Goal: Transaction & Acquisition: Purchase product/service

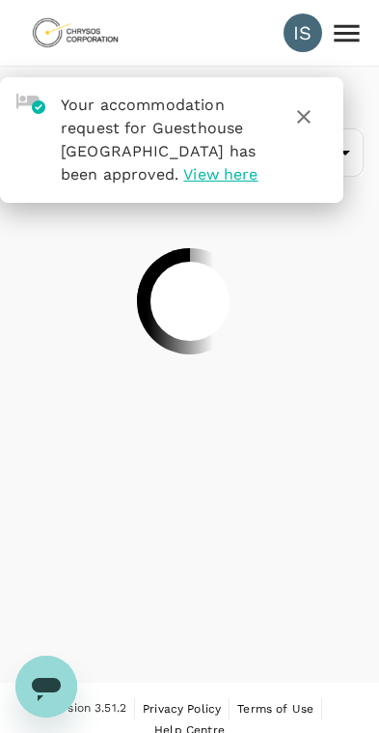
click at [301, 105] on icon "button" at bounding box center [304, 116] width 23 height 23
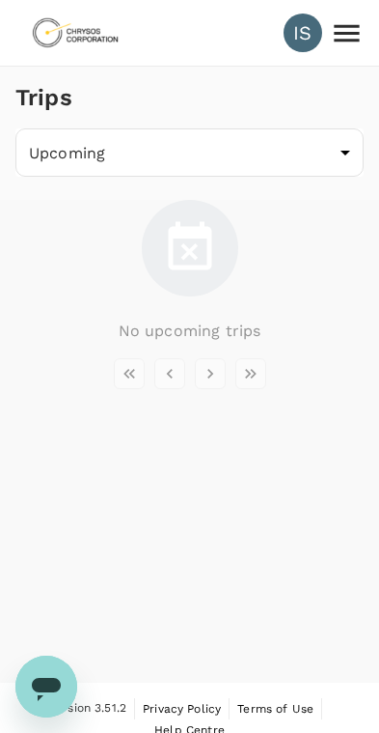
click at [332, 43] on icon at bounding box center [347, 33] width 34 height 34
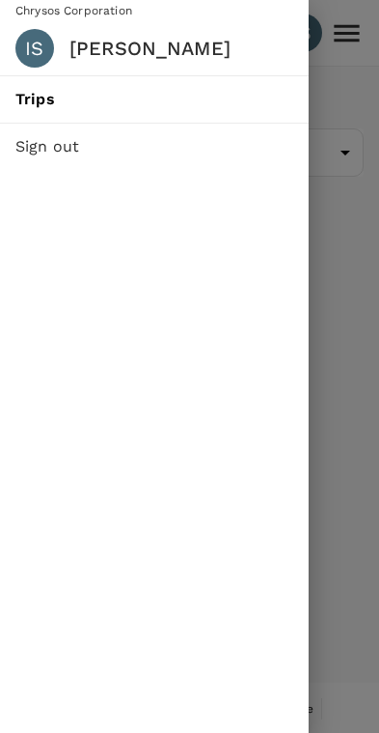
click at [344, 353] on div at bounding box center [189, 366] width 379 height 733
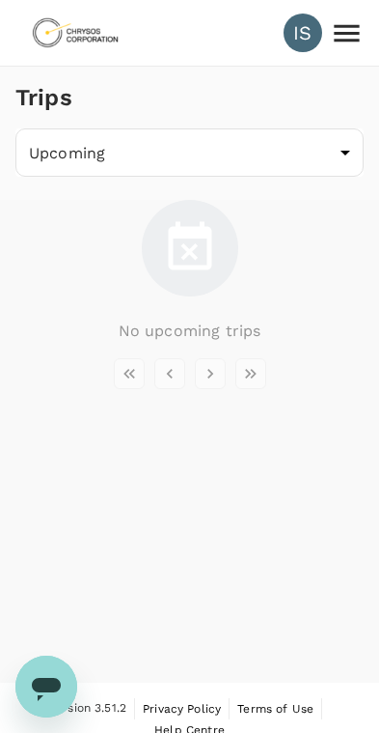
click at [84, 35] on img at bounding box center [75, 33] width 89 height 42
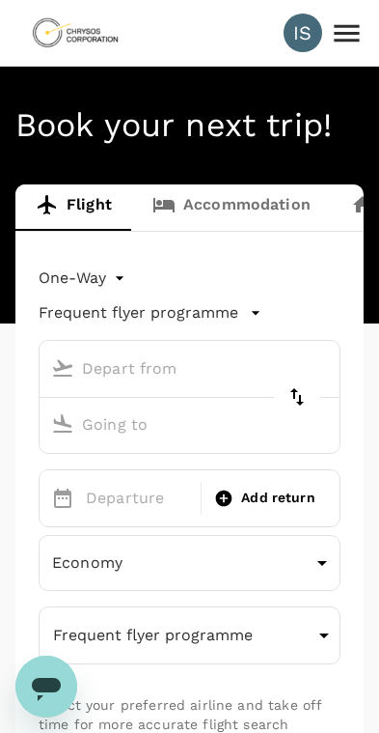
type input "roundtrip"
type input "Liverpool John Lennon (LPL)"
type input "Windhoek Hosea Kutako Intl (WDH)"
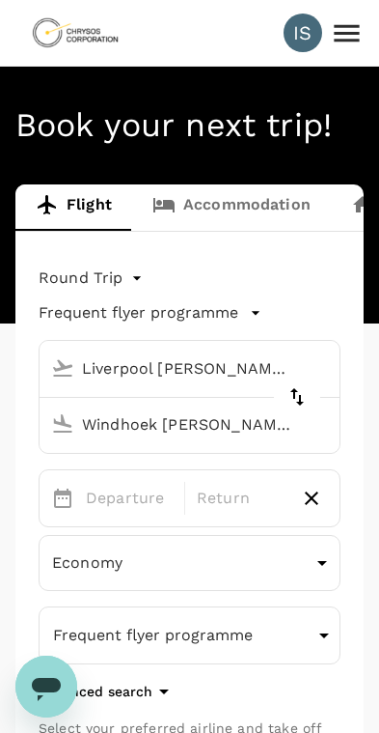
click at [121, 372] on input "Liverpool John Lennon (LPL)" at bounding box center [171, 368] width 256 height 30
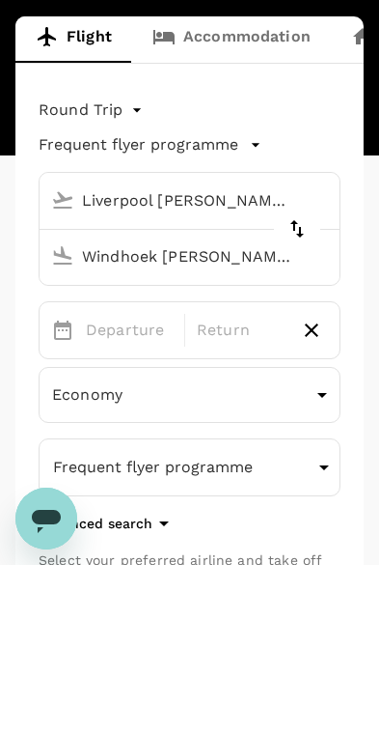
click at [366, 309] on div "Flight Accommodation Long stay Car rental Train Concierge Round Trip roundtrip …" at bounding box center [189, 615] width 379 height 862
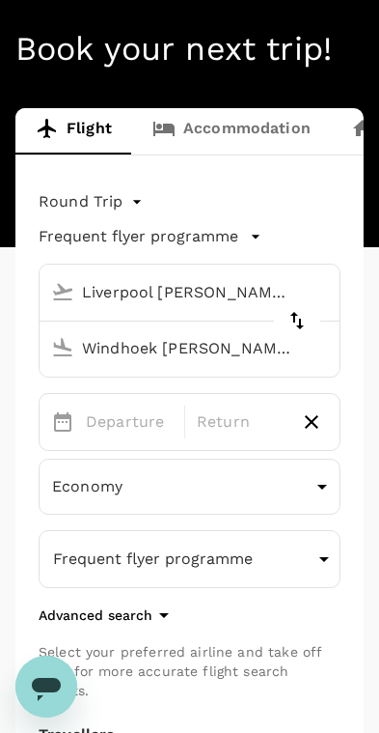
scroll to position [75, 0]
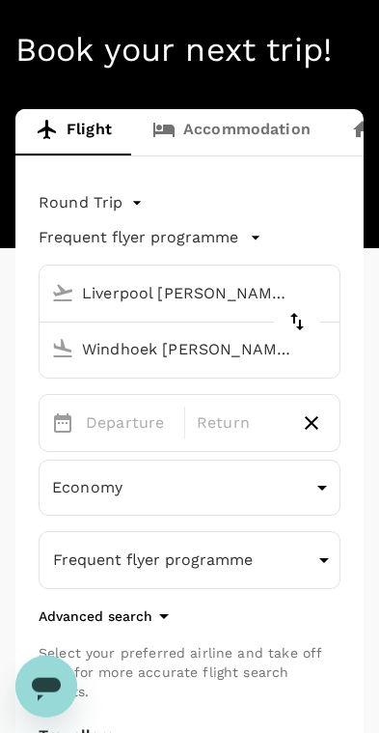
click at [266, 290] on input "Liverpool John Lennon (LPL)" at bounding box center [171, 293] width 256 height 30
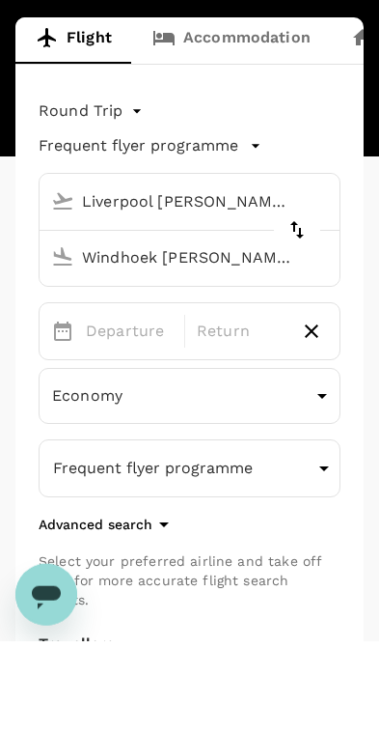
type input "l"
type input "h"
click at [298, 310] on icon "delete" at bounding box center [297, 321] width 23 height 23
type input "Windhoek Hosea Kutako Intl (WDH)"
type input "Liverpool John Lennon (LPL)"
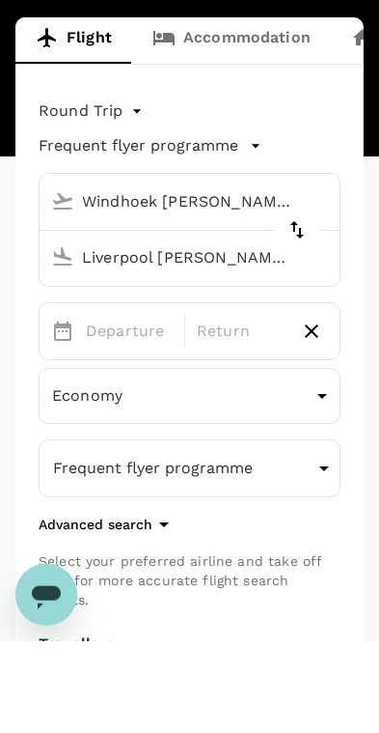
scroll to position [168, 0]
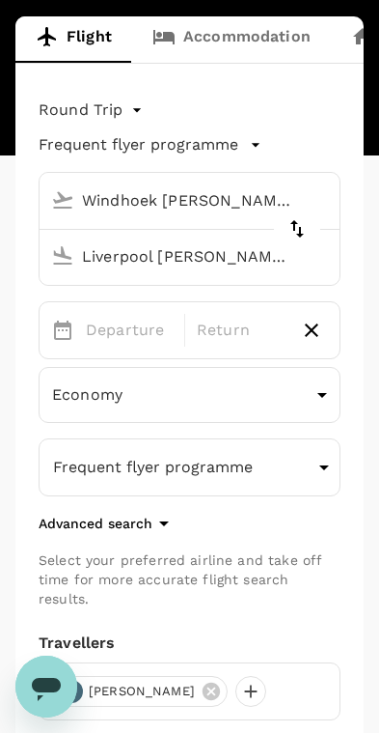
click at [237, 256] on input "Liverpool John Lennon (LPL)" at bounding box center [171, 256] width 256 height 30
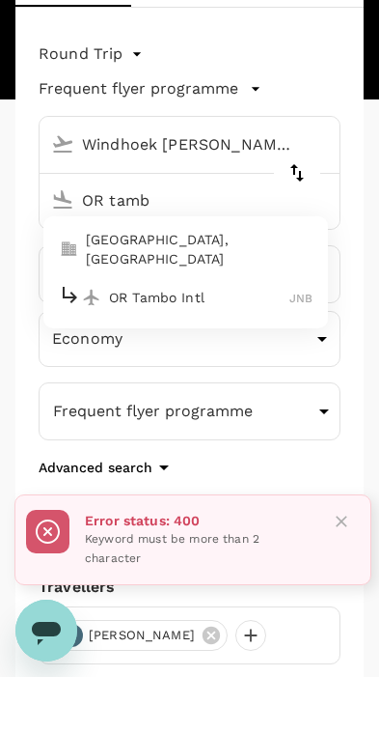
click at [137, 344] on p "OR Tambo Intl" at bounding box center [199, 353] width 181 height 19
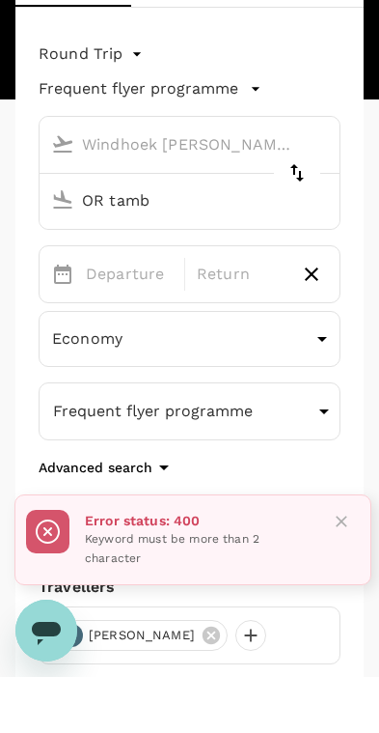
type input "OR Tambo Intl (JNB)"
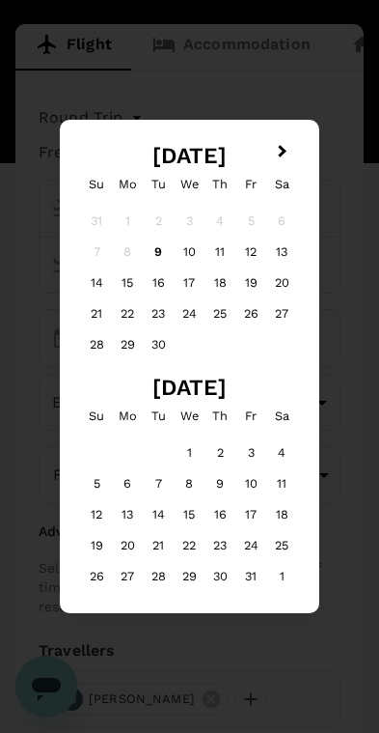
scroll to position [160, 0]
click at [128, 282] on div "15" at bounding box center [128, 282] width 31 height 31
click at [162, 283] on div "16" at bounding box center [159, 282] width 31 height 31
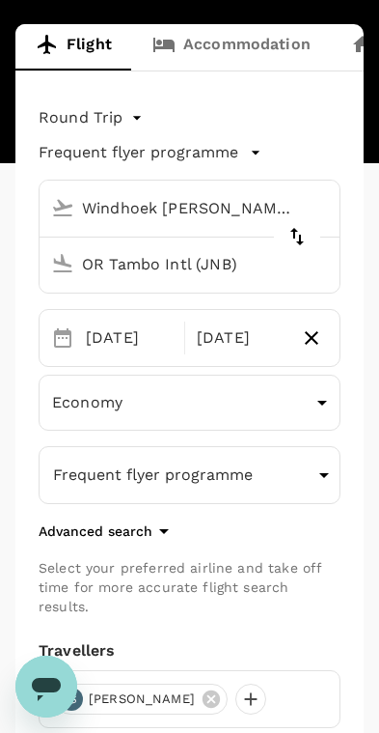
click at [310, 483] on button "Frequent flyer programme" at bounding box center [190, 475] width 302 height 58
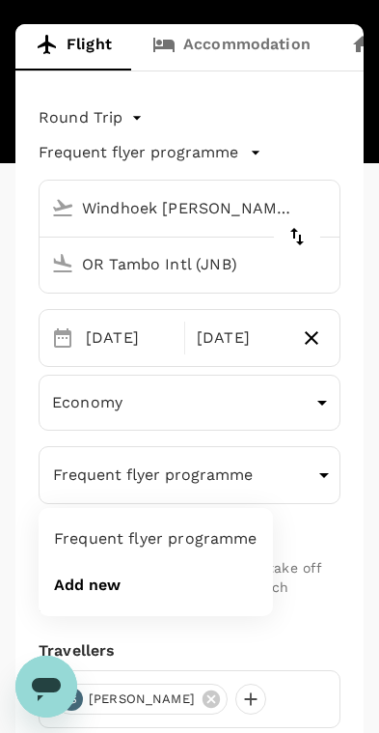
click at [306, 582] on div at bounding box center [189, 366] width 379 height 733
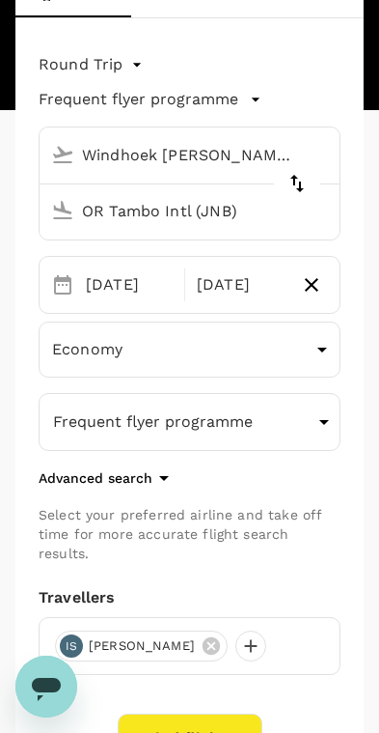
scroll to position [212, 0]
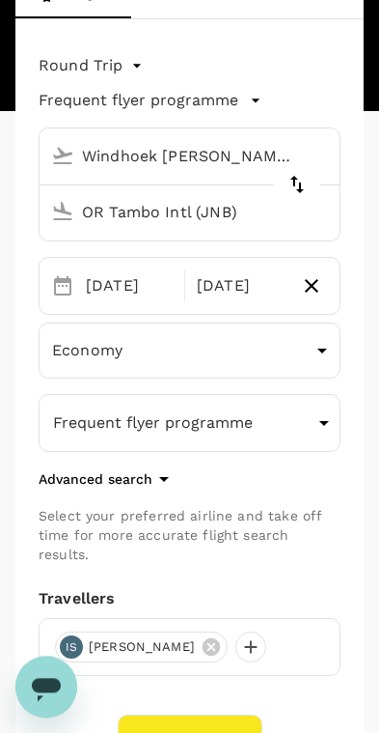
click at [219, 715] on button "Find flights" at bounding box center [190, 740] width 145 height 50
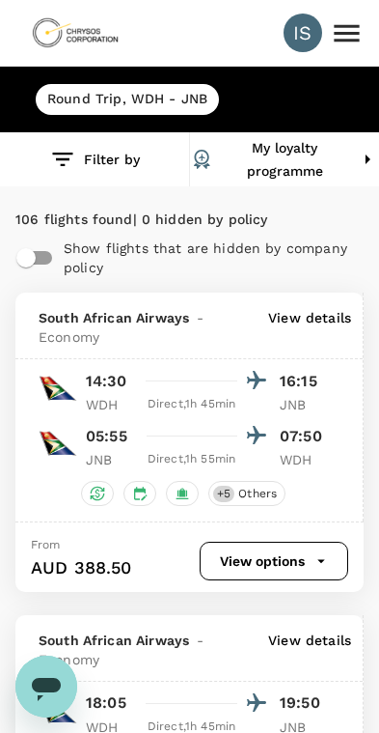
click at [76, 161] on icon "button" at bounding box center [63, 160] width 28 height 28
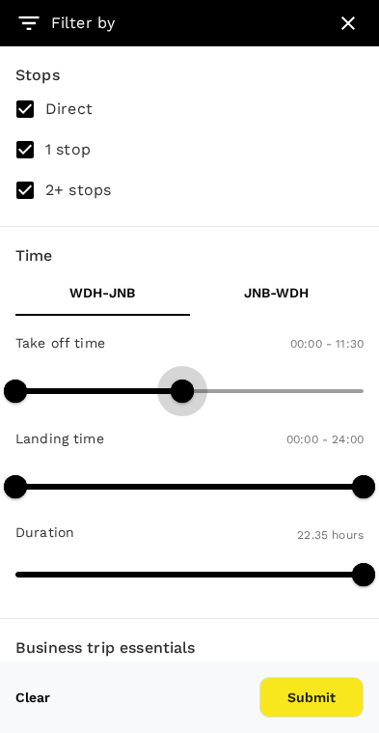
type input "630"
click at [325, 694] on button "Submit" at bounding box center [312, 697] width 104 height 41
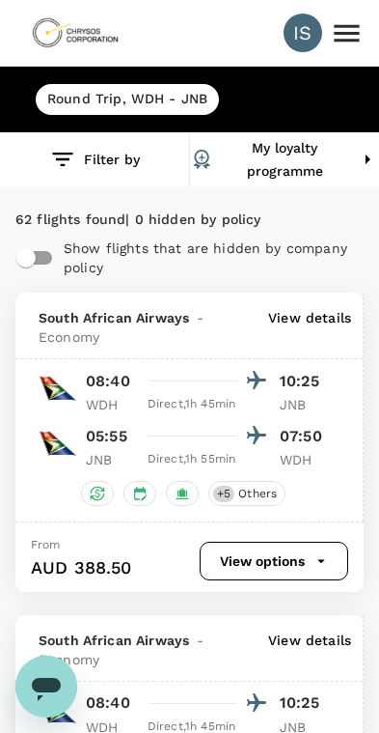
click at [91, 164] on button "Filter by" at bounding box center [94, 159] width 189 height 54
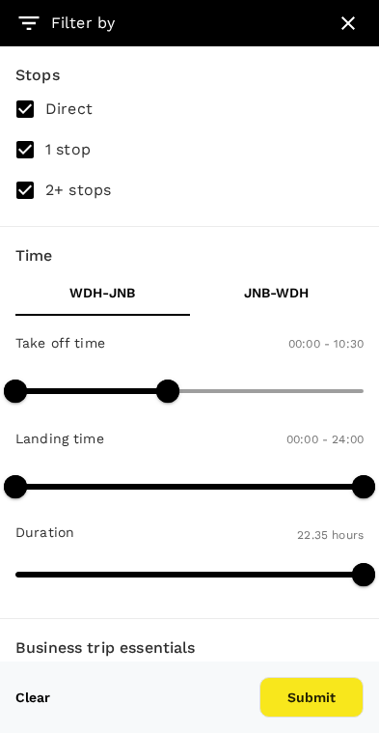
click at [348, 20] on icon "button" at bounding box center [348, 23] width 23 height 23
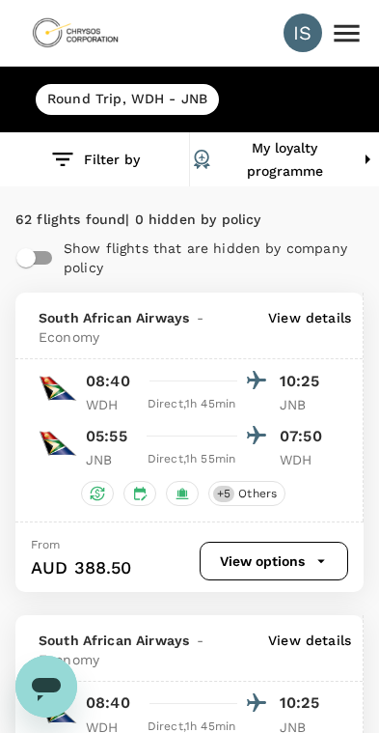
click at [334, 26] on icon at bounding box center [347, 33] width 34 height 34
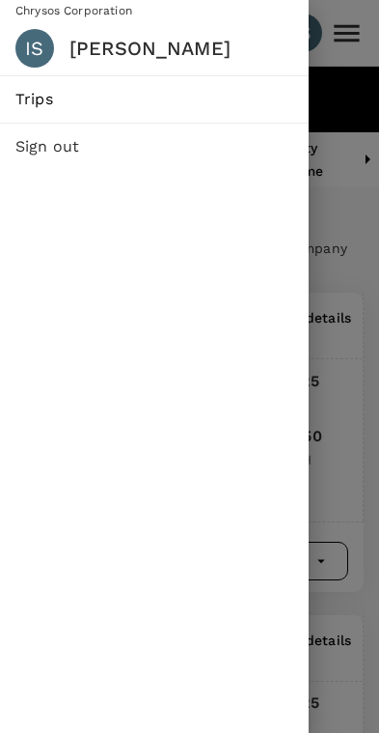
click at [344, 220] on div at bounding box center [189, 366] width 379 height 733
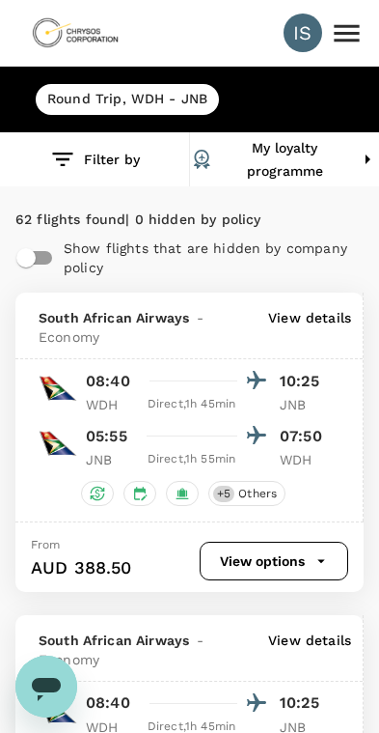
click at [80, 42] on img at bounding box center [75, 33] width 89 height 42
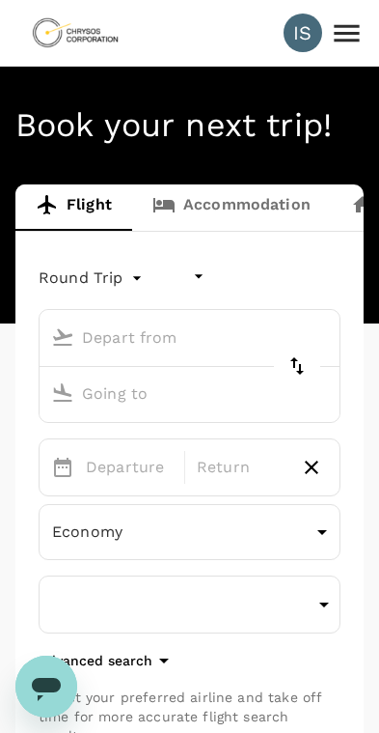
type input "undefined, undefined (any)"
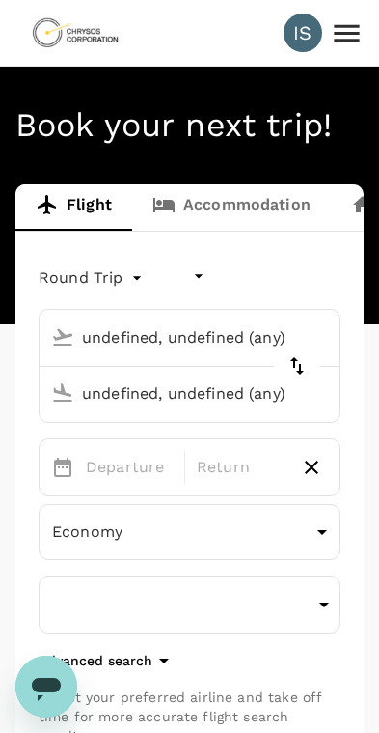
type input "Windhoek Hosea Kutako Intl (WDH)"
type input "OR Tambo Intl (JNB)"
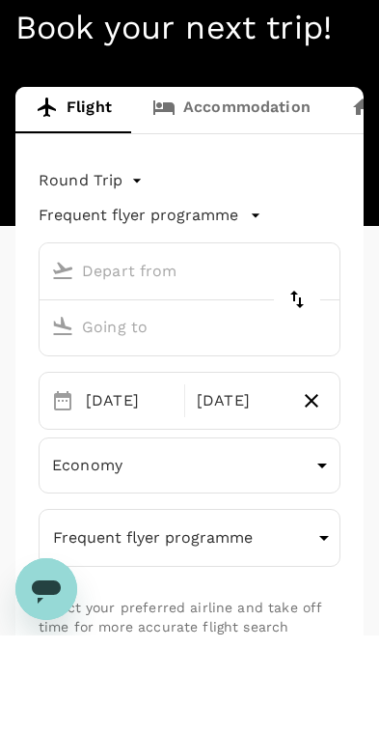
type input "Windhoek Hosea Kutako Intl (WDH)"
type input "OR Tambo Intl (JNB)"
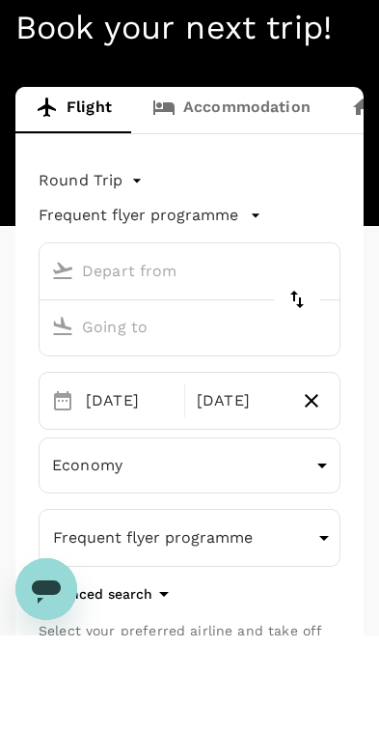
type input "Windhoek Hosea Kutako Intl (WDH)"
type input "OR Tambo Intl (JNB)"
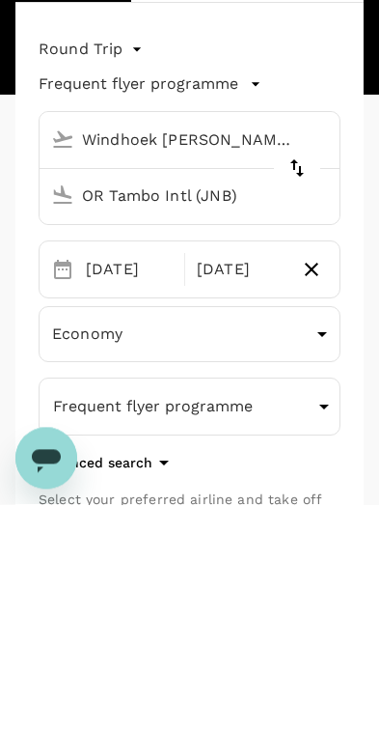
click at [102, 479] on div "[DATE]" at bounding box center [129, 498] width 102 height 39
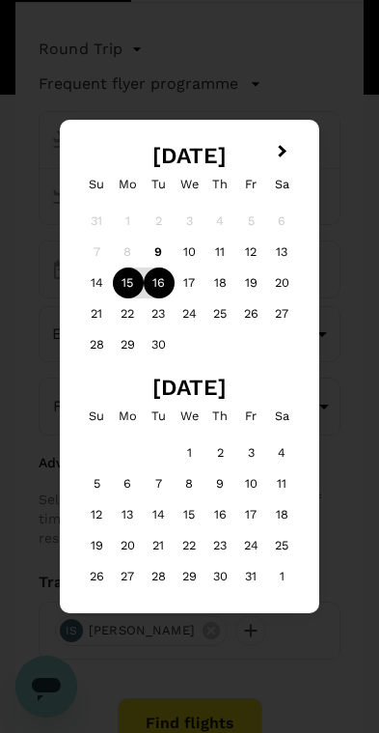
click at [97, 283] on div "14" at bounding box center [97, 282] width 31 height 31
click at [129, 279] on div "15" at bounding box center [128, 282] width 31 height 31
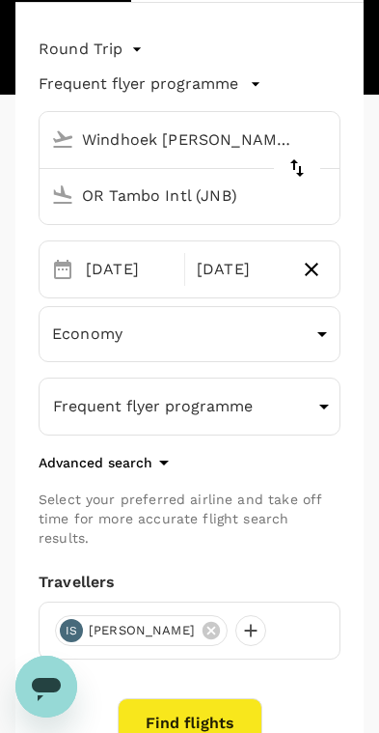
click at [223, 702] on button "Find flights" at bounding box center [190, 723] width 145 height 50
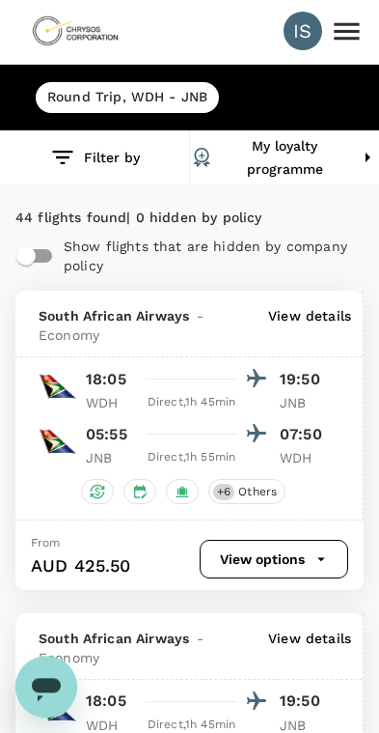
scroll to position [1, 0]
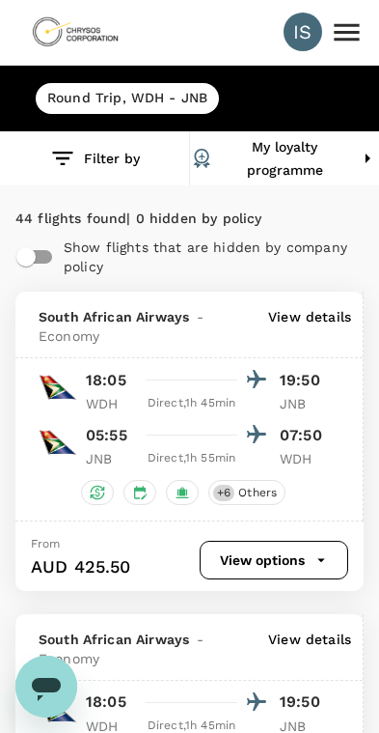
click at [315, 569] on icon "button" at bounding box center [321, 559] width 17 height 17
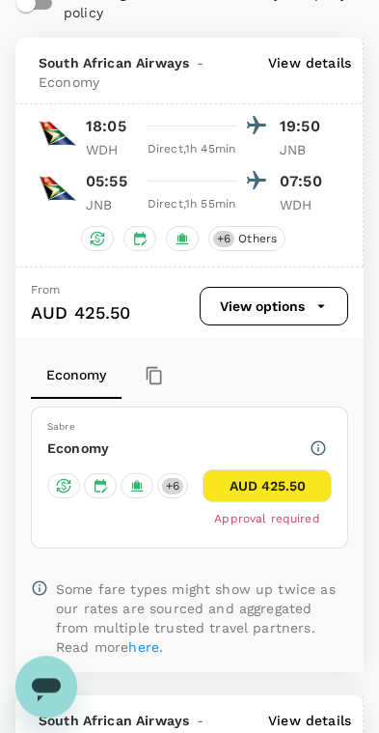
scroll to position [292, 0]
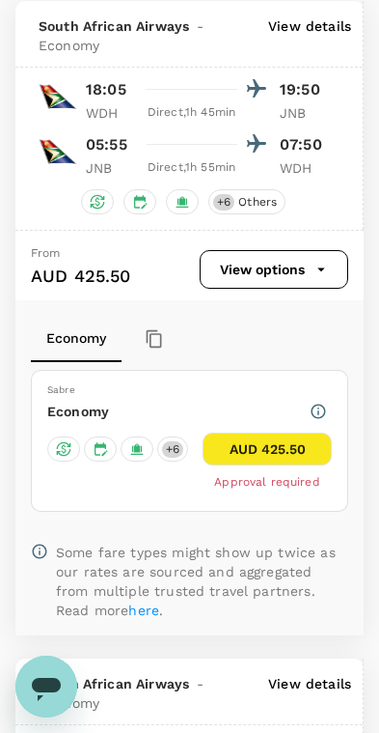
click at [322, 278] on icon "button" at bounding box center [321, 269] width 17 height 17
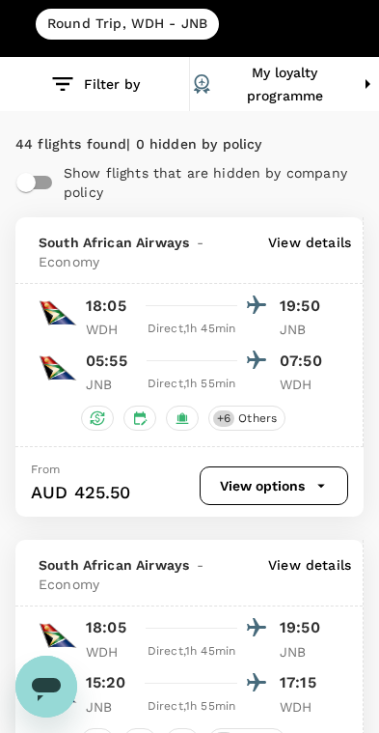
scroll to position [0, 0]
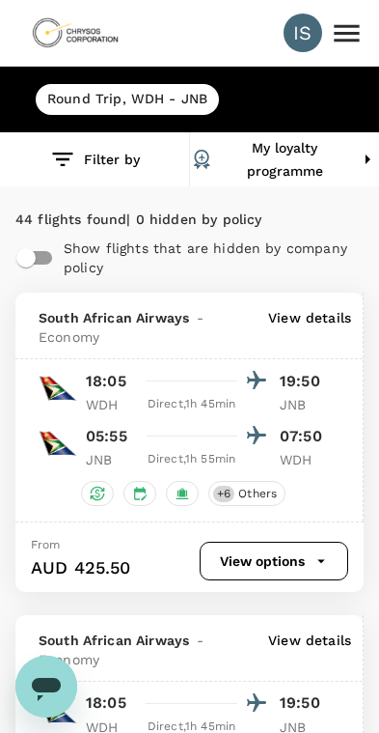
click at [83, 41] on img at bounding box center [75, 33] width 89 height 42
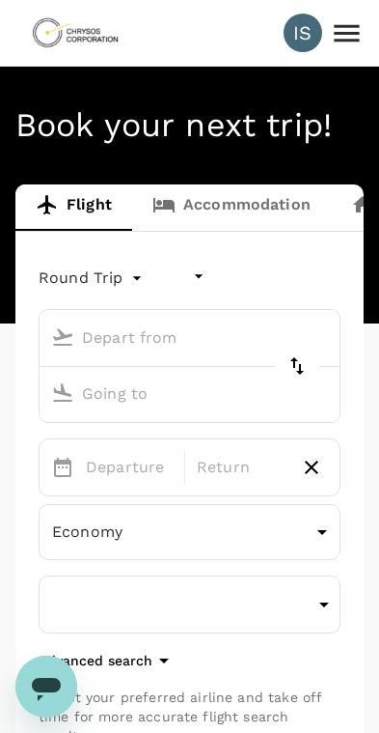
type input "undefined, undefined (any)"
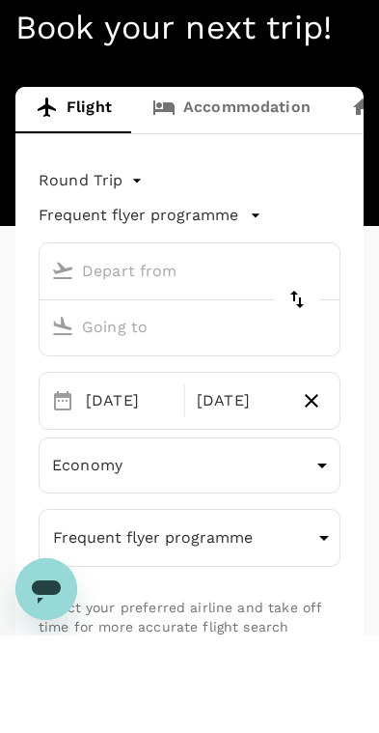
type input "Windhoek Hosea Kutako Intl (WDH)"
type input "OR Tambo Intl (JNB)"
type input "Windhoek Hosea Kutako Intl (WDH)"
type input "OR Tambo Intl (JNB)"
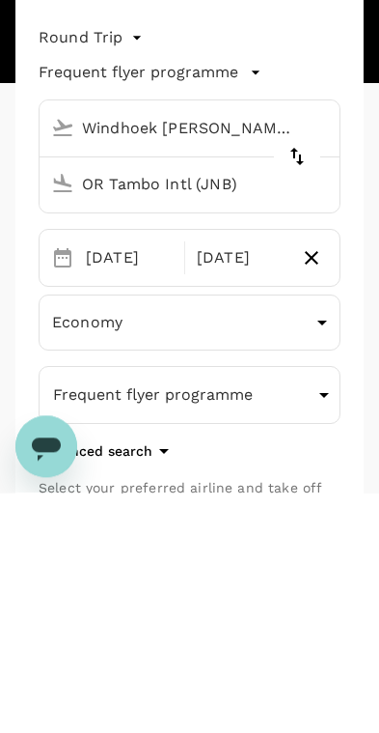
click at [124, 479] on div "14 Sep" at bounding box center [129, 498] width 102 height 39
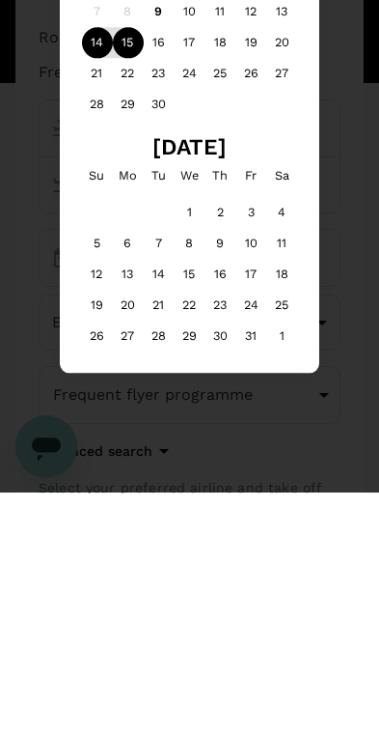
scroll to position [240, 0]
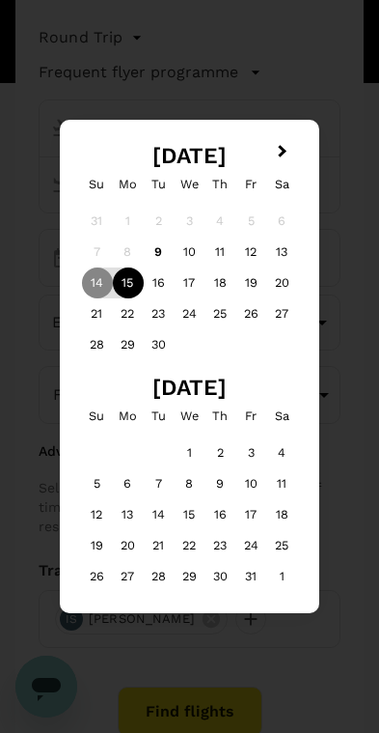
click at [131, 283] on div "15" at bounding box center [128, 282] width 31 height 31
click at [163, 279] on div "16" at bounding box center [159, 282] width 31 height 31
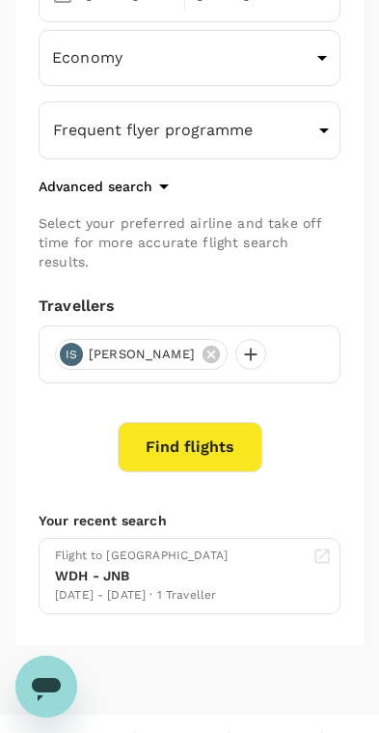
scroll to position [534, 0]
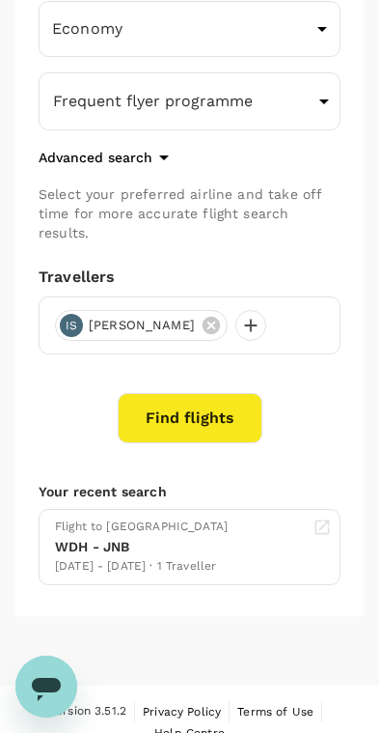
click at [223, 409] on button "Find flights" at bounding box center [190, 418] width 145 height 50
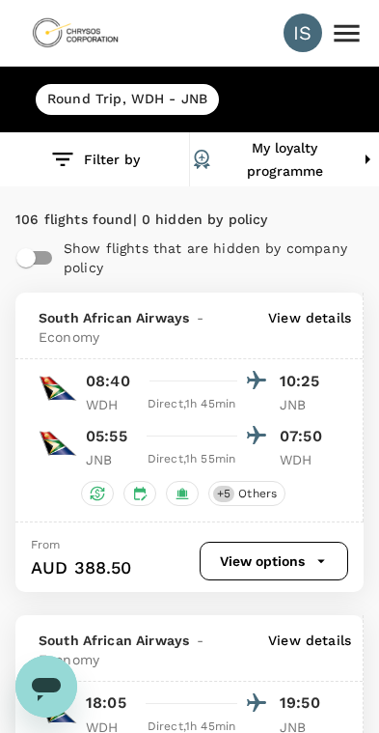
click at [322, 329] on p "View details" at bounding box center [309, 327] width 83 height 39
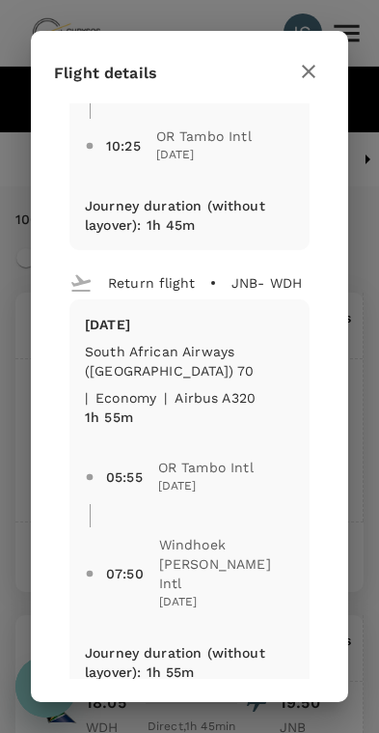
scroll to position [284, 0]
click at [324, 74] on button "button" at bounding box center [309, 71] width 33 height 33
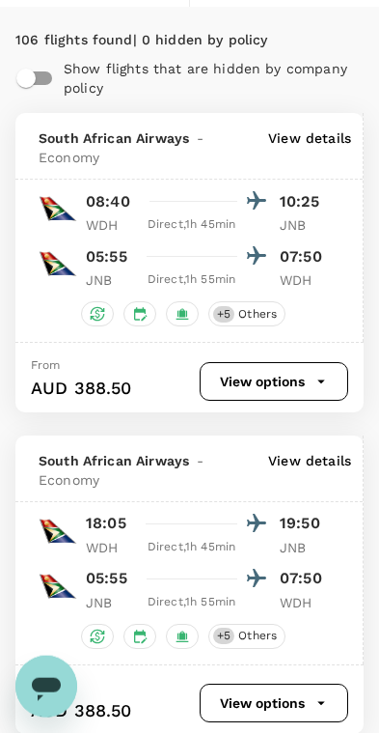
scroll to position [0, 0]
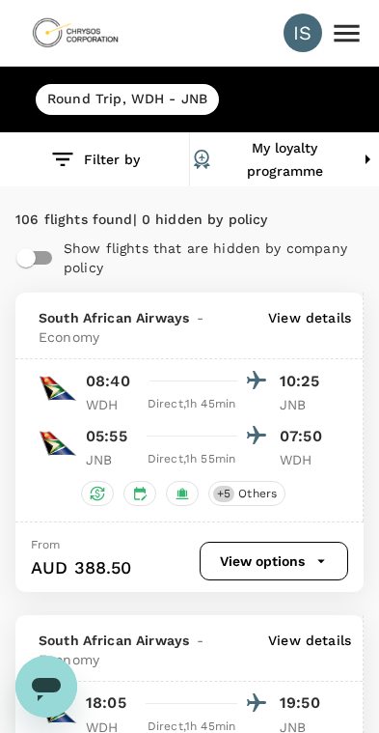
click at [84, 174] on button "Filter by" at bounding box center [94, 159] width 189 height 54
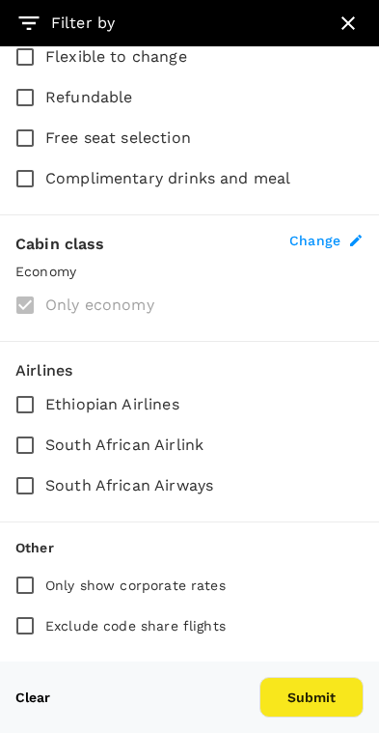
scroll to position [706, 0]
click at [183, 446] on span "South African Airlink" at bounding box center [124, 445] width 158 height 23
click at [45, 446] on input "South African Airlink" at bounding box center [25, 445] width 41 height 41
checkbox input "true"
click at [333, 695] on button "Submit" at bounding box center [312, 697] width 104 height 41
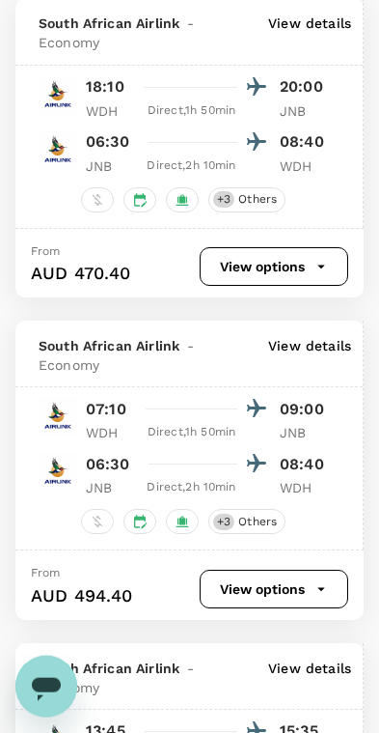
scroll to position [941, 0]
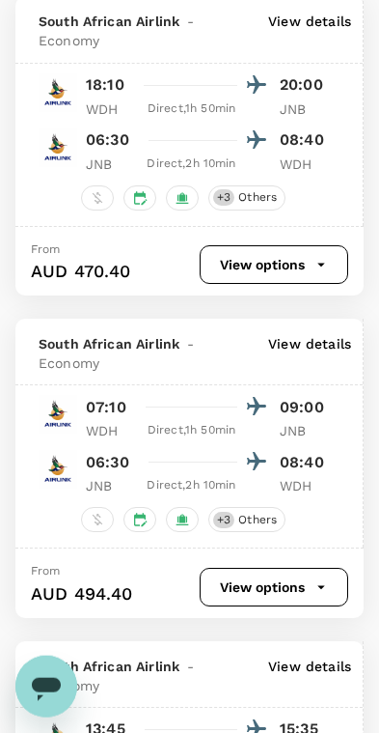
click at [331, 373] on p "View details" at bounding box center [309, 353] width 83 height 39
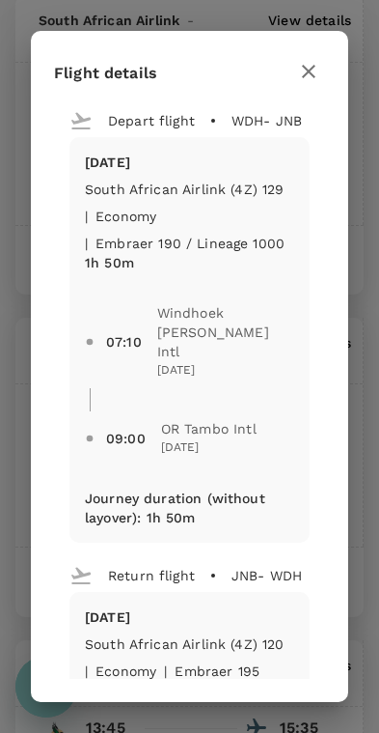
scroll to position [0, 0]
click at [235, 419] on span "OR Tambo Intl" at bounding box center [209, 428] width 96 height 19
click at [237, 419] on span "OR Tambo Intl" at bounding box center [209, 428] width 96 height 19
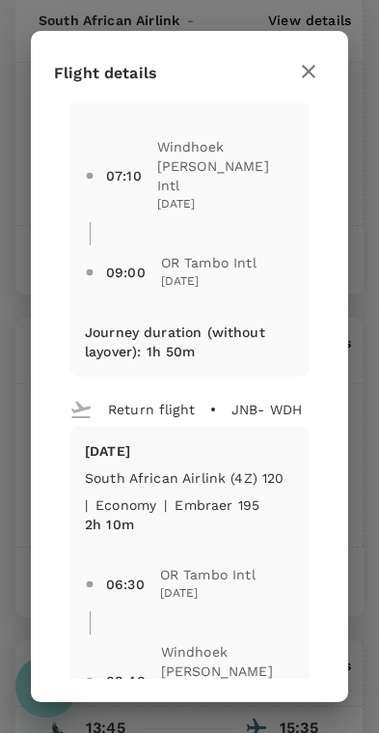
scroll to position [170, 0]
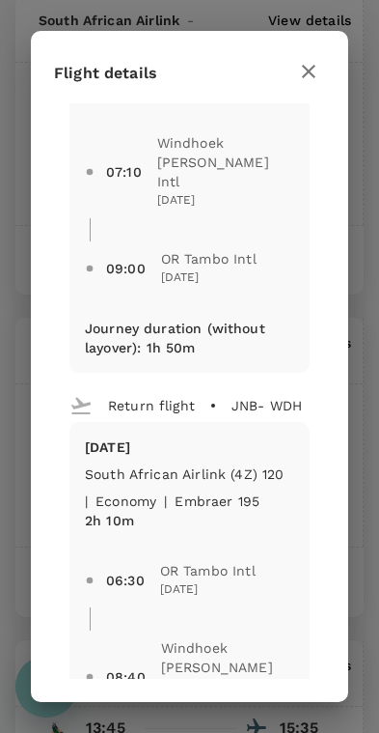
click at [317, 77] on icon "button" at bounding box center [308, 71] width 23 height 23
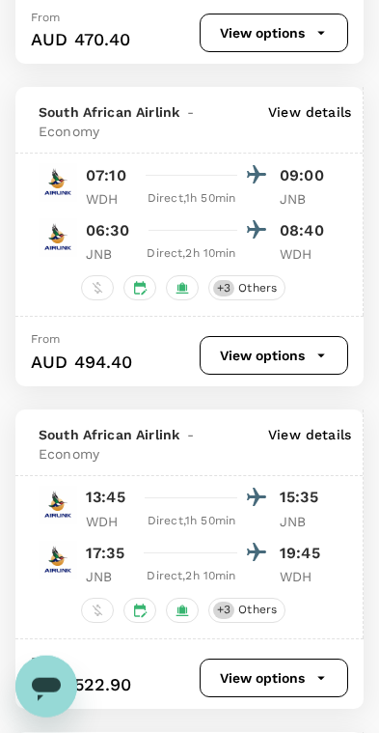
scroll to position [1174, 0]
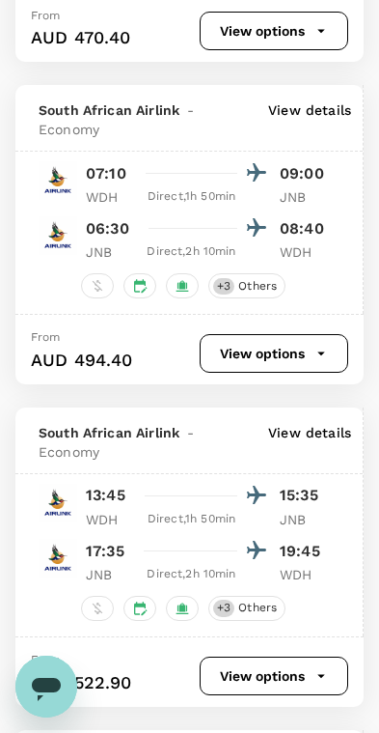
click at [328, 139] on p "View details" at bounding box center [309, 119] width 83 height 39
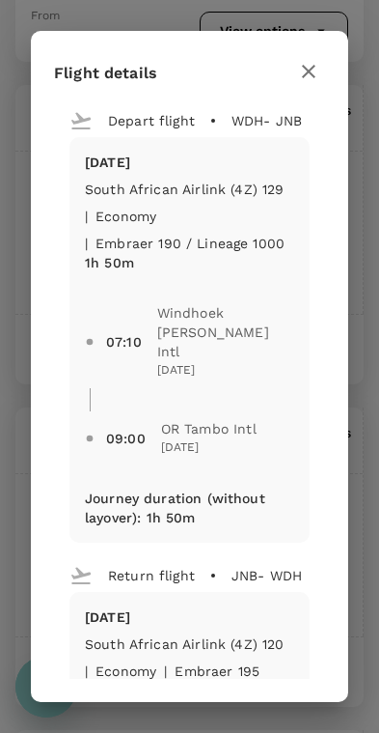
click at [323, 75] on button "button" at bounding box center [309, 71] width 33 height 33
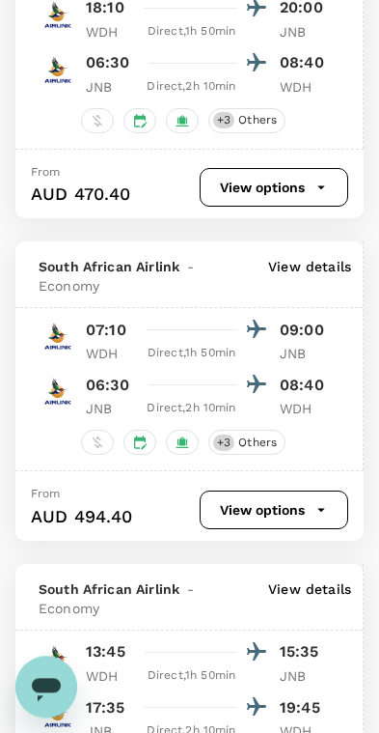
scroll to position [1017, 0]
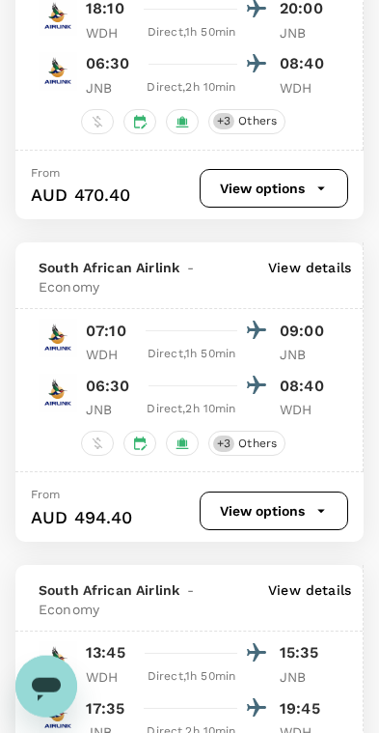
click at [317, 296] on p "View details" at bounding box center [309, 277] width 83 height 39
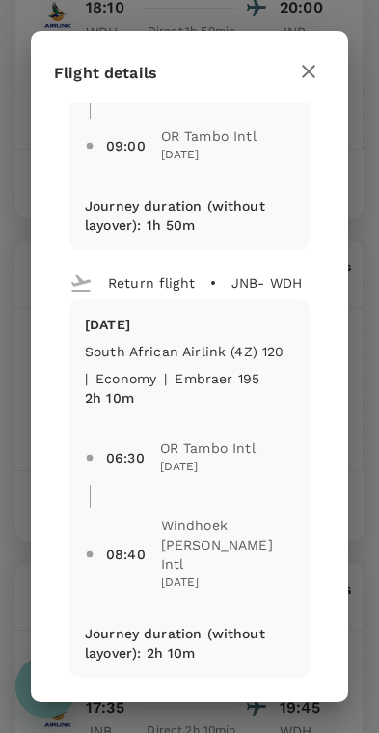
scroll to position [292, 0]
click at [295, 85] on div at bounding box center [309, 71] width 33 height 34
click at [305, 81] on icon "button" at bounding box center [308, 71] width 23 height 23
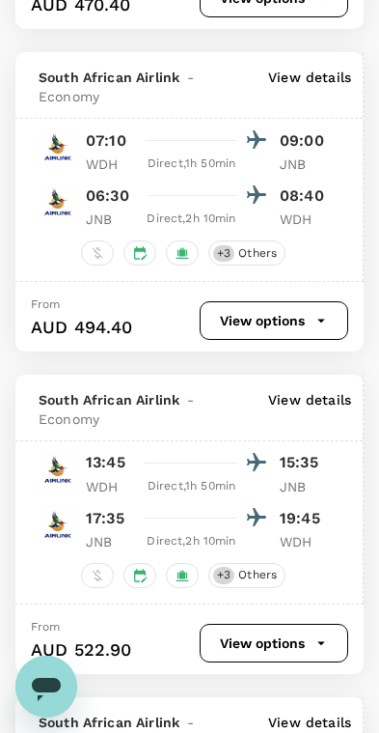
click at [297, 340] on button "View options" at bounding box center [274, 320] width 149 height 39
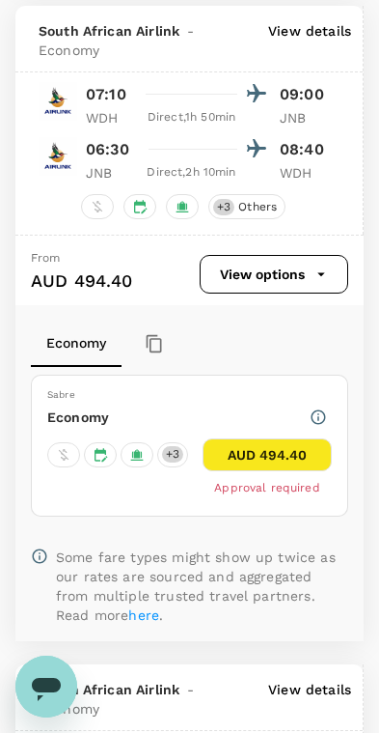
scroll to position [1253, 0]
click at [286, 471] on button "AUD 494.40" at bounding box center [267, 454] width 129 height 33
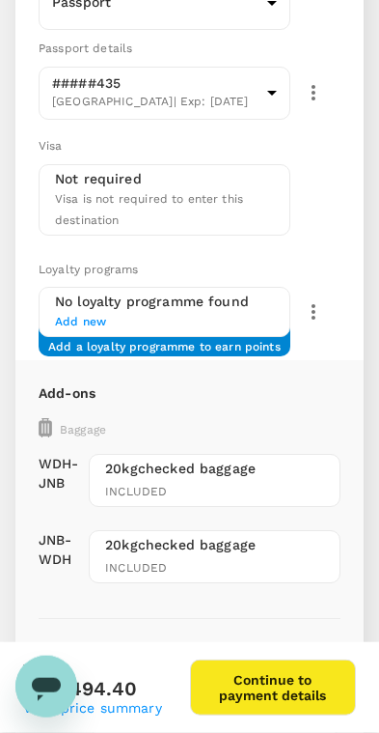
scroll to position [334, 0]
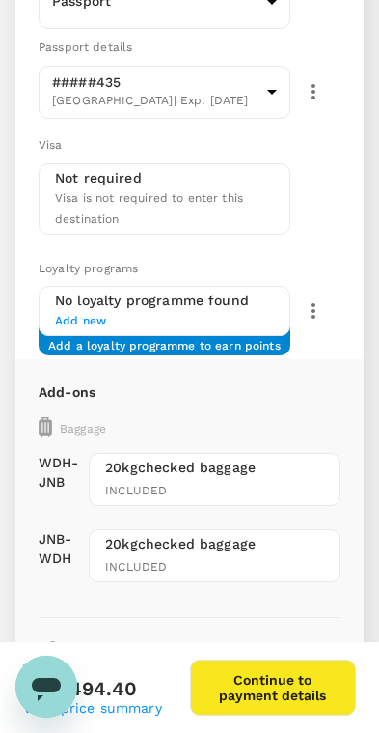
click at [63, 316] on span "Add new" at bounding box center [164, 321] width 219 height 19
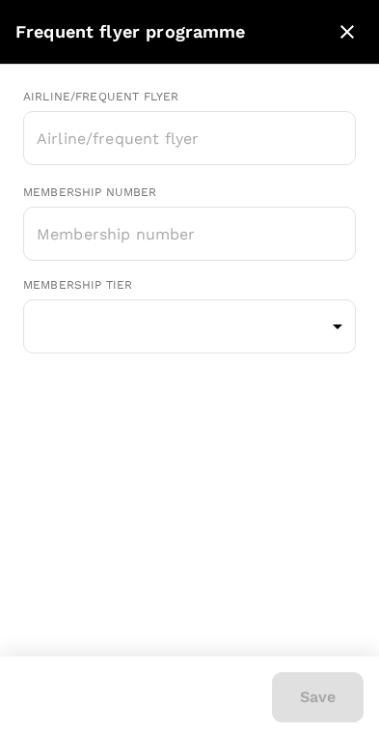
click at [75, 226] on input "text" at bounding box center [189, 234] width 333 height 48
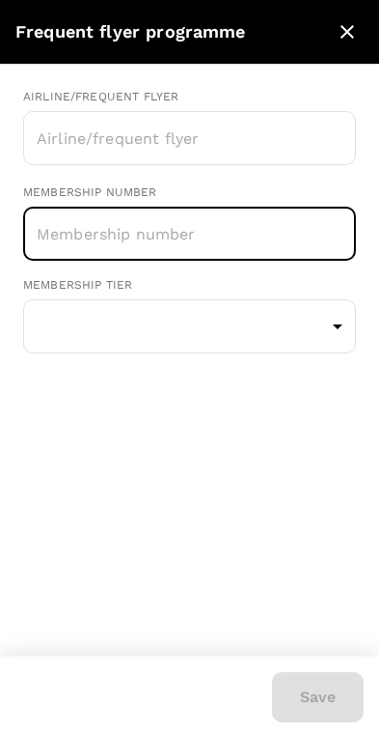
scroll to position [333, 0]
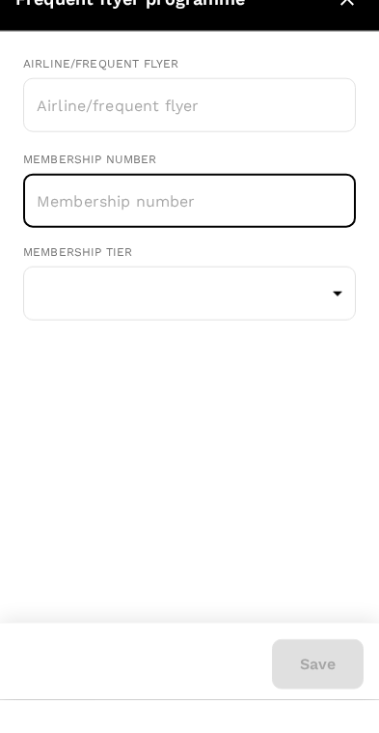
paste input "000698961"
type input "000698961"
click at [55, 120] on input "text" at bounding box center [175, 138] width 287 height 37
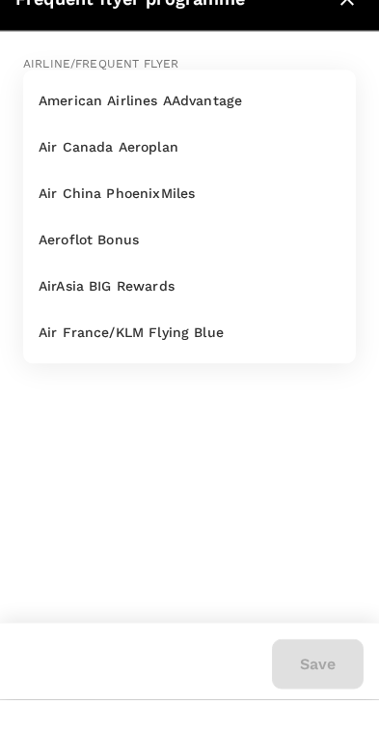
scroll to position [271, 0]
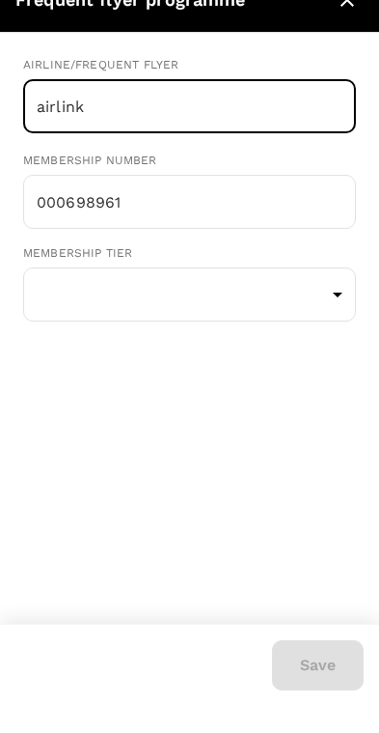
type input "airlink"
click at [70, 305] on body "Flight review Traveller(s) Traveller 1 : IS Immanuel Shifidi Your travel docume…" at bounding box center [189, 741] width 379 height 2024
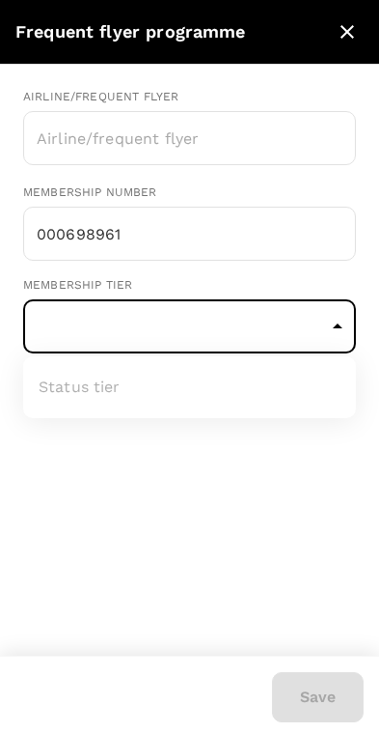
click at [70, 325] on div at bounding box center [189, 366] width 379 height 733
click at [70, 316] on body "Flight review Traveller(s) Traveller 1 : IS Immanuel Shifidi Your travel docume…" at bounding box center [189, 709] width 379 height 2024
click at [67, 397] on ul "Status tier" at bounding box center [189, 387] width 333 height 62
click at [91, 384] on ul "Status tier" at bounding box center [189, 387] width 333 height 62
click at [277, 477] on div at bounding box center [189, 366] width 379 height 733
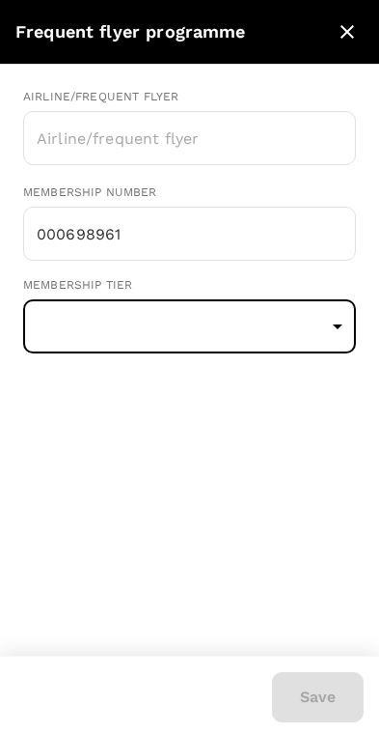
click at [335, 329] on body "Flight review Traveller(s) Traveller 1 : IS Immanuel Shifidi Your travel docume…" at bounding box center [189, 709] width 379 height 2024
click at [260, 392] on ul "Status tier" at bounding box center [189, 387] width 333 height 62
click at [267, 489] on div at bounding box center [189, 366] width 379 height 733
click at [280, 321] on body "Flight review Traveller(s) Traveller 1 : IS Immanuel Shifidi Your travel docume…" at bounding box center [189, 709] width 379 height 2024
click at [266, 402] on ul "Status tier" at bounding box center [189, 387] width 333 height 62
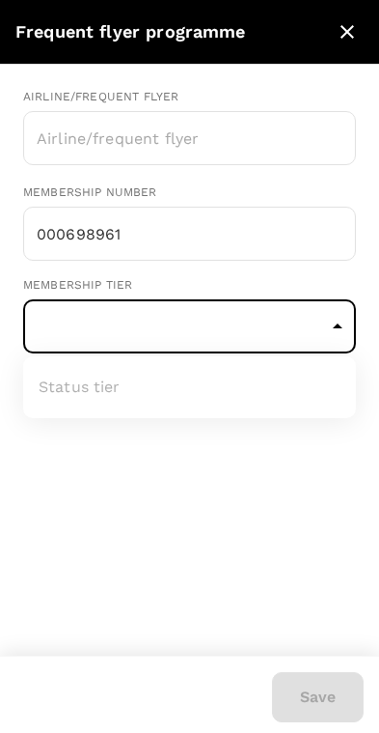
click at [280, 489] on div at bounding box center [189, 366] width 379 height 733
click at [252, 580] on div "Airline/Frequent Flyer ​ Membership number 000698961 ​ Membership tier ​ Status…" at bounding box center [189, 360] width 379 height 591
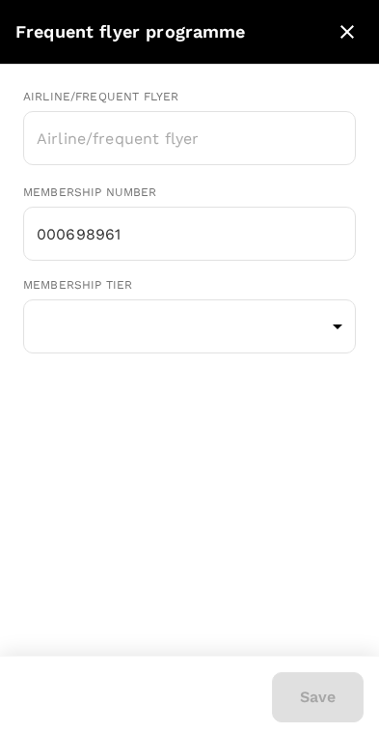
click at [94, 132] on input "text" at bounding box center [175, 138] width 287 height 37
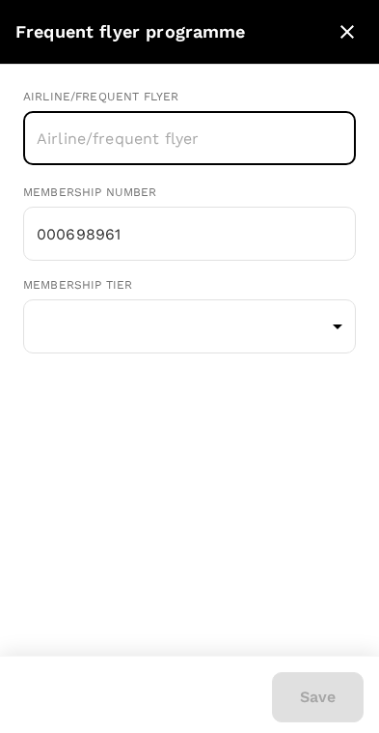
scroll to position [241, 0]
type input "Airlink"
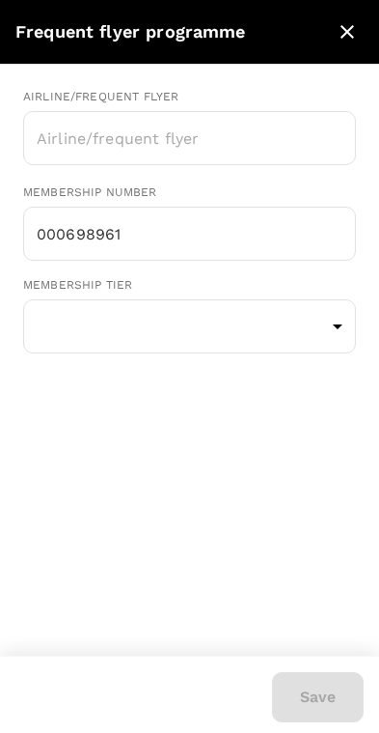
click at [326, 694] on div "Save" at bounding box center [306, 685] width 115 height 73
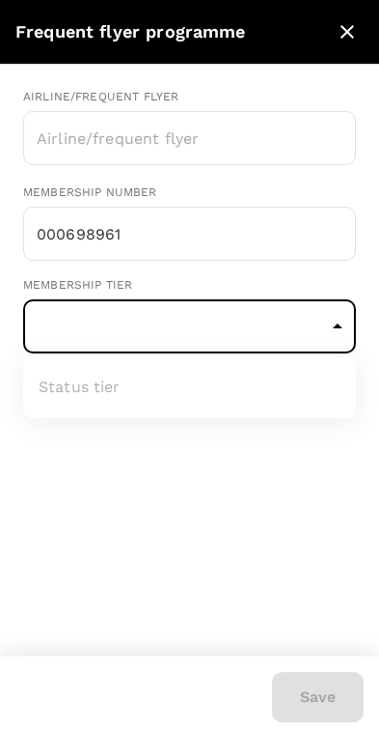
click at [71, 394] on ul "Status tier" at bounding box center [189, 387] width 333 height 62
click at [332, 37] on div at bounding box center [189, 366] width 379 height 733
click at [346, 32] on icon "close" at bounding box center [347, 31] width 23 height 23
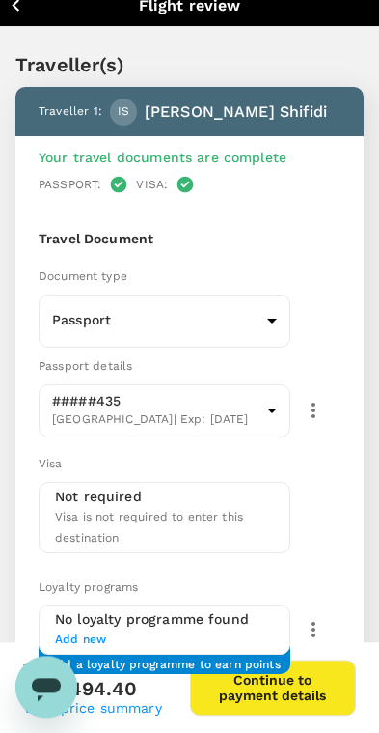
scroll to position [0, 0]
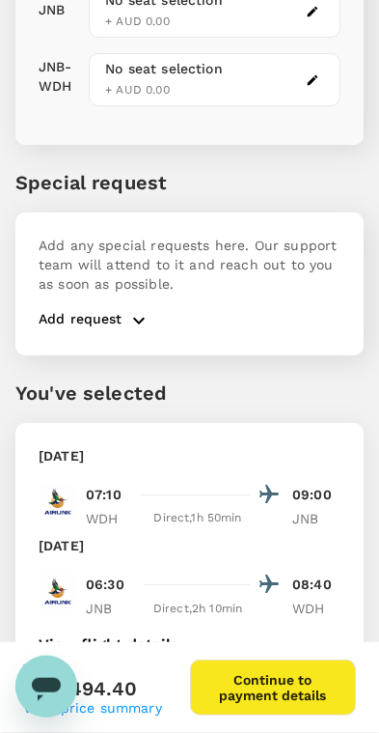
click at [295, 696] on button "Continue to payment details" at bounding box center [273, 688] width 167 height 56
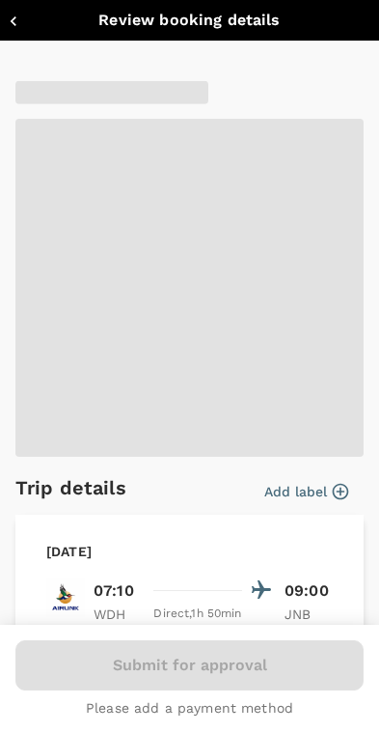
type input "9c4289b1-14a3-4119-8736-521306e5ca8f"
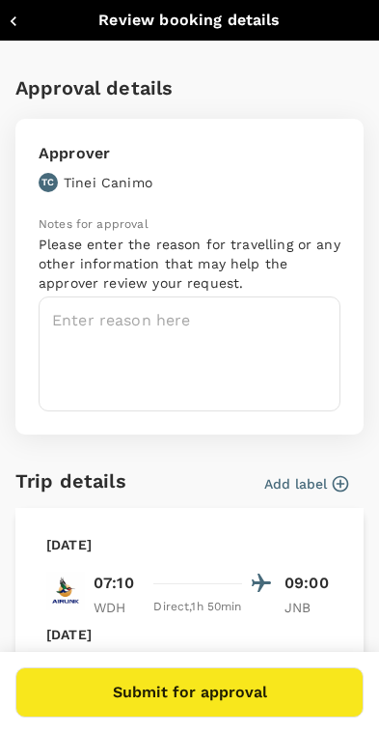
scroll to position [0, 0]
click at [239, 326] on textarea at bounding box center [190, 353] width 302 height 115
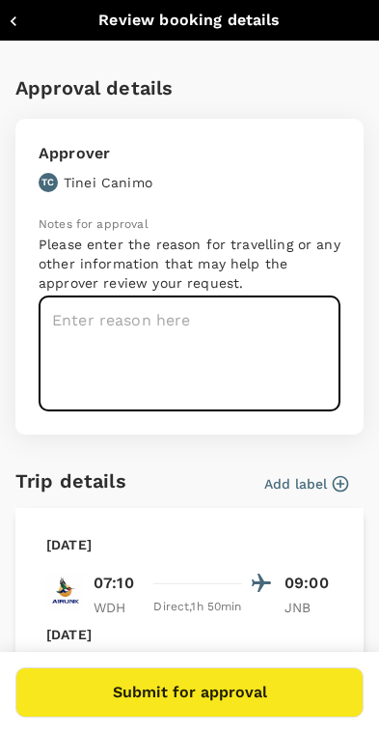
scroll to position [1030, 0]
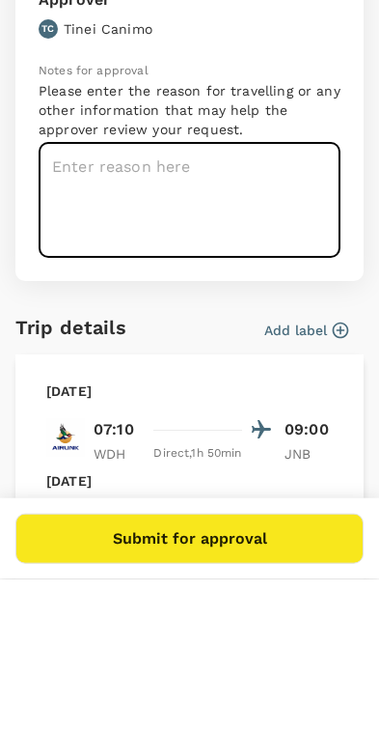
paste textarea "000698961"
type textarea "0"
paste textarea "On the notes for approval text box please use this 'Operations/Maintenance/EMEA…"
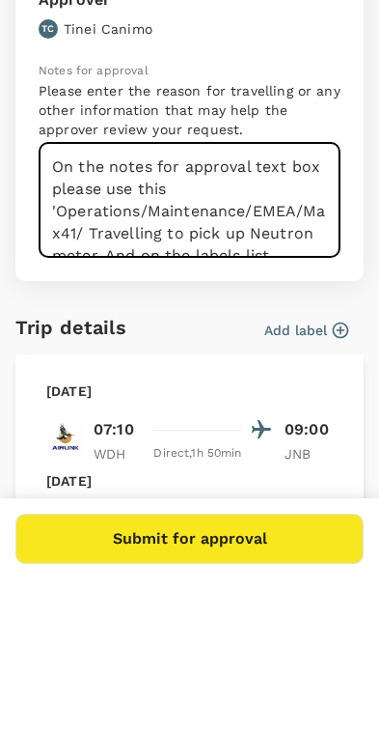
scroll to position [44, 0]
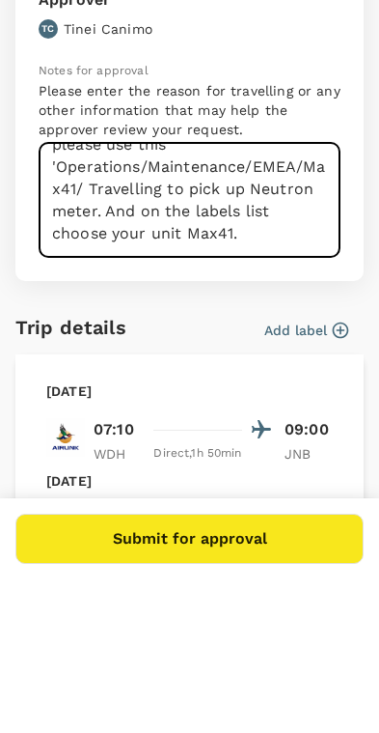
click at [64, 296] on textarea "On the notes for approval text box please use this 'Operations/Maintenance/EMEA…" at bounding box center [190, 353] width 302 height 115
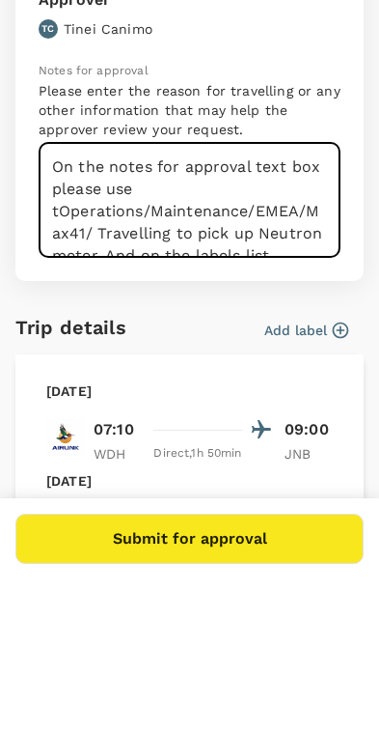
scroll to position [0, 0]
click at [61, 296] on textarea "On the notes for approval text box please use tOperations/Maintenance/EMEA/Max4…" at bounding box center [190, 353] width 302 height 115
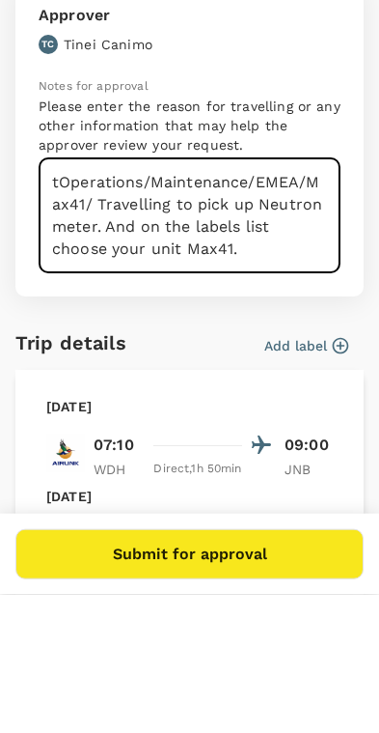
click at [137, 296] on textarea "tOperations/Maintenance/EMEA/Max41/ Travelling to pick up Neutron meter. And on…" at bounding box center [190, 353] width 302 height 115
click at [65, 296] on textarea "tOperations/Maintenance/EMEA/Max41/ Travelling to pick up Neutron meter. And on…" at bounding box center [190, 353] width 302 height 115
click at [269, 296] on textarea "Operations/Maintenance/EMEA/Max41/ Travelling to pick up Neutron meter. And on …" at bounding box center [190, 353] width 302 height 115
click at [268, 296] on textarea "Operations/Maintenance/EMEA/Max41/ Travelling to pick up Neutron meter. And on …" at bounding box center [190, 353] width 302 height 115
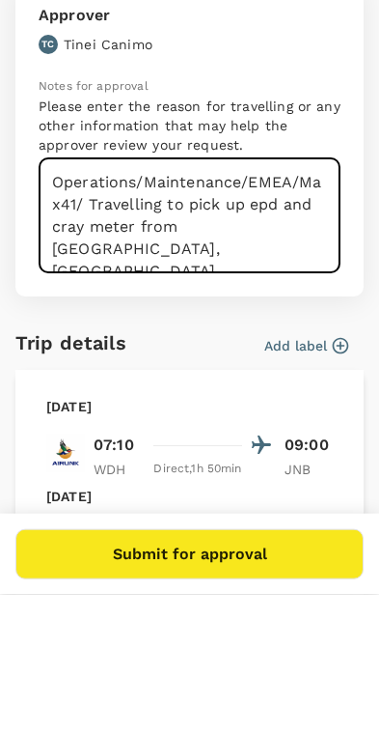
click at [56, 296] on textarea "Operations/Maintenance/EMEA/Max41/ Travelling to pick up epd and cray meter fro…" at bounding box center [190, 353] width 302 height 115
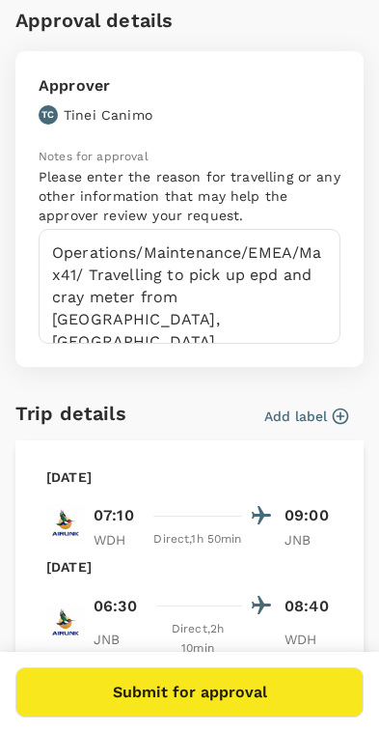
scroll to position [60, 0]
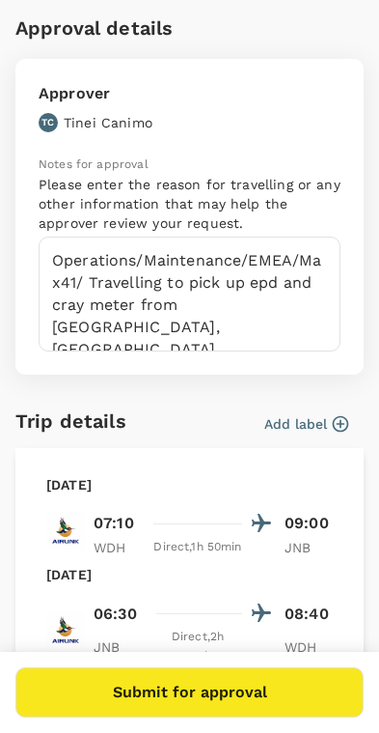
click at [123, 284] on textarea "Operations/Maintenance/EMEA/Max41/ Travelling to pick up epd and cray meter fro…" at bounding box center [190, 294] width 302 height 115
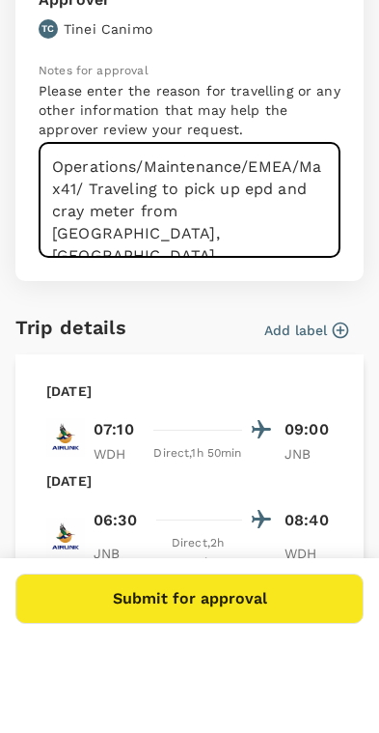
click at [59, 237] on textarea "Operations/Maintenance/EMEA/Max41/ Traveling to pick up epd and cray meter from…" at bounding box center [190, 294] width 302 height 115
click at [145, 243] on textarea "Operations/Maintenance/EMEA/Max41/ Traveling to pick up epd and xray meter from…" at bounding box center [190, 294] width 302 height 115
click at [97, 237] on textarea "Operations/Maintenance/EMEA/Max41/ Traveling to pick up epd and xray meter from…" at bounding box center [190, 294] width 302 height 115
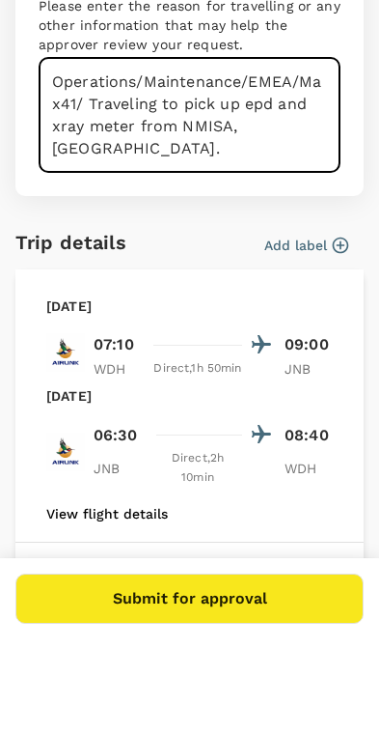
scroll to position [146, 0]
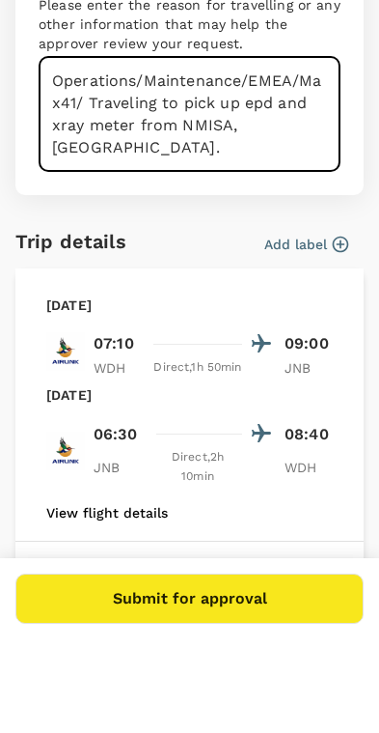
type textarea "Operations/Maintenance/EMEA/Max41/ Traveling to pick up epd and xray meter from…"
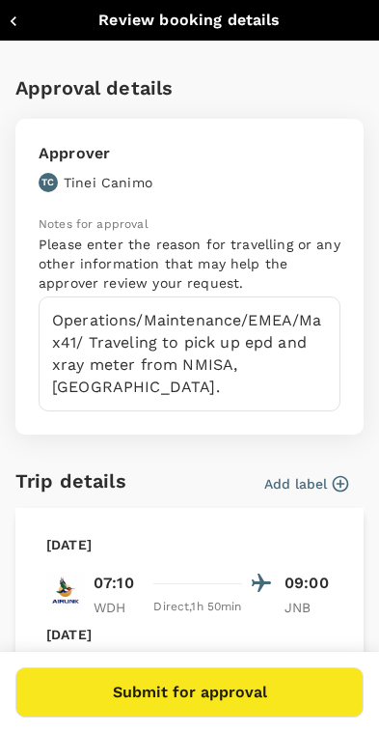
scroll to position [0, 0]
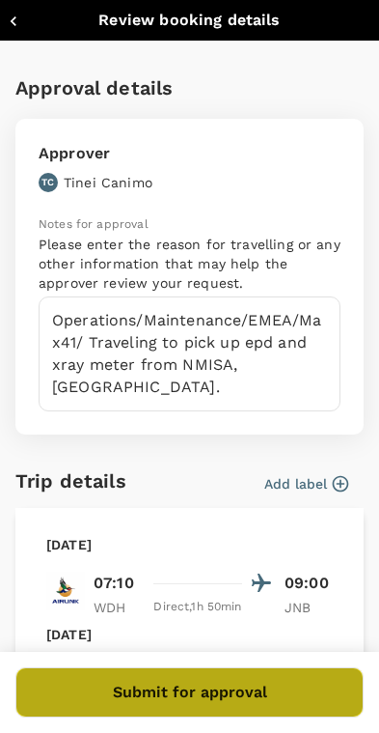
click at [251, 695] on button "Submit for approval" at bounding box center [189, 692] width 349 height 50
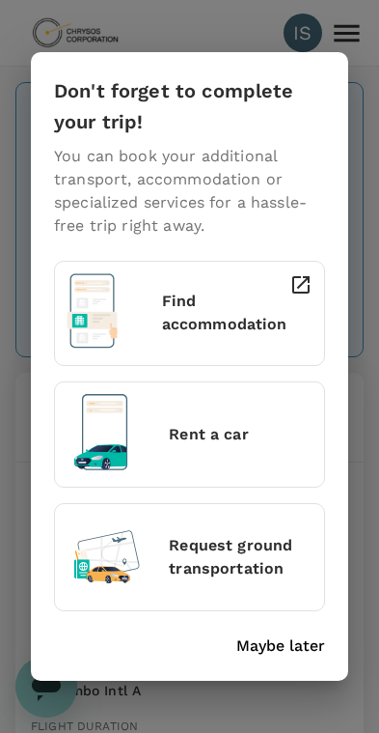
click at [265, 317] on p "Find accommodation" at bounding box center [225, 313] width 126 height 46
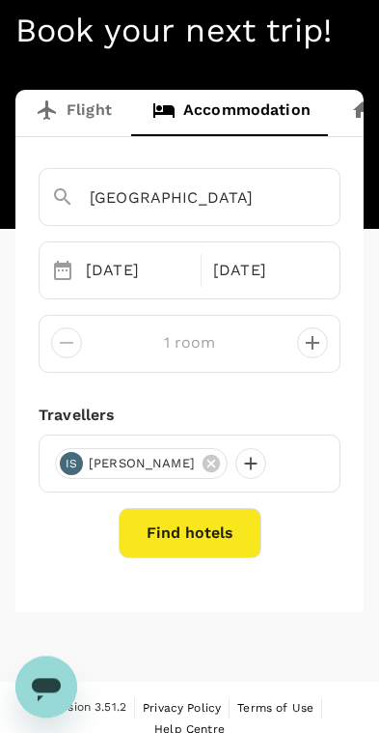
scroll to position [112, 0]
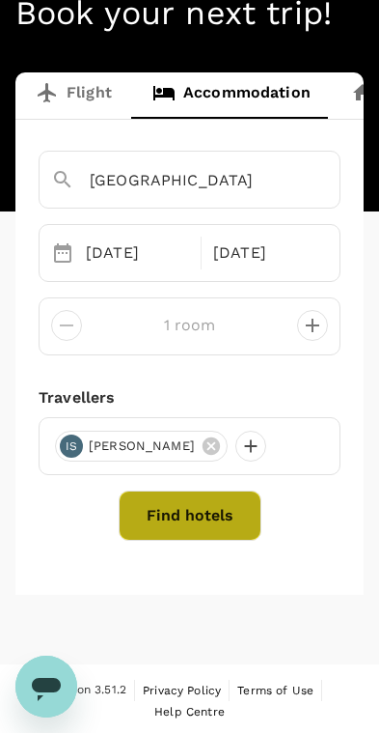
click at [209, 519] on button "Find hotels" at bounding box center [190, 516] width 143 height 50
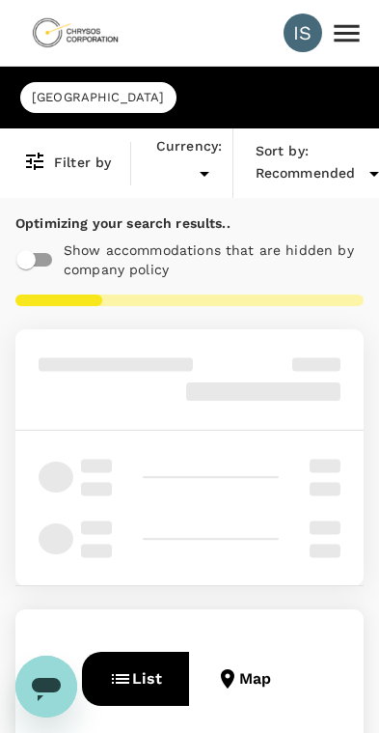
type input "AUD"
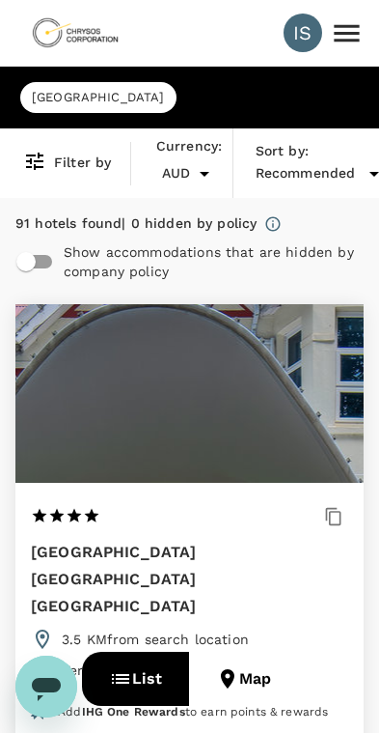
click at [86, 157] on h6 "Filter by" at bounding box center [82, 163] width 57 height 21
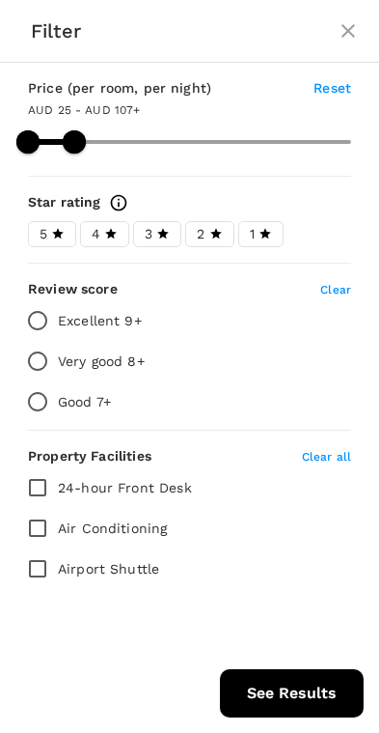
click at [350, 140] on span at bounding box center [189, 142] width 323 height 4
click at [328, 671] on button "See Results" at bounding box center [292, 693] width 144 height 48
type input "99.12"
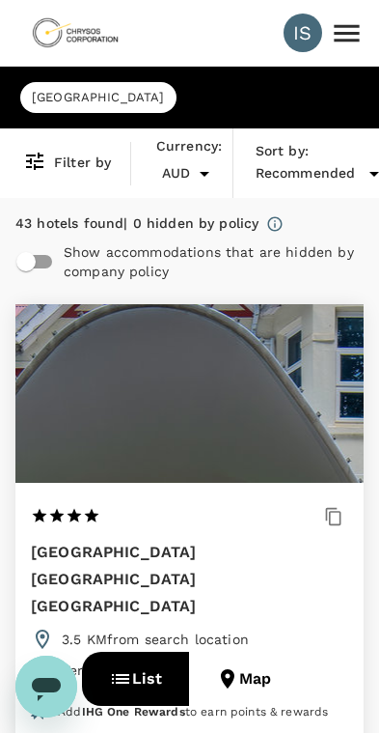
click at [82, 165] on h6 "Filter by" at bounding box center [82, 163] width 57 height 21
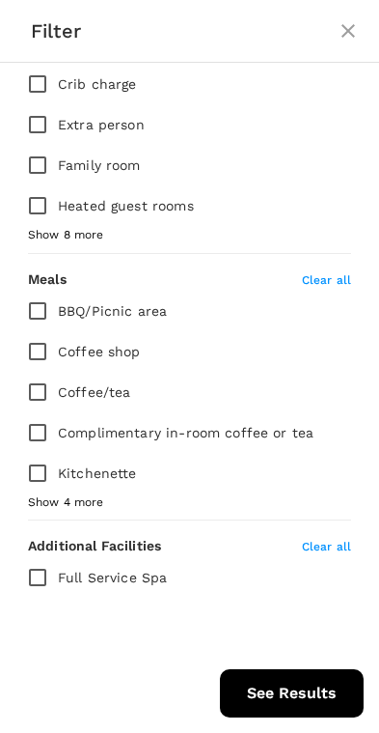
scroll to position [711, 0]
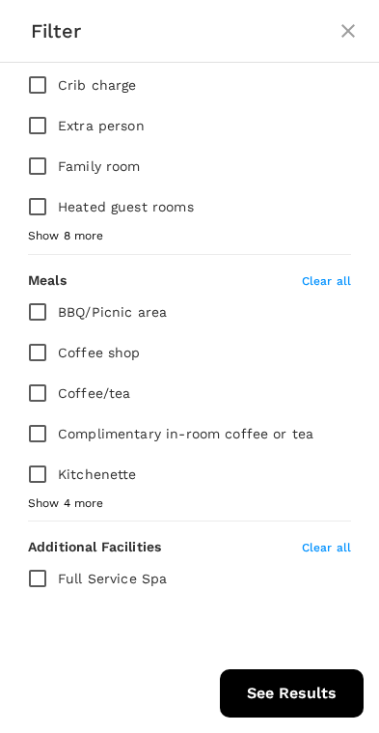
click at [355, 18] on button "close" at bounding box center [348, 31] width 46 height 46
type input "99.12"
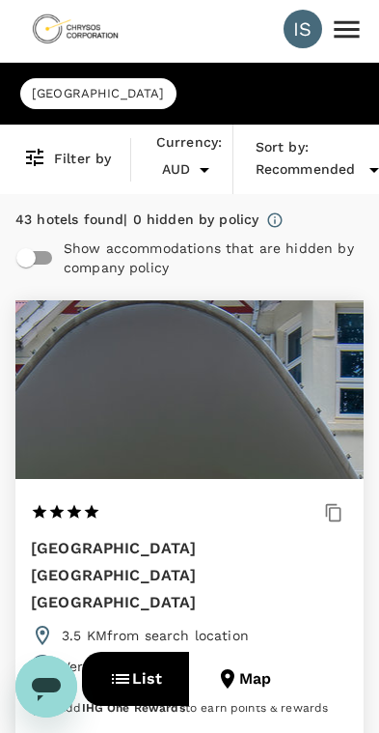
scroll to position [0, 0]
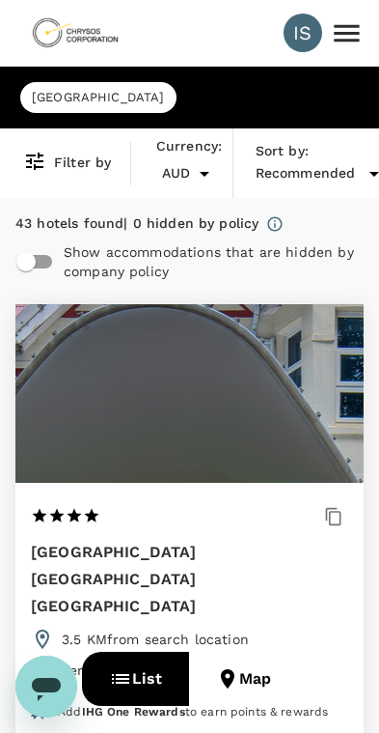
click at [78, 98] on span "Johannesburg" at bounding box center [98, 98] width 156 height 18
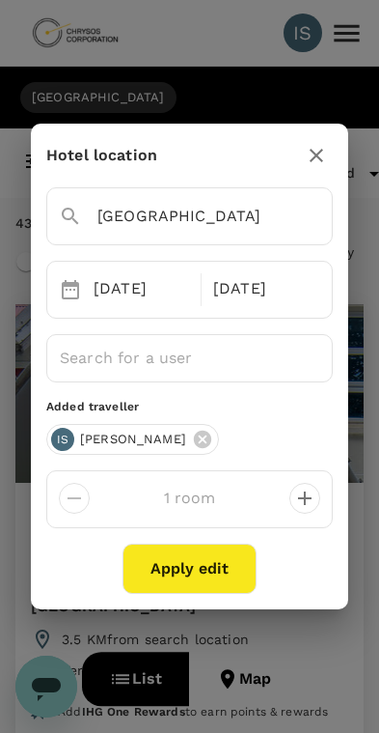
click at [283, 211] on div "Johannesburg" at bounding box center [190, 216] width 262 height 31
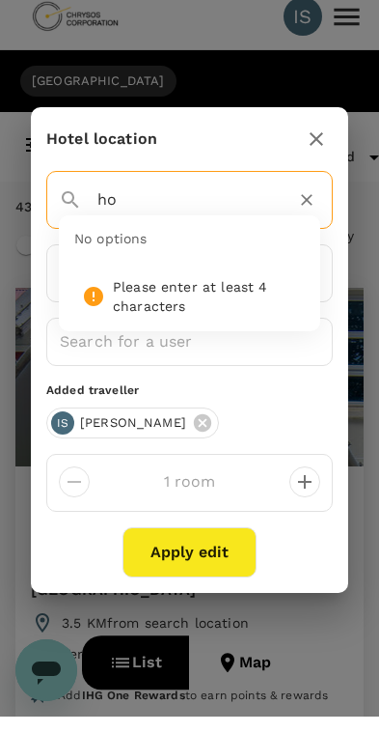
type input "h"
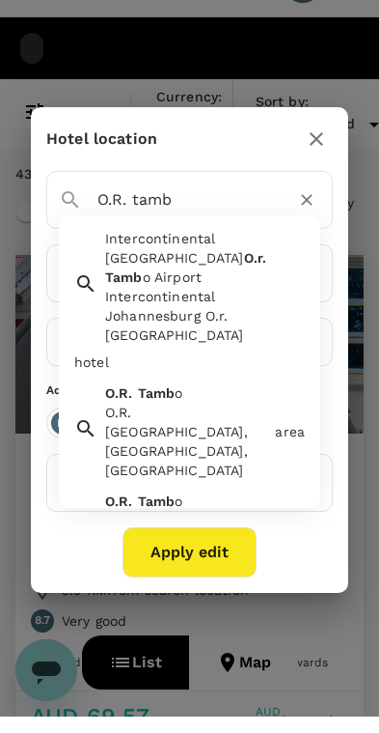
scroll to position [49, 0]
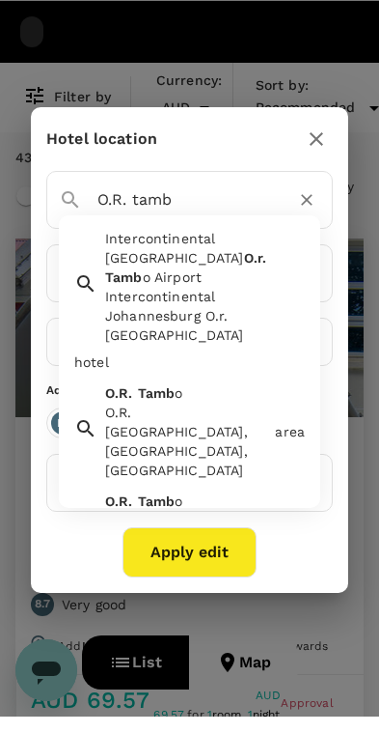
type input "O.R. tamb"
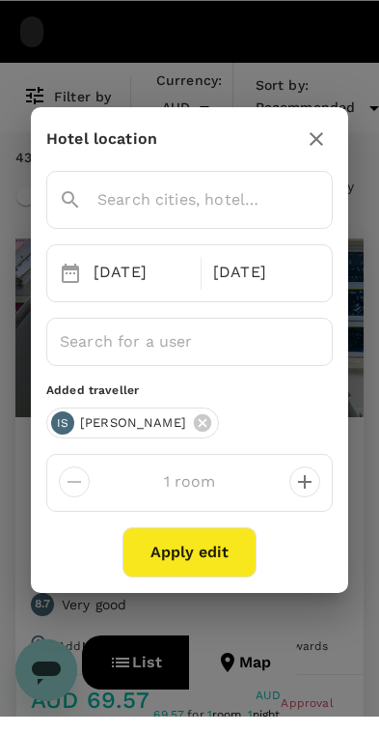
scroll to position [66, 0]
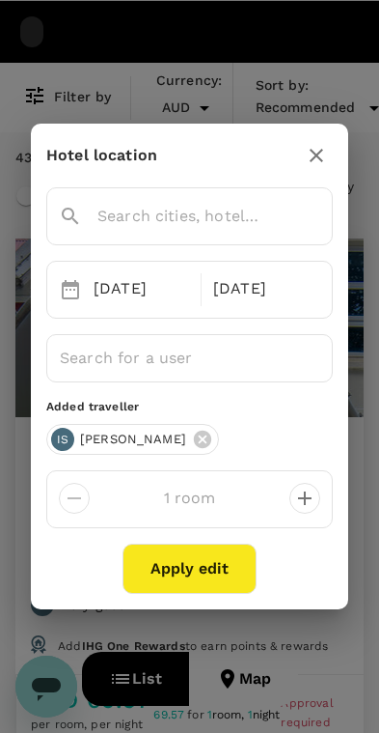
click at [106, 204] on input "text" at bounding box center [163, 216] width 208 height 30
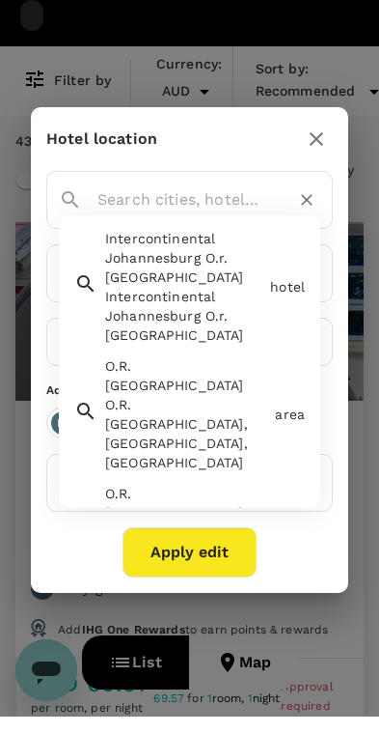
click at [136, 282] on span "Intercontinental Johannesburg O.r. [GEOGRAPHIC_DATA]" at bounding box center [174, 274] width 139 height 54
type input "Intercontinental Johannesburg O.r. [GEOGRAPHIC_DATA]"
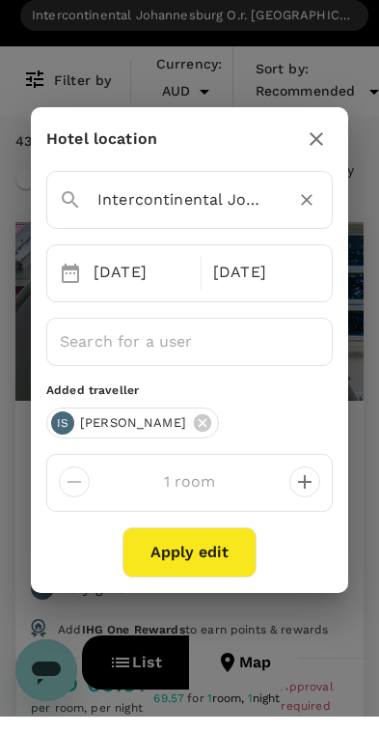
scroll to position [82, 0]
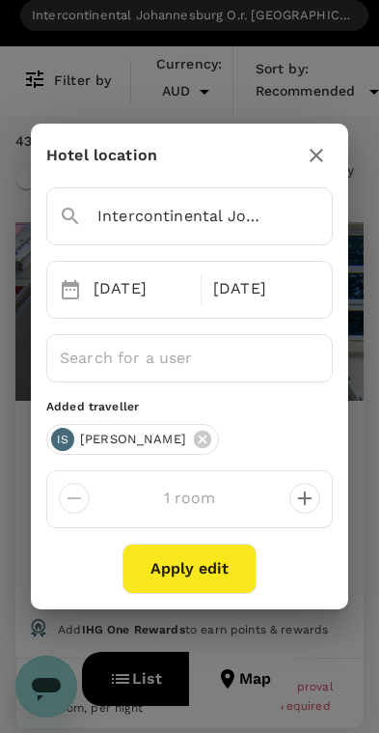
click at [211, 567] on button "Apply edit" at bounding box center [190, 569] width 134 height 50
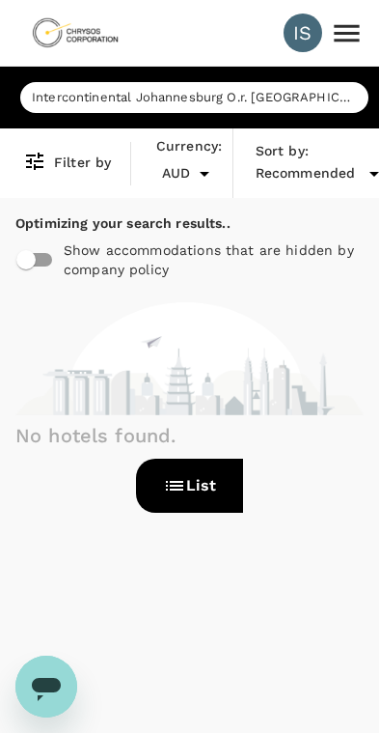
click at [76, 91] on span "Intercontinental Johannesburg O.r. [GEOGRAPHIC_DATA]" at bounding box center [194, 98] width 349 height 18
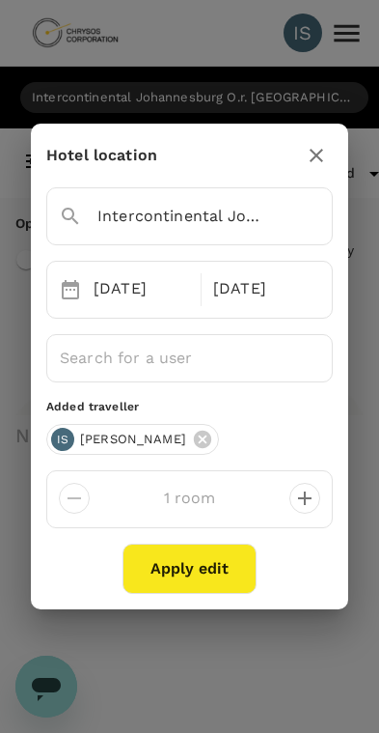
click at [122, 220] on input "Intercontinental Johannesburg O.r. [GEOGRAPHIC_DATA]" at bounding box center [163, 216] width 208 height 30
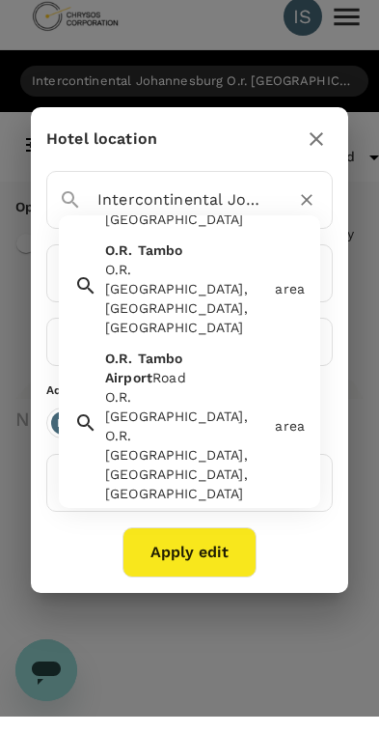
scroll to position [118, 0]
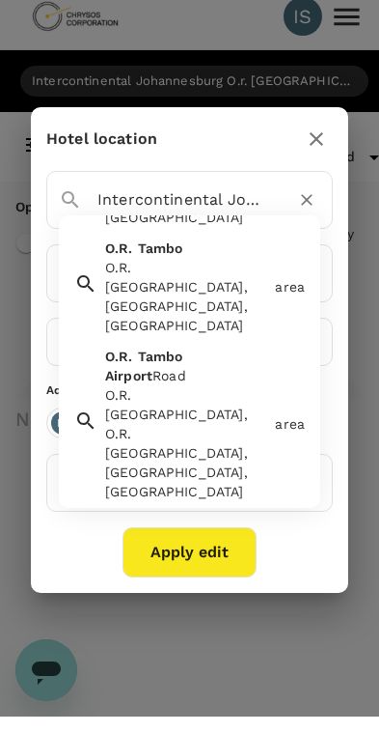
click at [125, 355] on div "O.R. Tambo Airport Road O.R. Tambo Airport Road, O.R. Tambo, Kempton Park, Sout…" at bounding box center [183, 436] width 170 height 162
type input "O.R. [GEOGRAPHIC_DATA]"
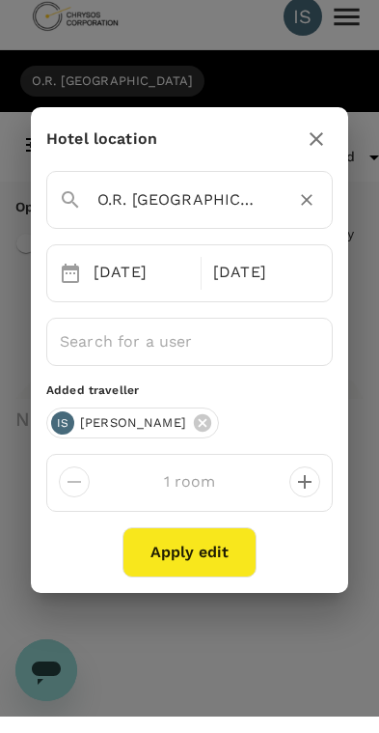
scroll to position [16, 0]
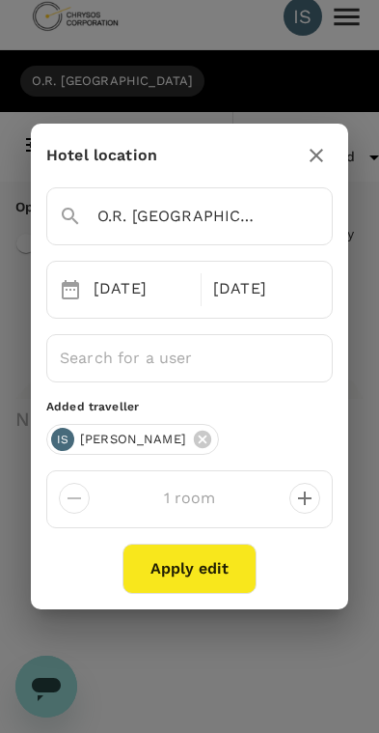
click at [185, 571] on button "Apply edit" at bounding box center [190, 569] width 134 height 50
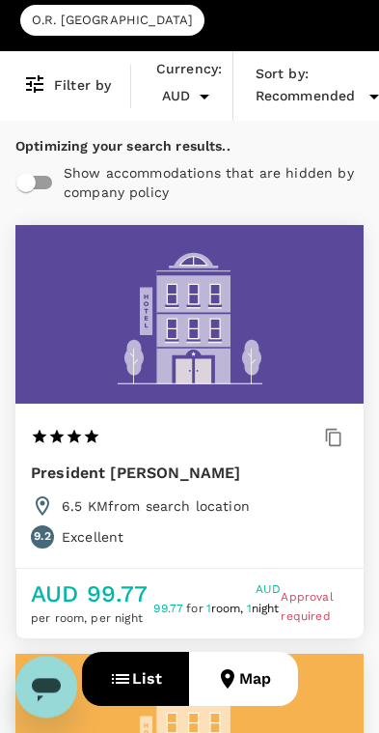
scroll to position [77, 0]
click at [56, 96] on h6 "Filter by" at bounding box center [82, 85] width 57 height 21
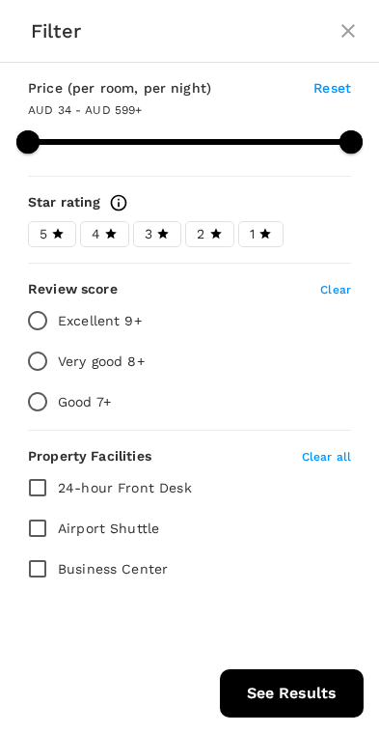
click at [350, 0] on h2 "Filter" at bounding box center [189, 31] width 379 height 62
click at [335, 29] on button "close" at bounding box center [348, 31] width 46 height 46
type input "598.88"
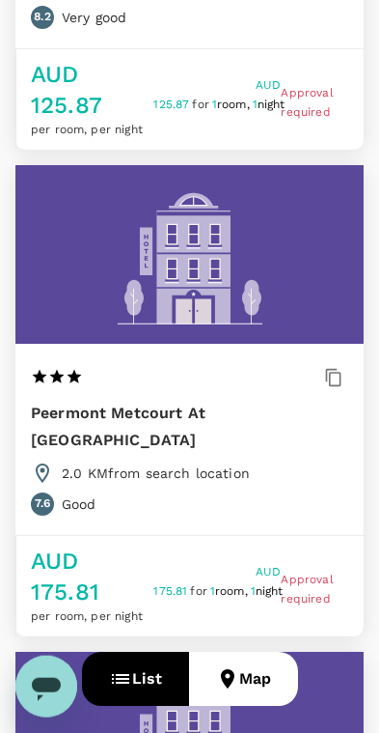
scroll to position [6436, 0]
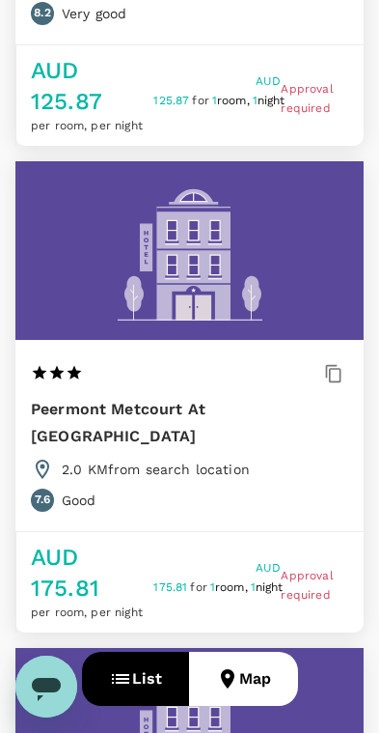
click at [267, 673] on button "Map" at bounding box center [243, 679] width 109 height 54
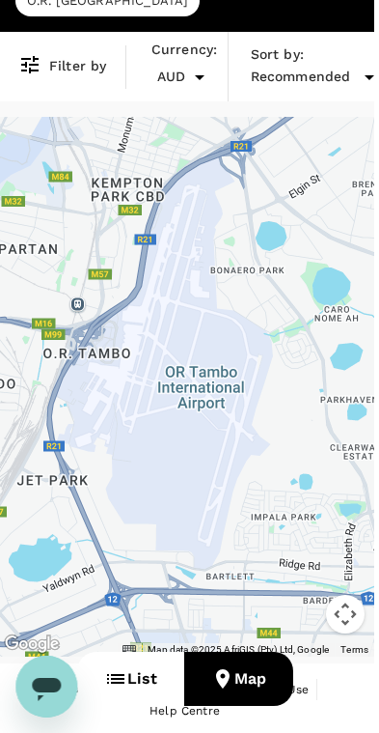
scroll to position [97, 5]
click at [277, 66] on div "Recommended" at bounding box center [316, 77] width 131 height 23
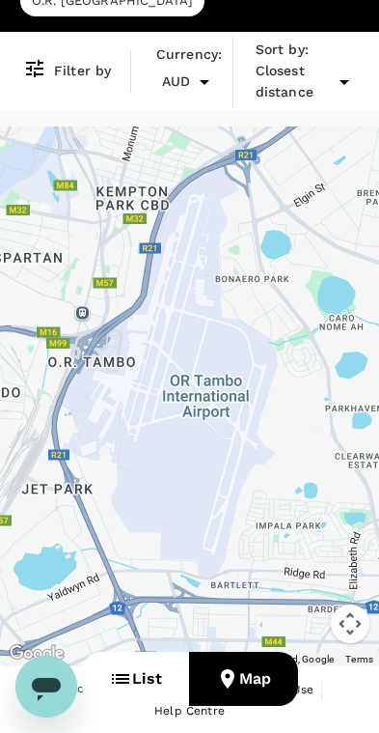
click at [136, 662] on button "List" at bounding box center [135, 679] width 107 height 54
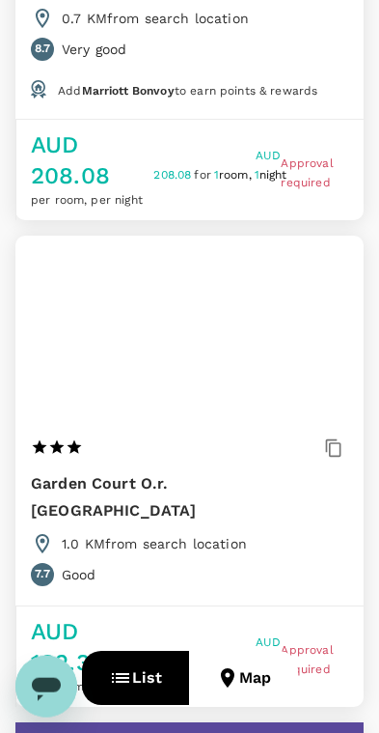
scroll to position [1133, 0]
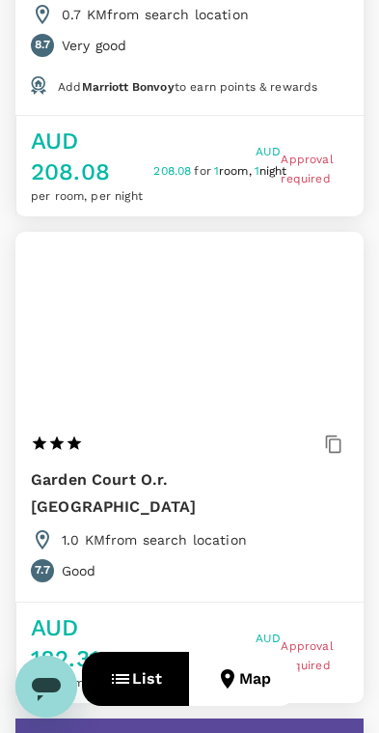
click at [225, 430] on div "Garden Court O.r. Tambo International Airport 1 Star 2 Stars 3 Stars 4 Stars 5 …" at bounding box center [175, 475] width 289 height 91
click at [183, 466] on h6 "Garden Court O.r. [GEOGRAPHIC_DATA]" at bounding box center [175, 493] width 289 height 54
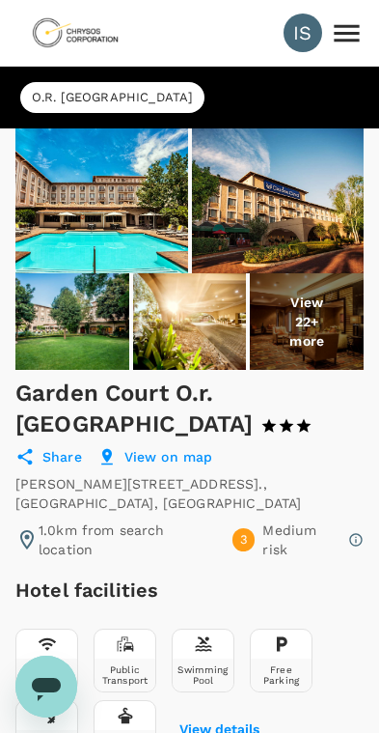
click at [70, 230] on img at bounding box center [101, 200] width 173 height 145
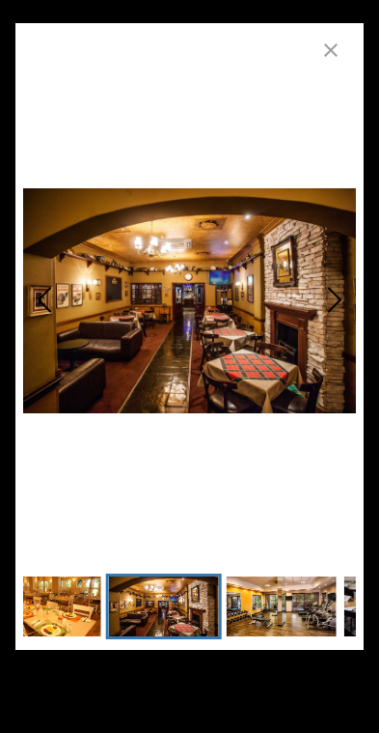
click at [328, 45] on icon "button" at bounding box center [331, 50] width 23 height 23
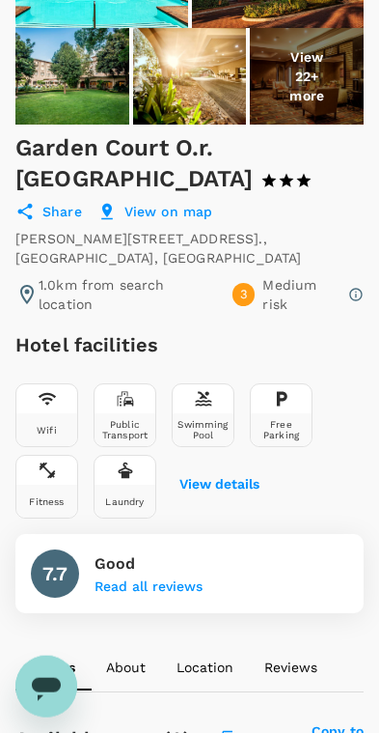
scroll to position [247, 0]
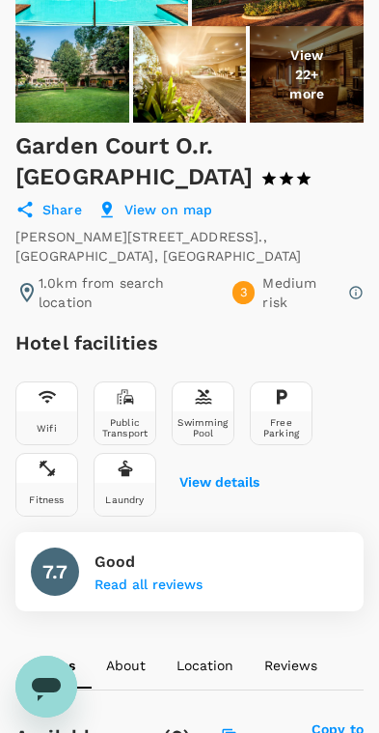
click at [324, 103] on img at bounding box center [307, 74] width 114 height 97
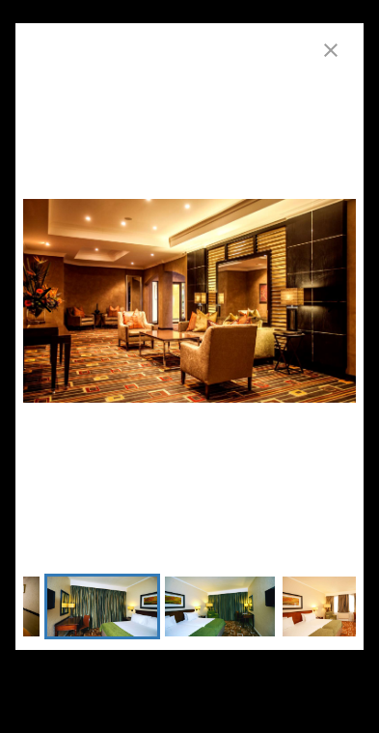
click at [87, 603] on img "Go to Slide 17" at bounding box center [102, 606] width 110 height 73
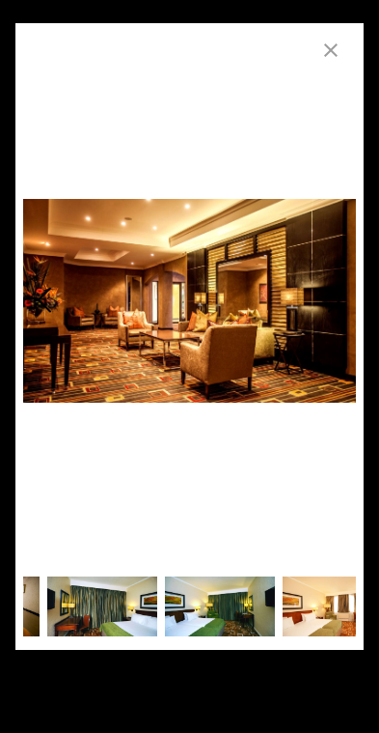
click at [87, 603] on img "Go to Slide 17" at bounding box center [102, 606] width 110 height 73
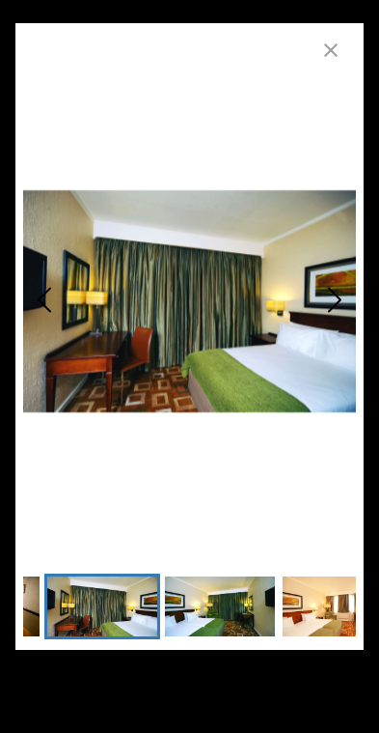
click at [338, 298] on icon "Next Slide" at bounding box center [334, 299] width 23 height 58
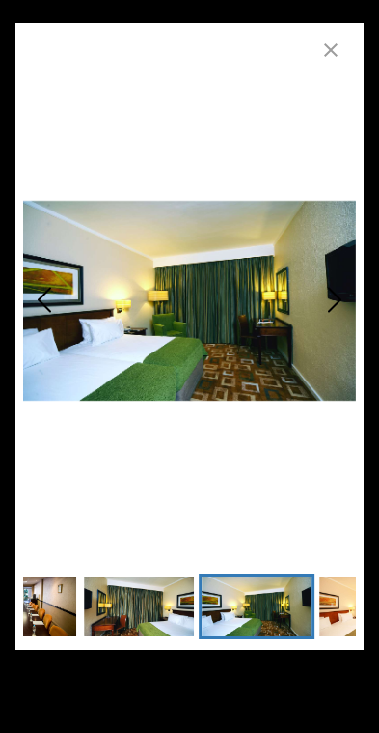
click at [329, 308] on icon "Next Slide" at bounding box center [334, 299] width 23 height 58
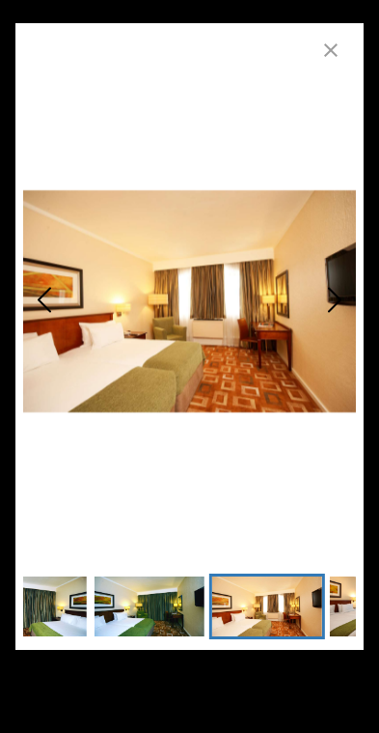
click at [332, 307] on polyline "Next Slide" at bounding box center [335, 299] width 12 height 23
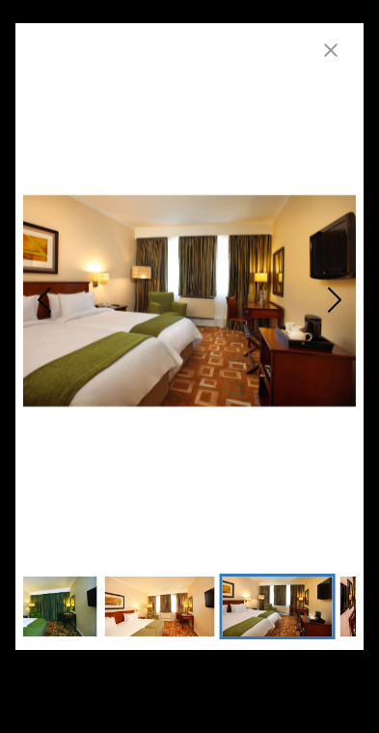
click at [333, 301] on icon "Next Slide" at bounding box center [334, 299] width 23 height 58
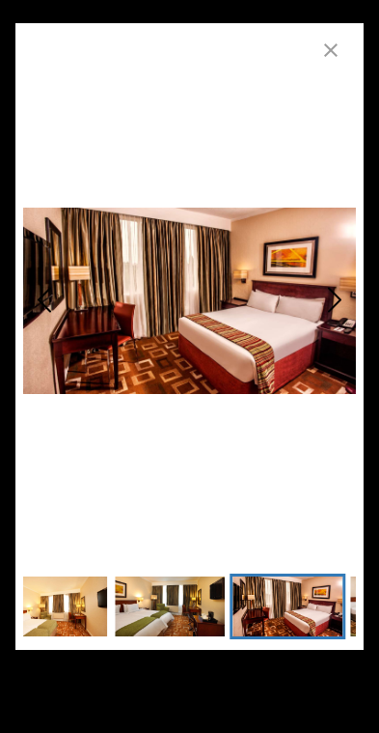
click at [332, 301] on icon "Next Slide" at bounding box center [334, 299] width 23 height 58
click at [336, 301] on icon "Next Slide" at bounding box center [334, 299] width 23 height 58
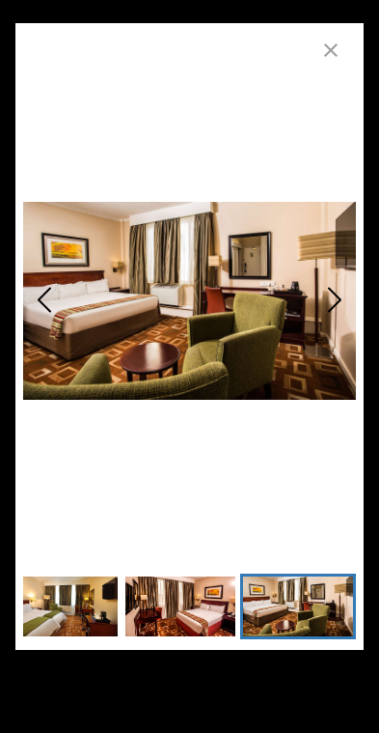
click at [334, 301] on icon "Next Slide" at bounding box center [334, 299] width 23 height 58
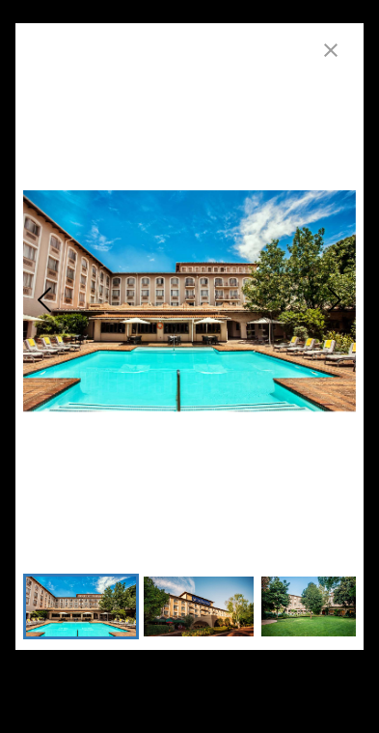
click at [335, 311] on icon "Next Slide" at bounding box center [334, 299] width 23 height 58
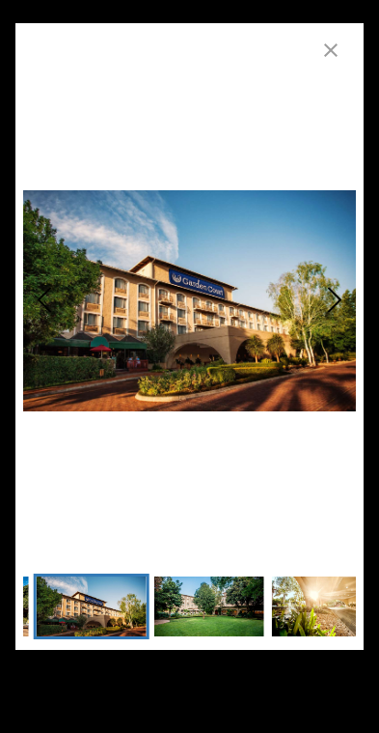
click at [334, 298] on icon "Next Slide" at bounding box center [334, 299] width 23 height 58
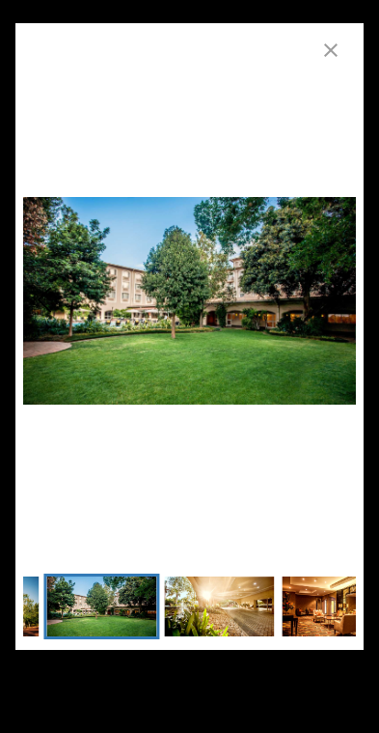
click at [325, 50] on icon "button" at bounding box center [331, 50] width 23 height 23
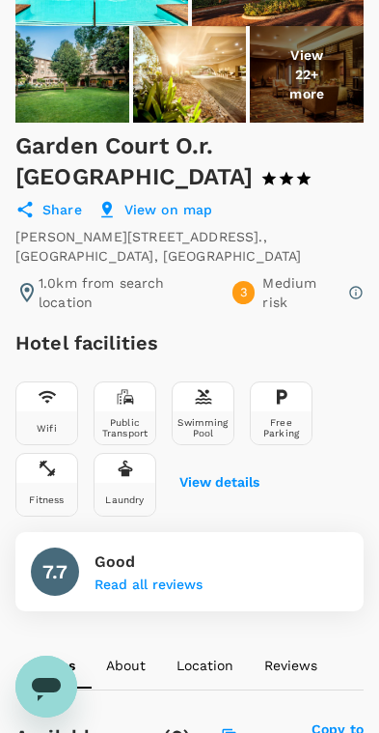
click at [215, 532] on div "7.7 Good Read all reviews" at bounding box center [189, 571] width 349 height 79
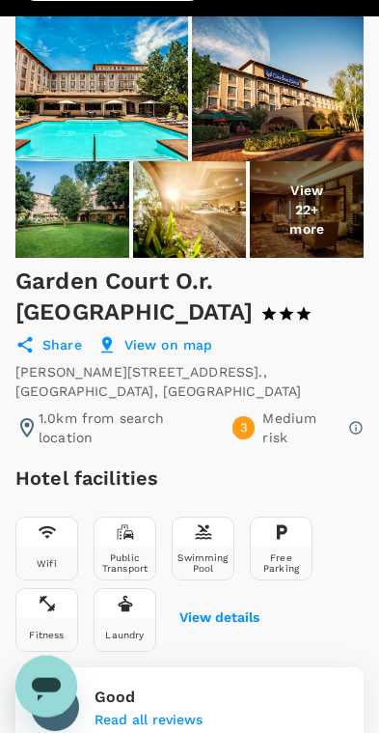
scroll to position [0, 0]
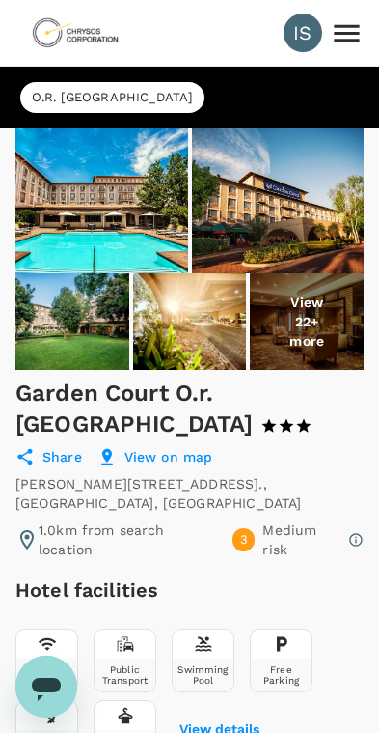
click at [58, 28] on img at bounding box center [75, 33] width 89 height 42
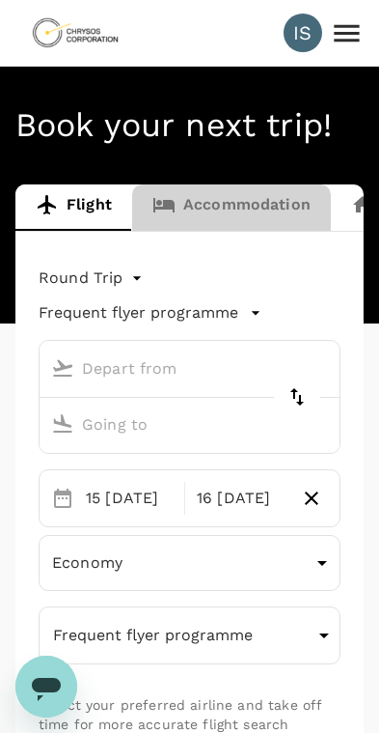
click at [262, 208] on link "Accommodation" at bounding box center [231, 207] width 199 height 46
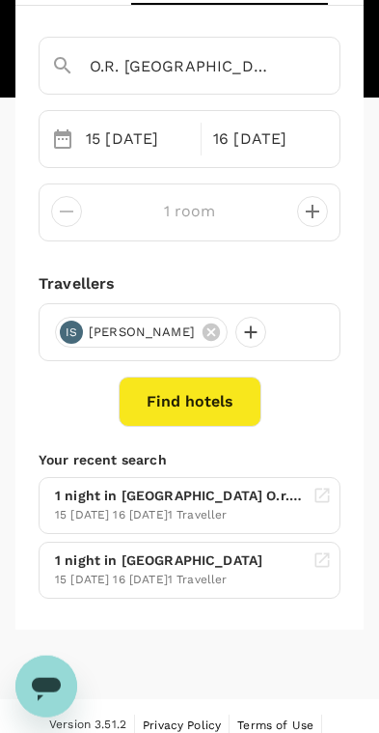
scroll to position [227, 0]
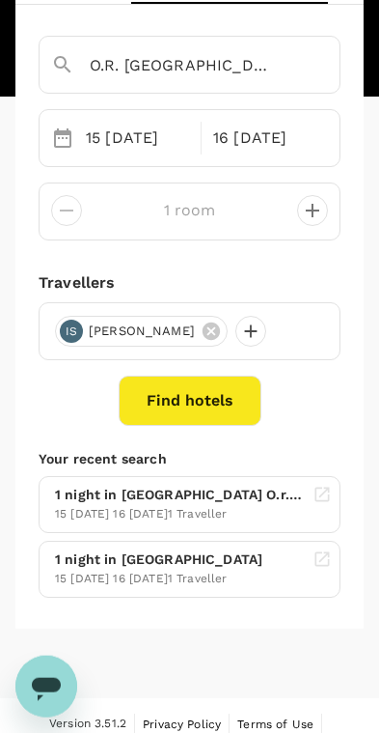
click at [213, 393] on button "Find hotels" at bounding box center [190, 401] width 143 height 50
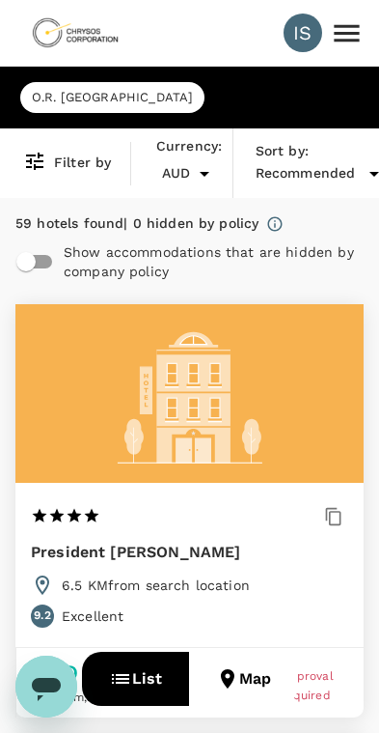
click at [336, 164] on span "Recommended" at bounding box center [306, 173] width 100 height 21
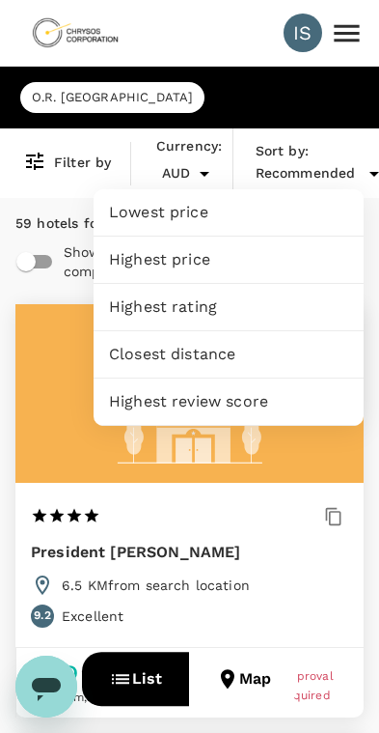
click at [295, 354] on span "Closest distance" at bounding box center [228, 354] width 239 height 23
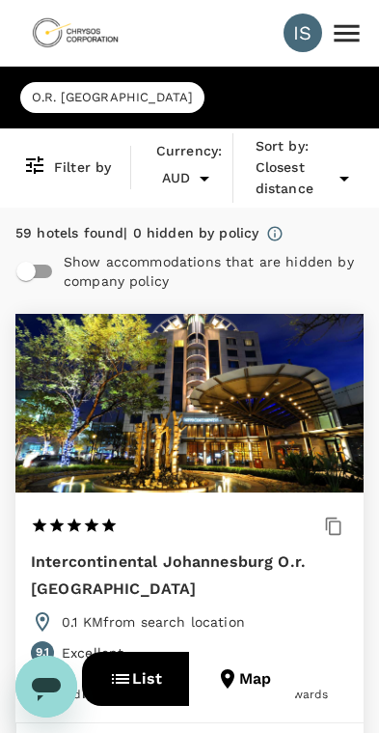
click at [339, 175] on icon at bounding box center [344, 178] width 23 height 23
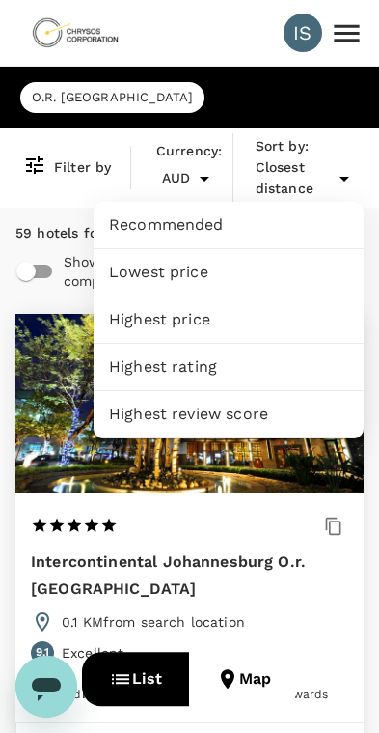
click at [302, 270] on span "Lowest price" at bounding box center [228, 272] width 239 height 23
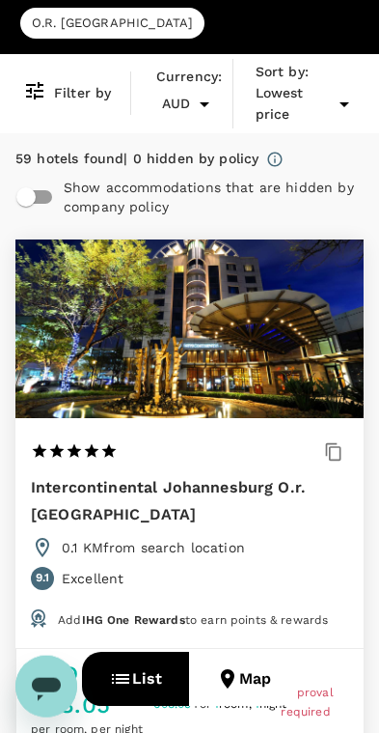
scroll to position [75, 0]
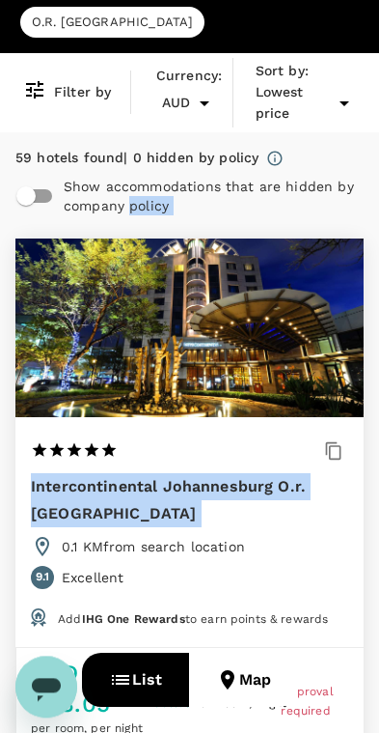
click at [46, 125] on div "Filter by Currency : AUD Sort by : Lowest price" at bounding box center [189, 92] width 349 height 79
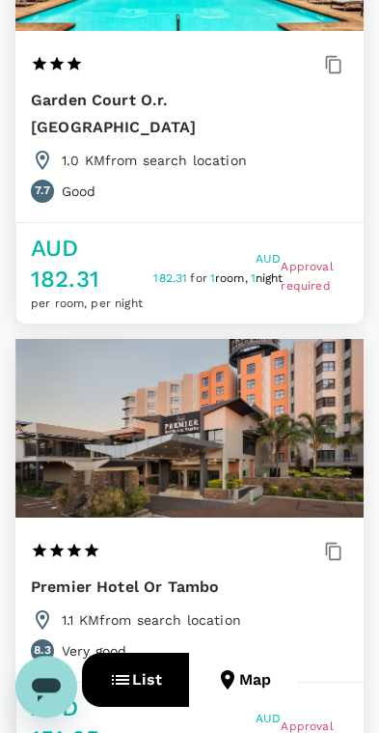
scroll to position [2482, 0]
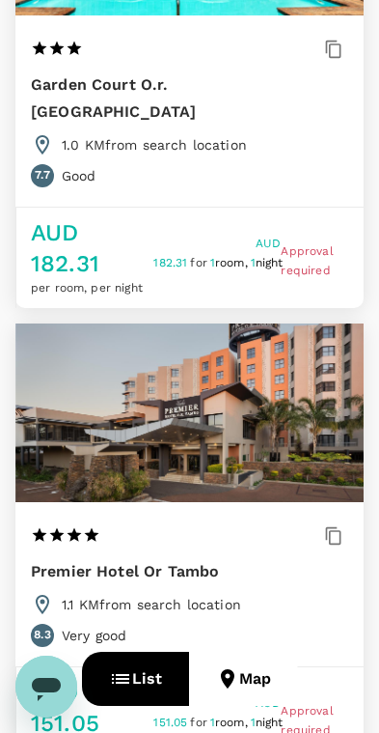
click at [260, 521] on div "Premier Hotel Or Tambo 1 Star 2 Stars 3 Stars 4 Stars 5 Stars" at bounding box center [190, 556] width 318 height 71
click at [190, 558] on h6 "Premier Hotel Or Tambo" at bounding box center [125, 571] width 188 height 27
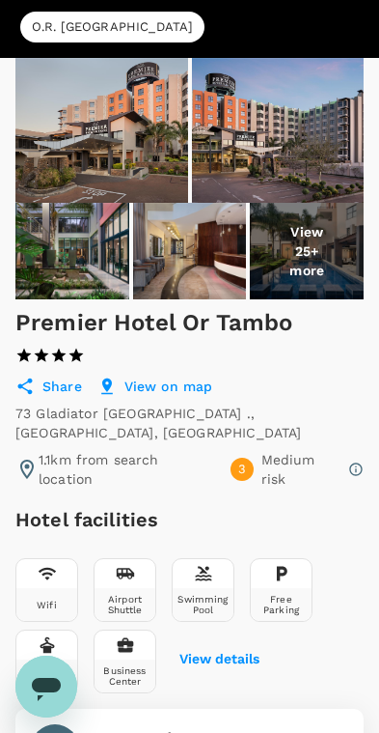
scroll to position [89, 0]
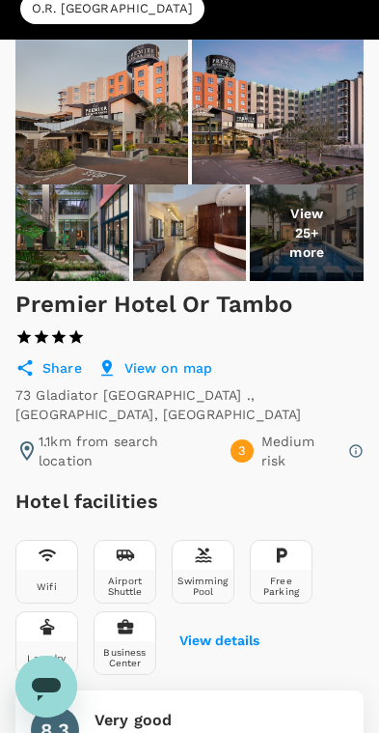
click at [349, 449] on icon at bounding box center [356, 450] width 15 height 15
click at [343, 451] on p "Medium risk" at bounding box center [303, 451] width 82 height 39
click at [345, 447] on div "3 Medium risk" at bounding box center [297, 451] width 133 height 39
click at [348, 448] on div "3 Medium risk" at bounding box center [297, 451] width 133 height 39
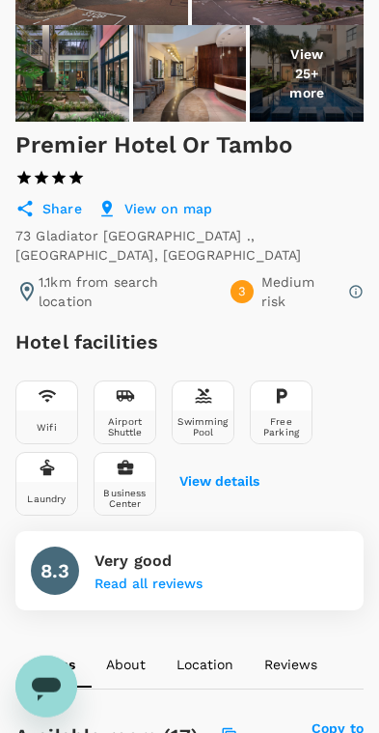
scroll to position [250, 0]
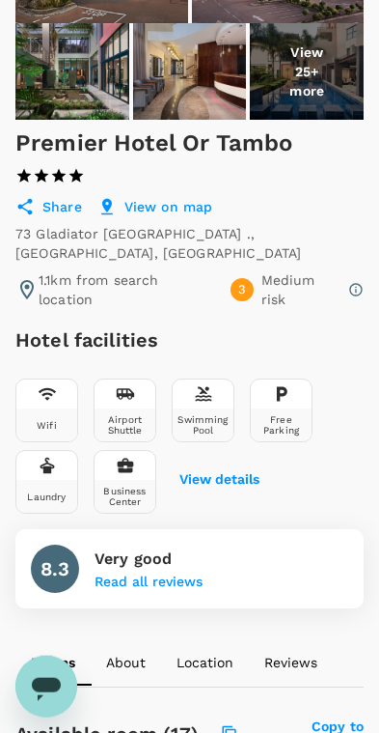
click at [289, 296] on p "Medium risk" at bounding box center [303, 289] width 82 height 39
click at [353, 293] on icon at bounding box center [356, 289] width 15 height 15
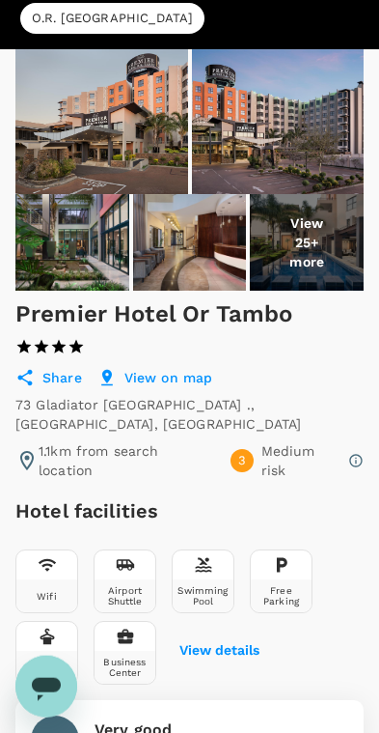
scroll to position [72, 0]
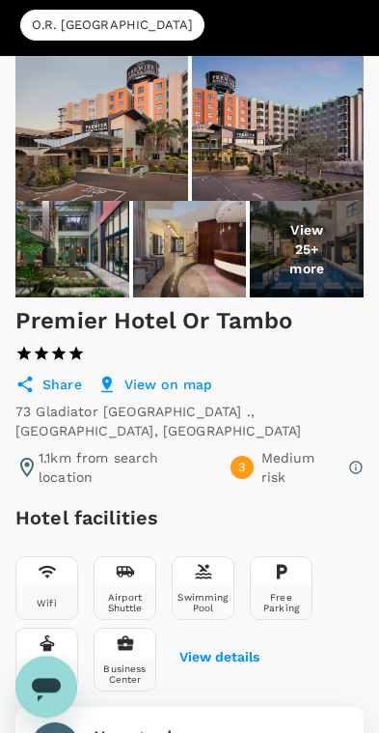
click at [253, 468] on div "3" at bounding box center [242, 467] width 23 height 23
click at [312, 240] on p "View 25+ more" at bounding box center [307, 249] width 57 height 58
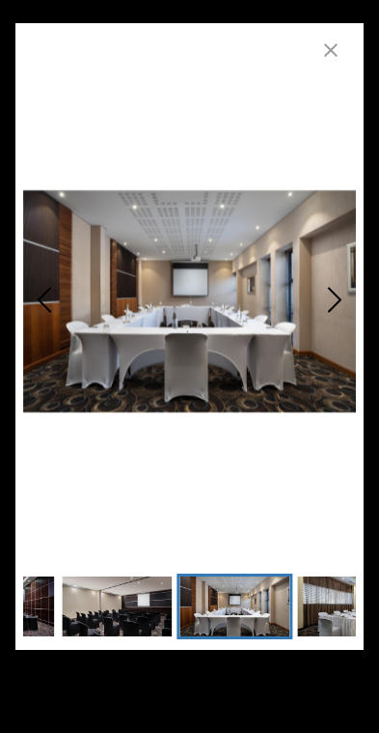
click at [346, 61] on button "button" at bounding box center [331, 50] width 39 height 39
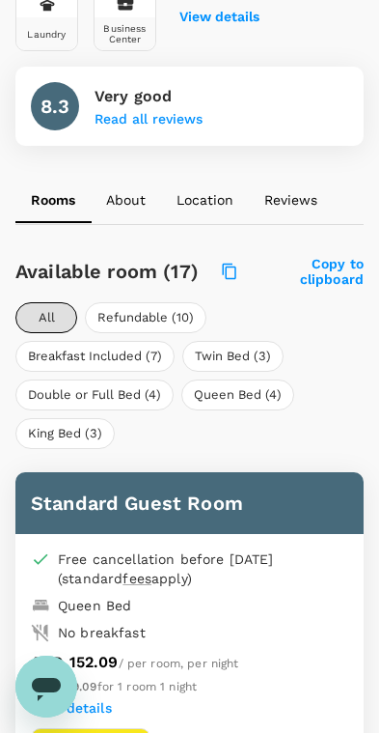
scroll to position [714, 0]
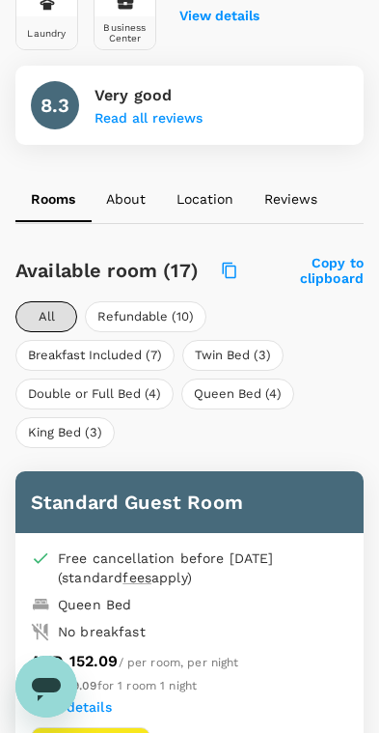
click at [82, 350] on button "Breakfast Included (7)" at bounding box center [94, 355] width 159 height 31
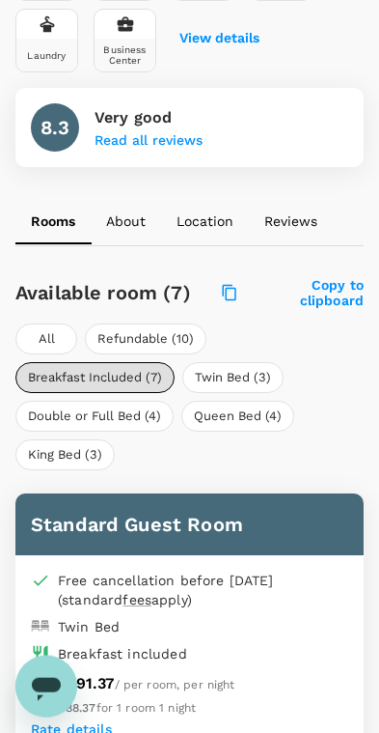
scroll to position [689, 0]
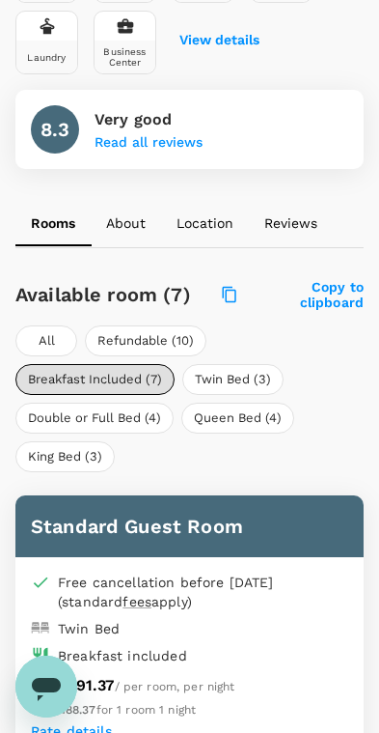
click at [92, 368] on button "Breakfast Included (7)" at bounding box center [94, 379] width 159 height 31
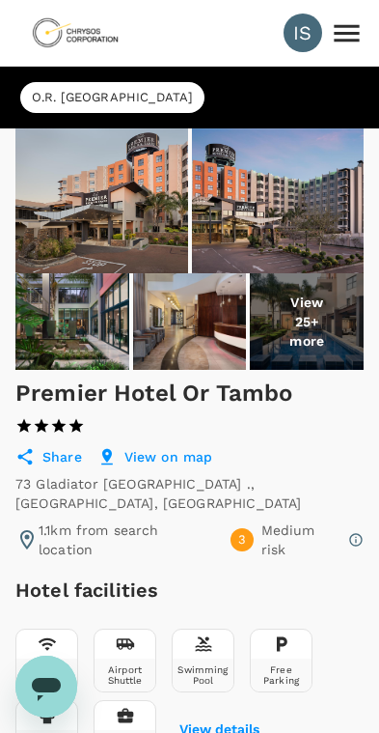
scroll to position [4, 0]
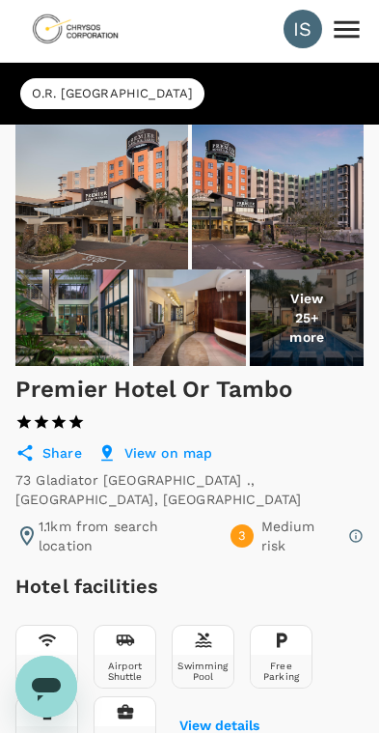
click at [132, 21] on link at bounding box center [75, 29] width 120 height 58
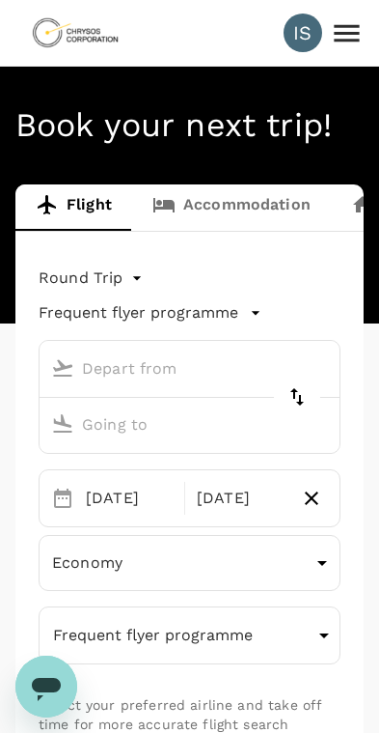
click at [257, 206] on link "Accommodation" at bounding box center [231, 207] width 199 height 46
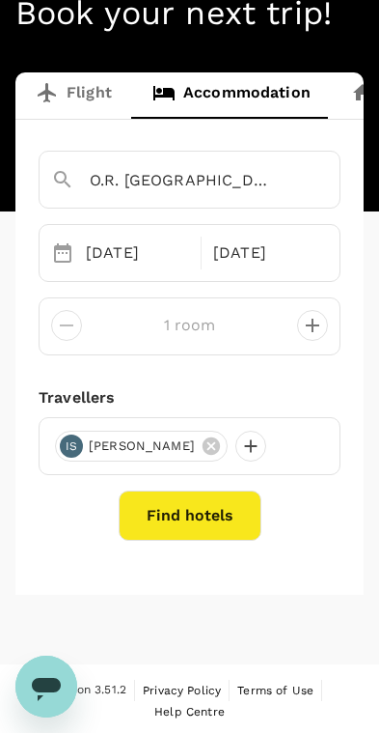
scroll to position [113, 0]
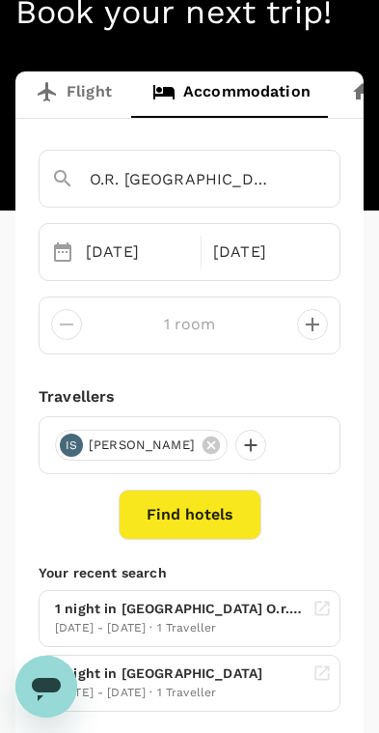
click at [167, 517] on button "Find hotels" at bounding box center [190, 515] width 143 height 50
click at [222, 516] on button "Find hotels" at bounding box center [190, 515] width 143 height 50
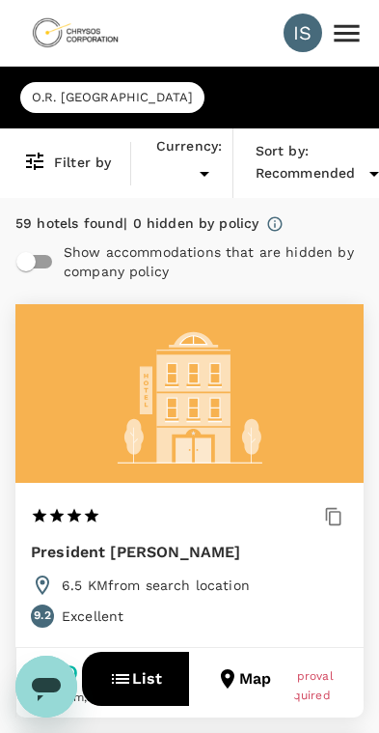
type input "AUD"
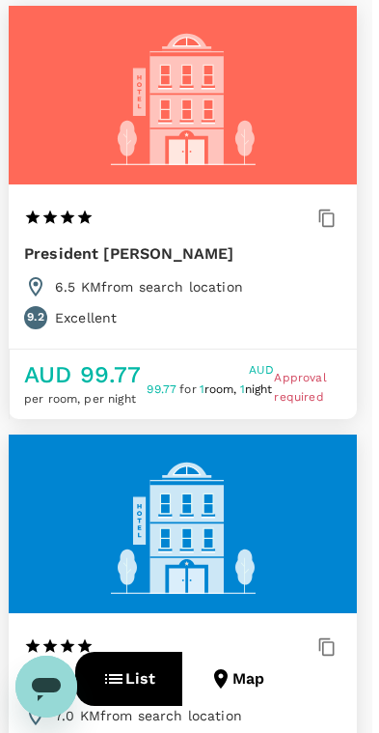
scroll to position [0, 8]
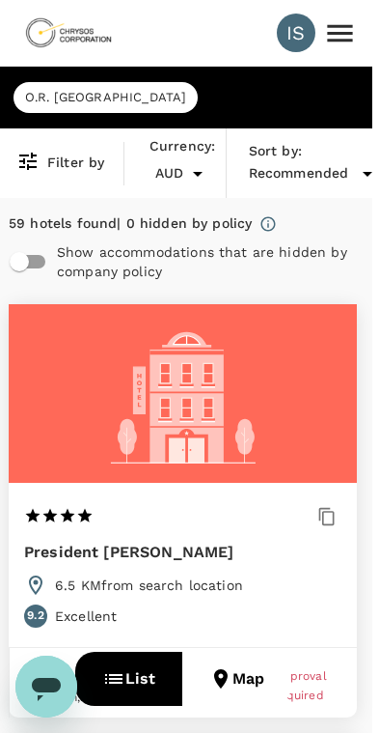
click at [340, 163] on span "Recommended" at bounding box center [299, 173] width 100 height 21
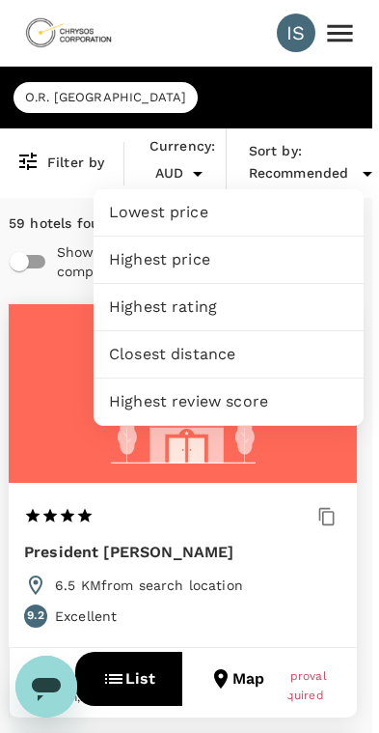
click at [58, 165] on div at bounding box center [189, 366] width 379 height 733
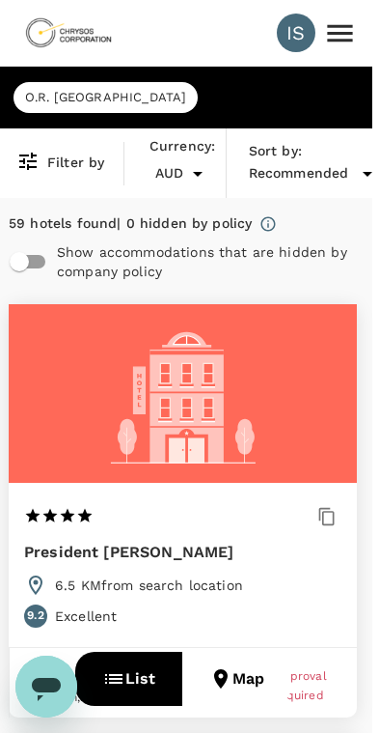
click at [58, 164] on div "Lowest price Highest price Highest rating Closest distance Highest review score" at bounding box center [189, 366] width 379 height 733
click at [49, 154] on h6 "Filter by" at bounding box center [75, 163] width 57 height 21
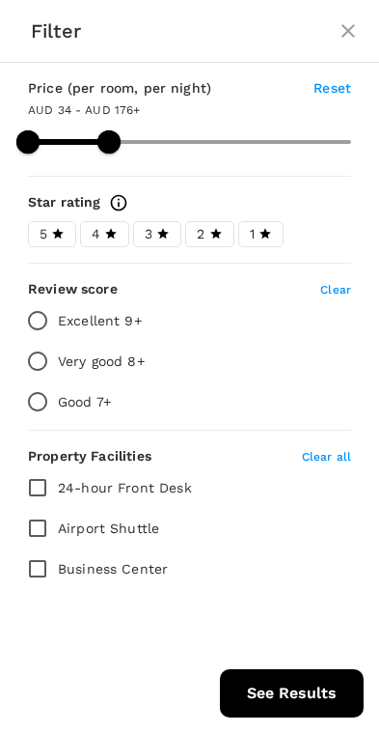
click at [299, 694] on button "See Results" at bounding box center [292, 693] width 144 height 48
type input "175.88"
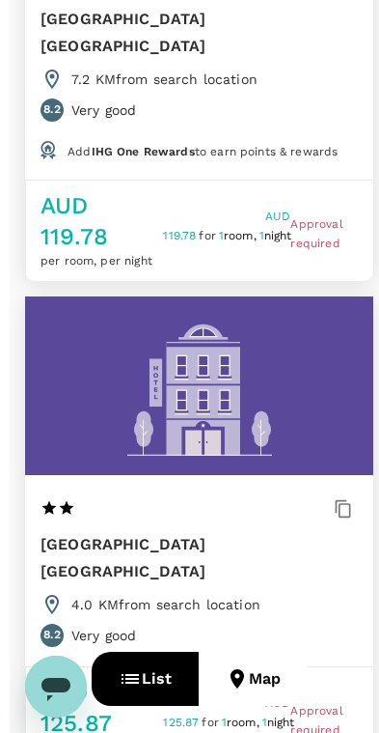
scroll to position [1850, 0]
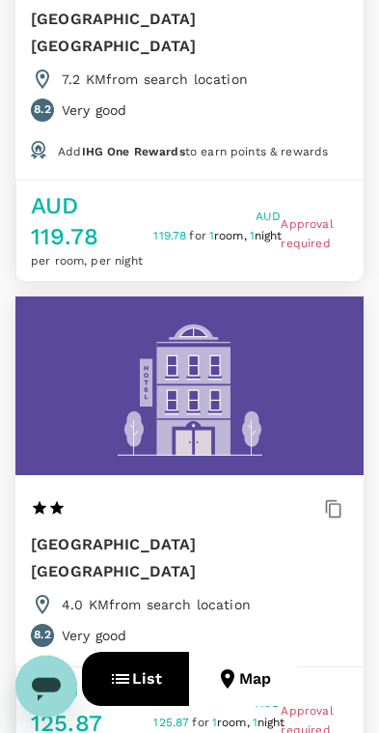
click at [69, 531] on h6 "[GEOGRAPHIC_DATA] [GEOGRAPHIC_DATA]" at bounding box center [175, 558] width 289 height 54
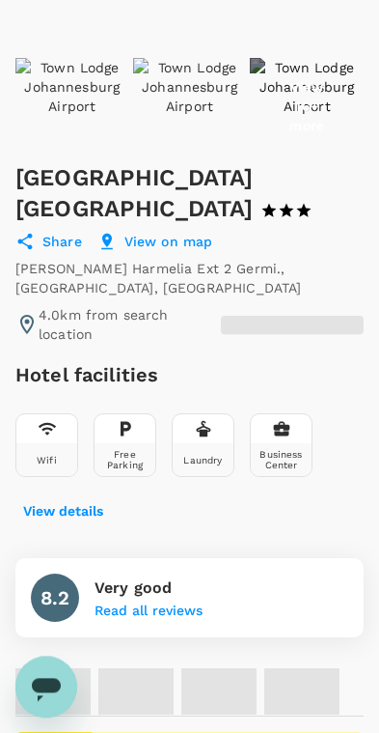
scroll to position [219, 0]
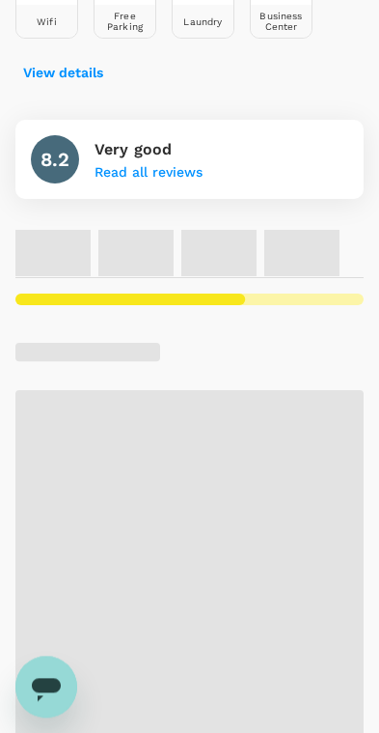
radio input "true"
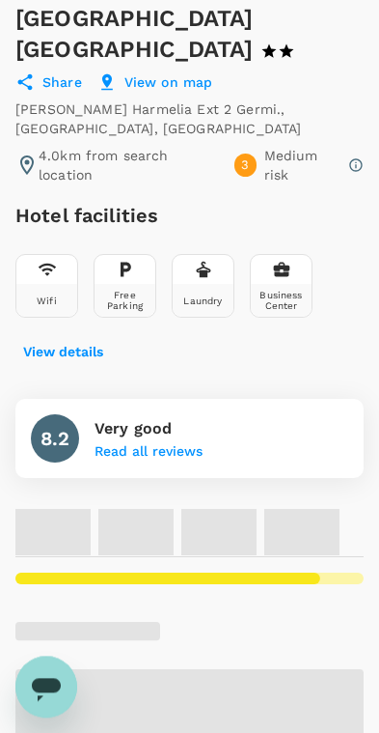
scroll to position [374, 0]
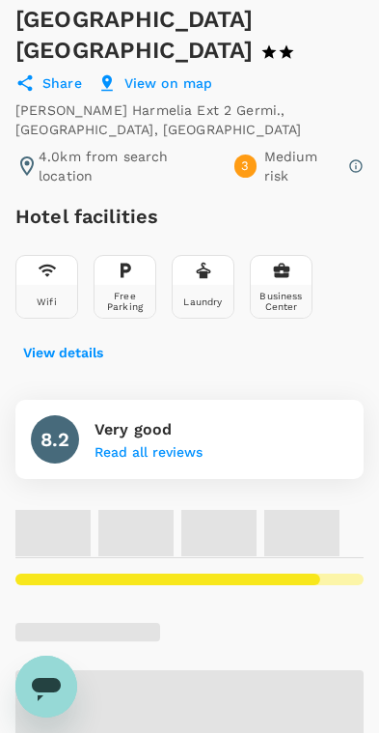
click at [351, 166] on icon at bounding box center [356, 165] width 13 height 13
click at [349, 164] on icon at bounding box center [356, 165] width 15 height 15
click at [292, 165] on p "Medium risk" at bounding box center [304, 166] width 79 height 39
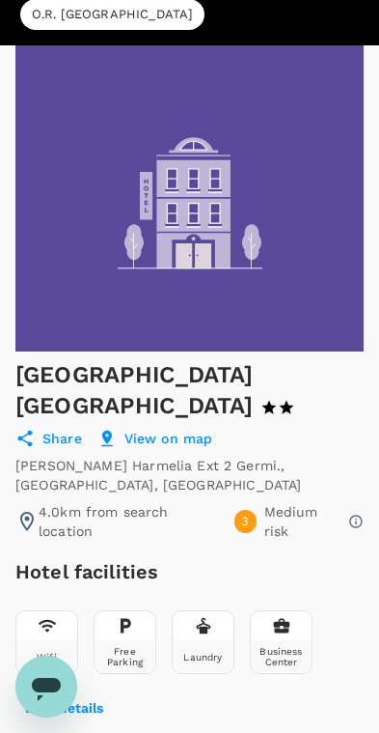
scroll to position [0, 0]
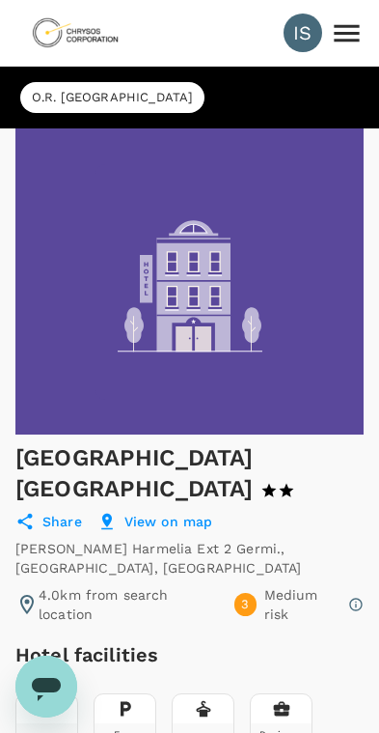
click at [108, 27] on img at bounding box center [75, 33] width 89 height 42
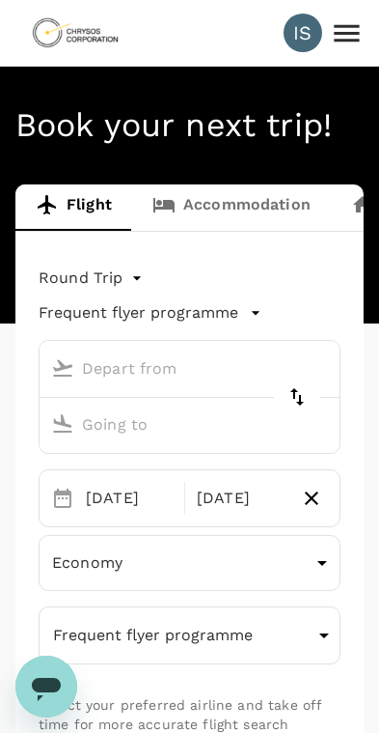
click at [243, 209] on link "Accommodation" at bounding box center [231, 207] width 199 height 46
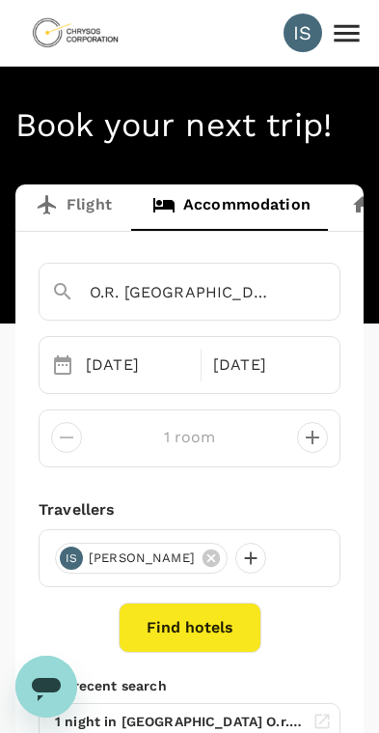
click at [205, 611] on button "Find hotels" at bounding box center [190, 628] width 143 height 50
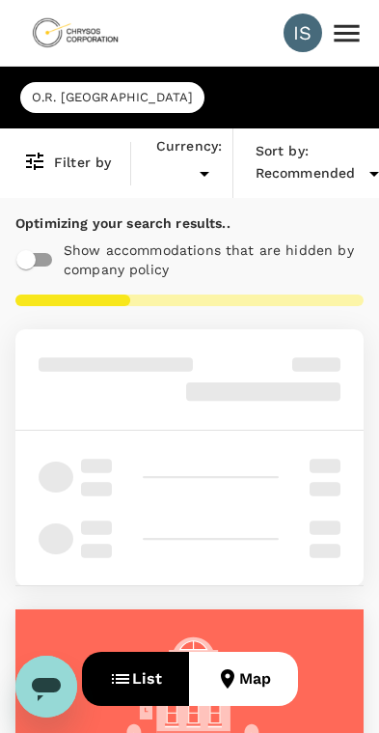
type input "AUD"
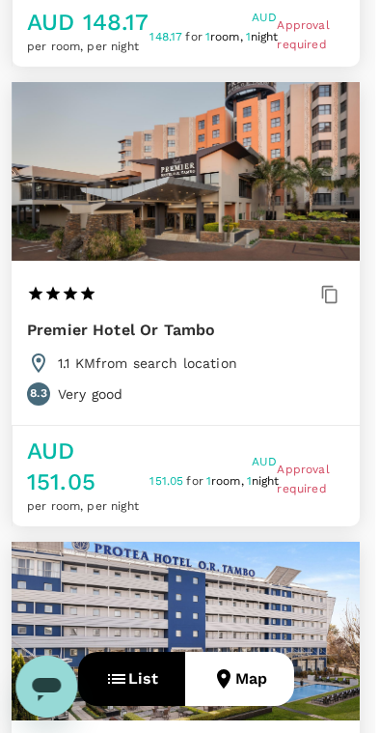
scroll to position [1083, 4]
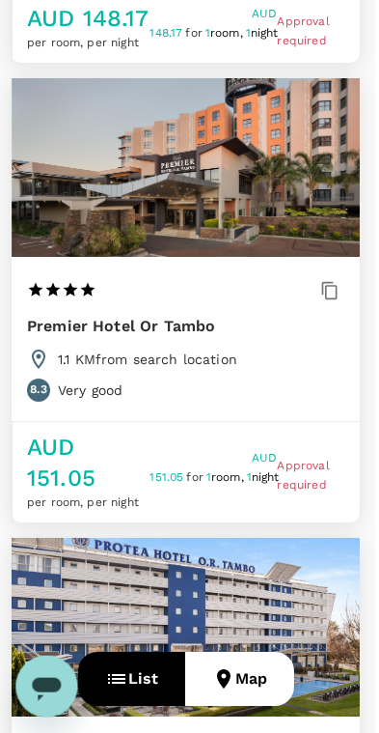
click at [142, 439] on h5 "AUD 151.05" at bounding box center [88, 463] width 123 height 62
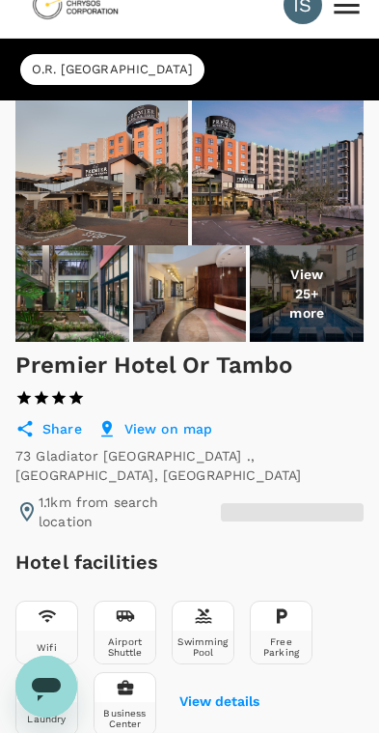
click at [251, 207] on img at bounding box center [278, 172] width 173 height 145
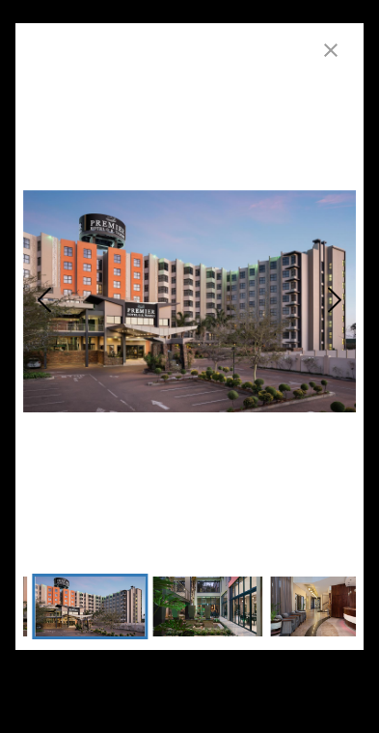
click at [330, 307] on icon "Next Slide" at bounding box center [334, 299] width 23 height 58
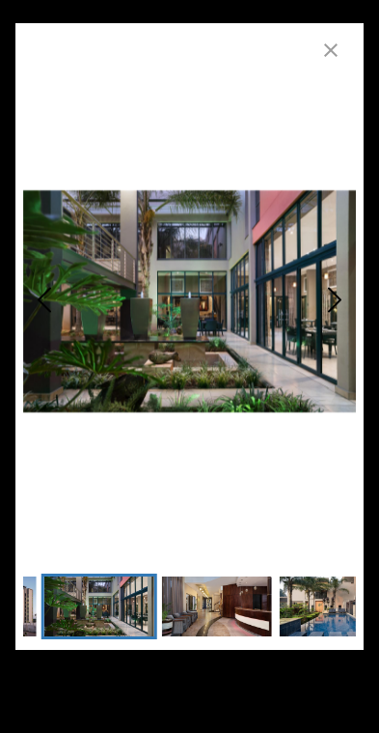
click at [325, 308] on icon "Next Slide" at bounding box center [334, 299] width 23 height 58
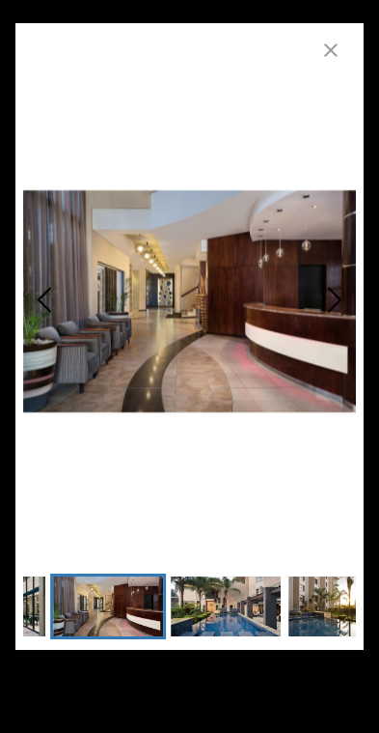
click at [321, 303] on button "Next Slide" at bounding box center [335, 300] width 42 height 157
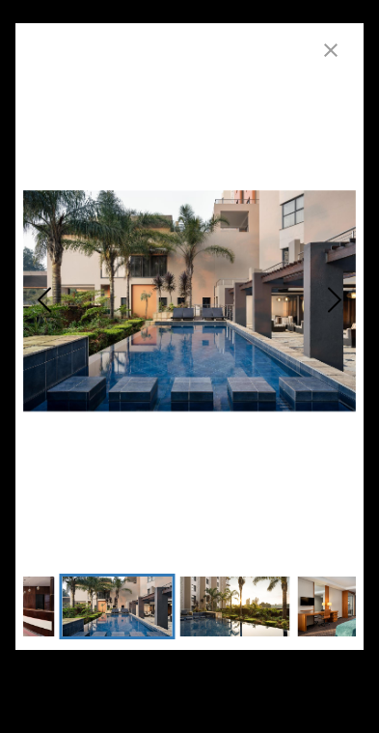
click at [318, 309] on button "Next Slide" at bounding box center [335, 300] width 42 height 157
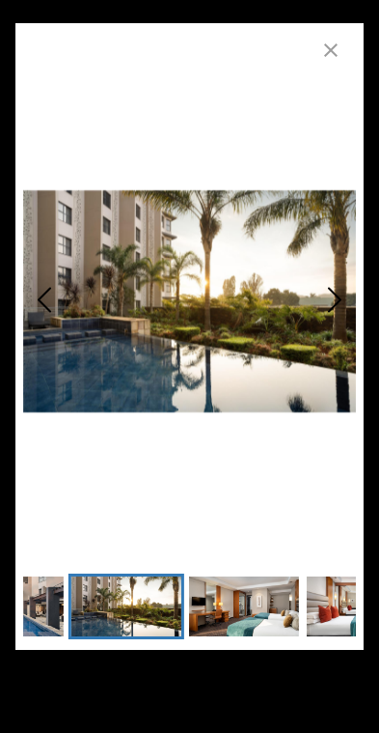
click at [319, 309] on button "Next Slide" at bounding box center [335, 300] width 42 height 157
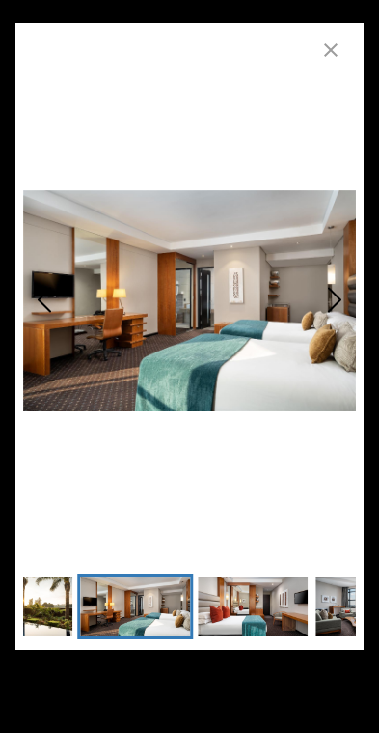
click at [322, 310] on button "Next Slide" at bounding box center [335, 300] width 42 height 157
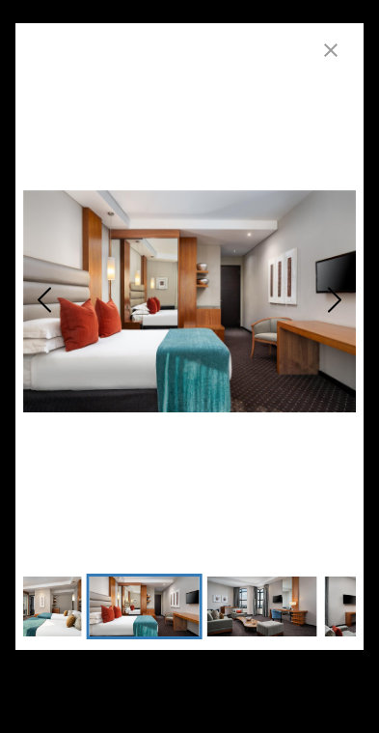
click at [326, 304] on icon "Next Slide" at bounding box center [334, 299] width 23 height 58
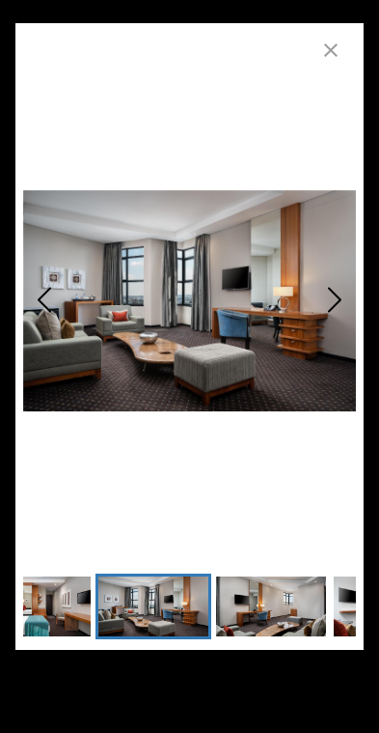
click at [327, 312] on icon "Next Slide" at bounding box center [334, 299] width 23 height 58
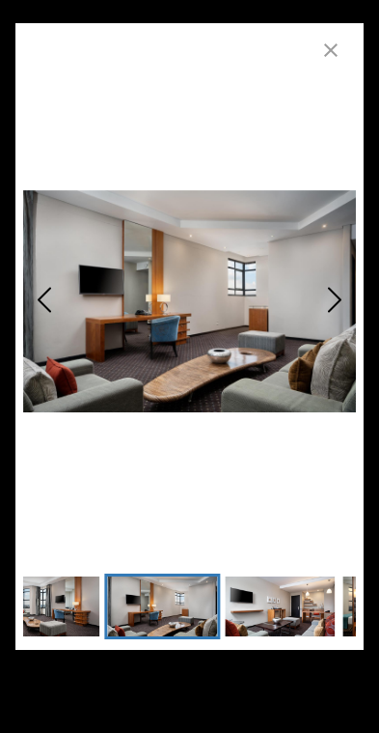
click at [322, 315] on button "Next Slide" at bounding box center [335, 300] width 42 height 157
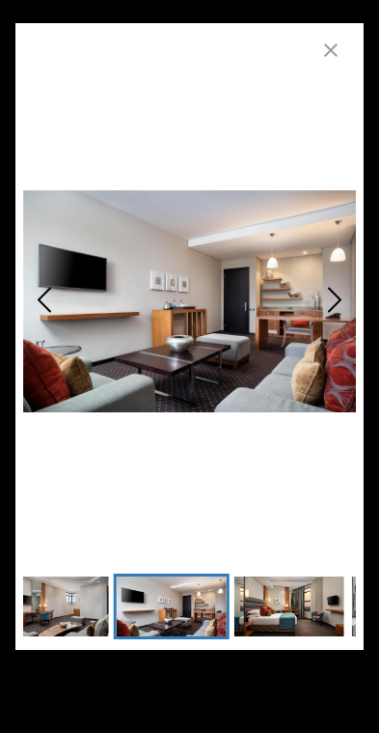
click at [323, 314] on button "Next Slide" at bounding box center [335, 300] width 42 height 157
click at [322, 314] on button "Next Slide" at bounding box center [335, 300] width 42 height 157
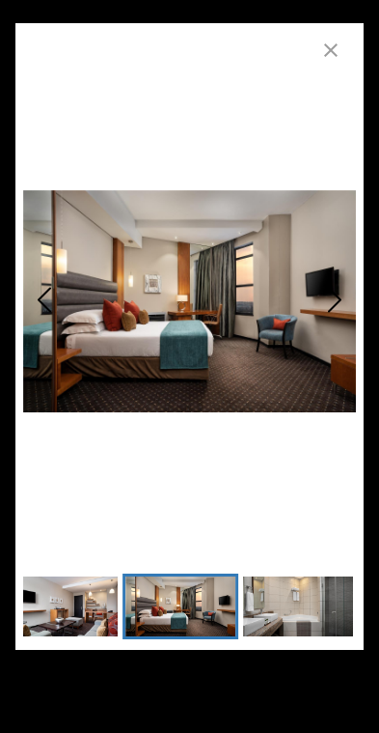
click at [323, 314] on button "Next Slide" at bounding box center [335, 300] width 42 height 157
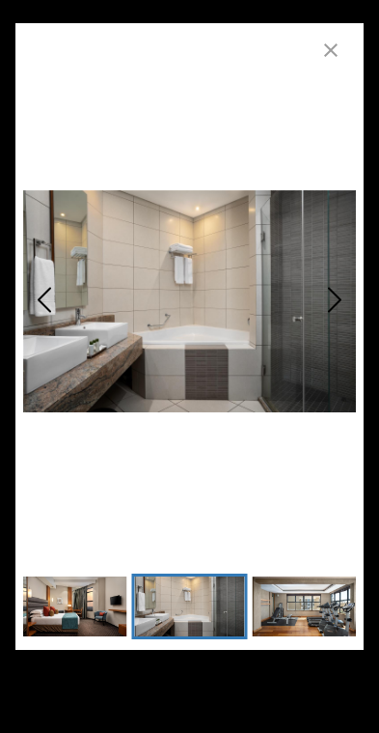
click at [328, 303] on icon "Next Slide" at bounding box center [334, 299] width 23 height 58
click at [332, 304] on icon "Next Slide" at bounding box center [334, 299] width 23 height 58
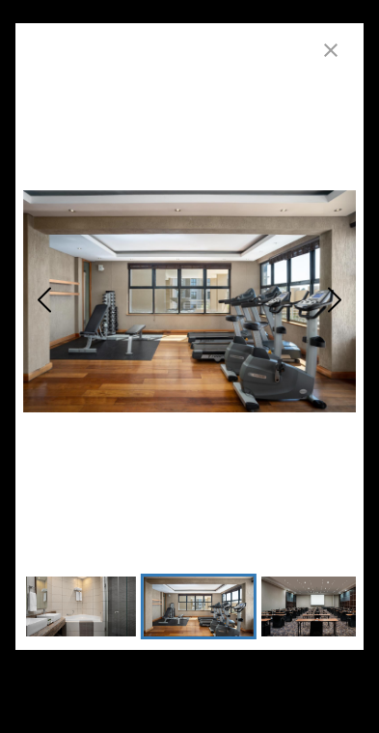
click at [330, 307] on icon "Next Slide" at bounding box center [334, 299] width 23 height 58
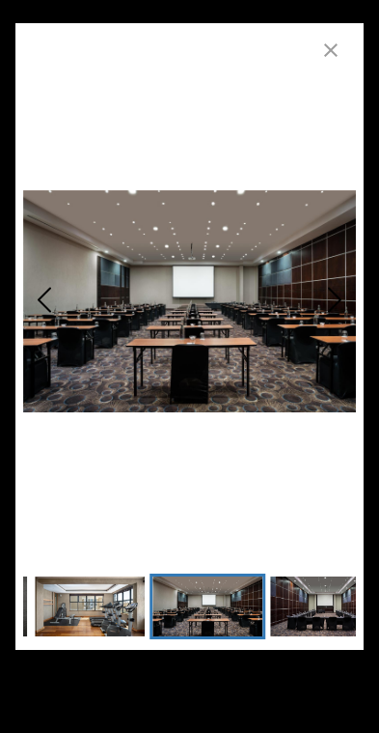
click at [334, 306] on polyline "Next Slide" at bounding box center [335, 299] width 12 height 23
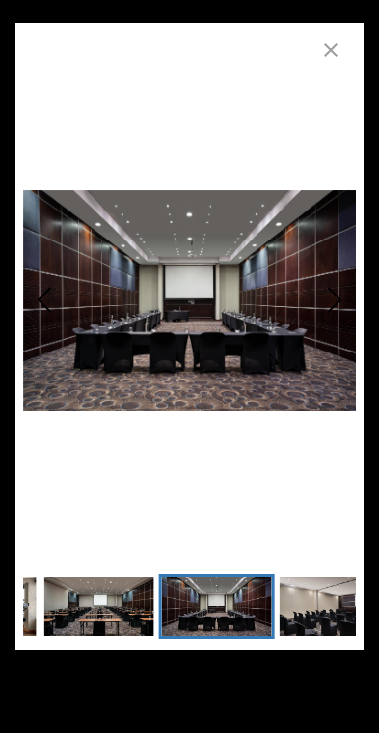
click at [338, 50] on icon "button" at bounding box center [331, 50] width 23 height 23
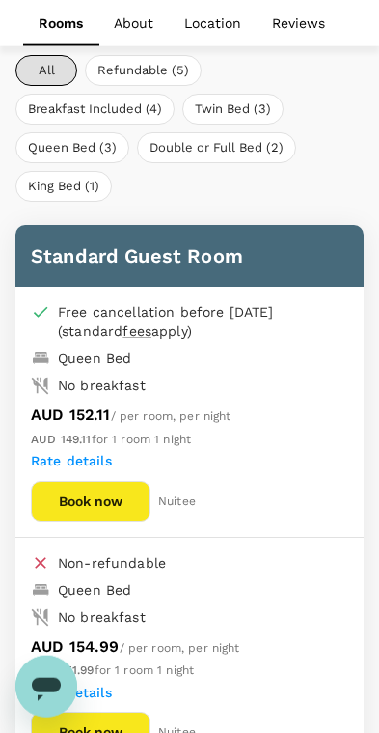
scroll to position [1031, 0]
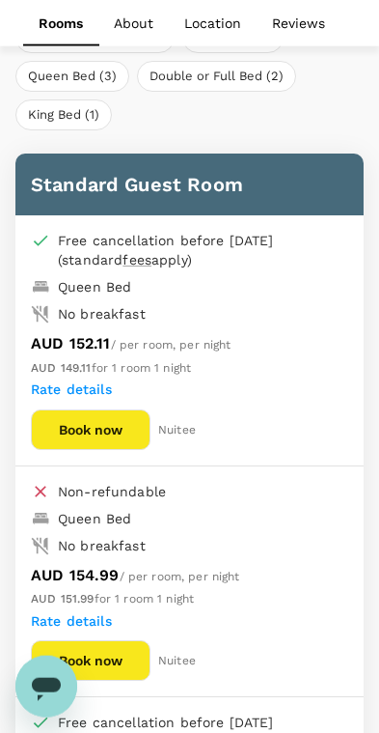
click at [84, 419] on button "Book now" at bounding box center [91, 429] width 120 height 41
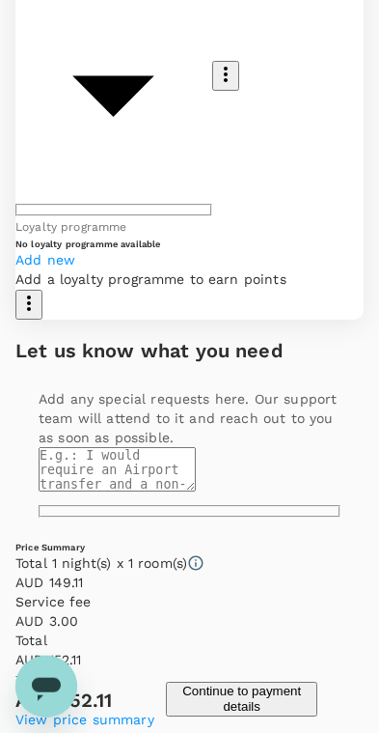
scroll to position [798, 0]
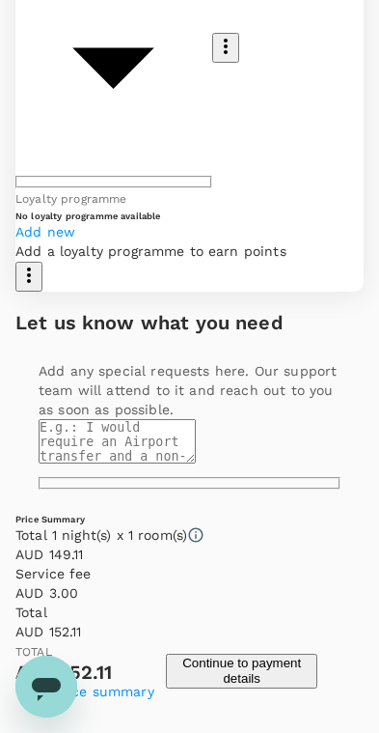
click at [298, 688] on button "Continue to payment details" at bounding box center [241, 671] width 151 height 35
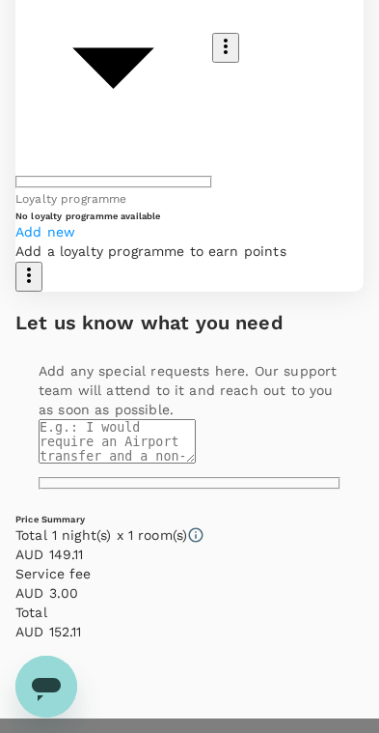
type input "9c4289b1-14a3-4119-8736-521306e5ca8f"
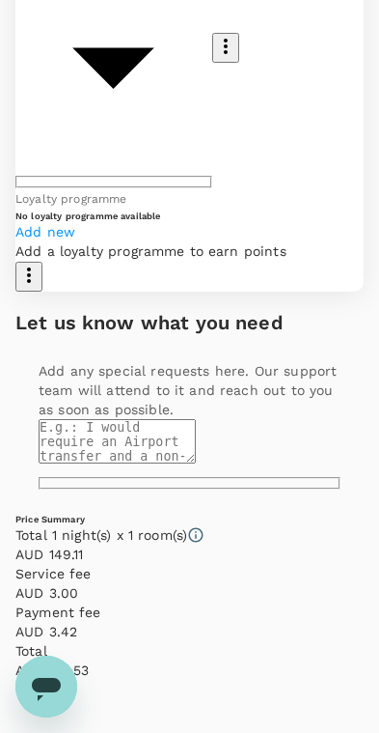
scroll to position [859, 0]
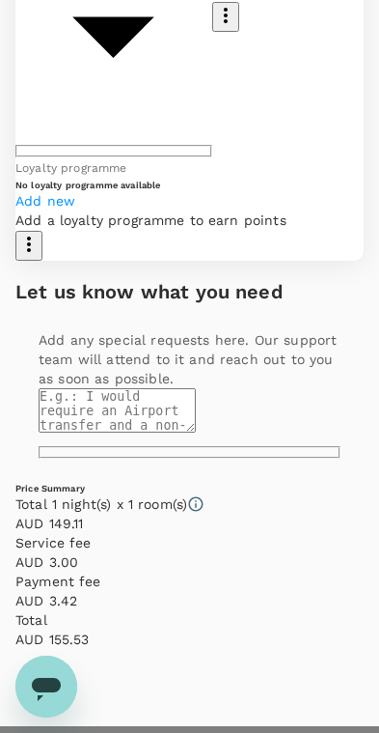
scroll to position [1043, 0]
radio input "true"
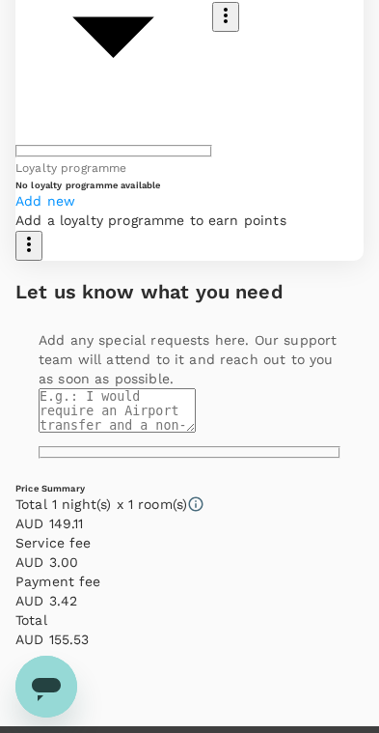
radio input "false"
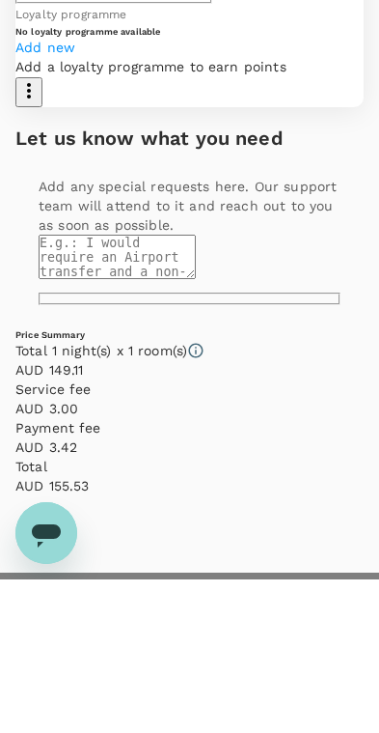
paste textarea "Operations/Maintenance/EMEA/Max41/ Traveling to pick up epd and xray meter from…"
type textarea "Operations/Maintenance/EMEA/Max41/ Traveling to pick up epd and xray meter from…"
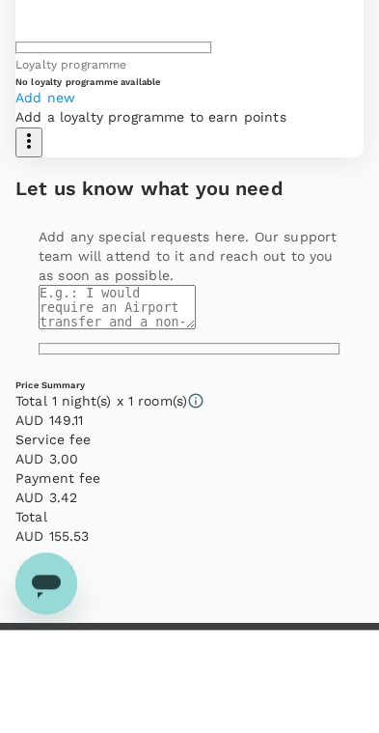
type input "Max 41"
checkbox input "true"
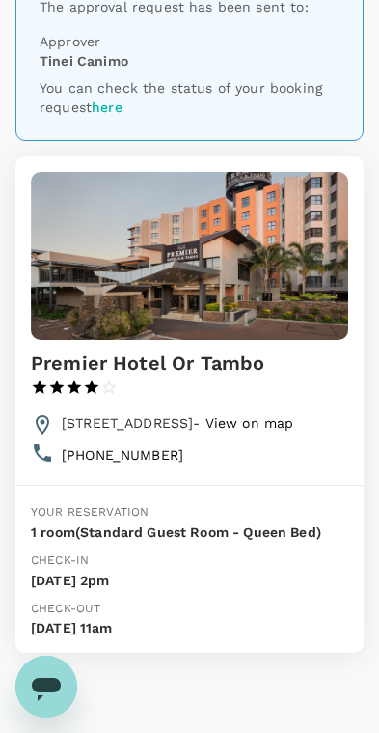
scroll to position [218, 0]
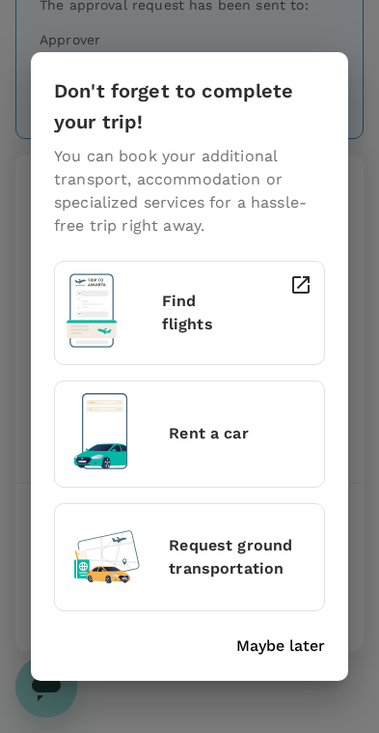
click at [267, 437] on p "Rent a car" at bounding box center [241, 433] width 144 height 23
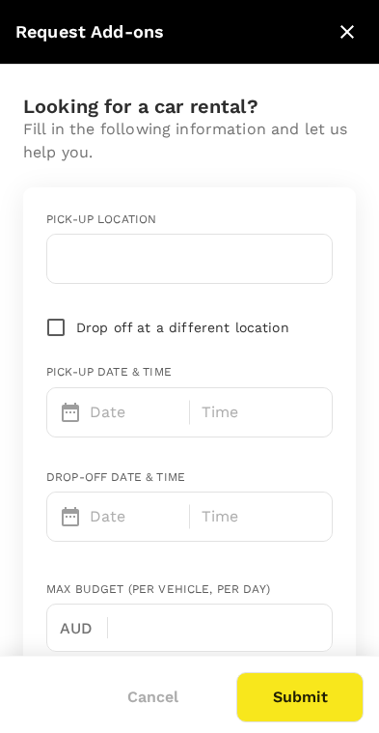
scroll to position [0, 0]
click at [334, 32] on button "close" at bounding box center [347, 31] width 33 height 33
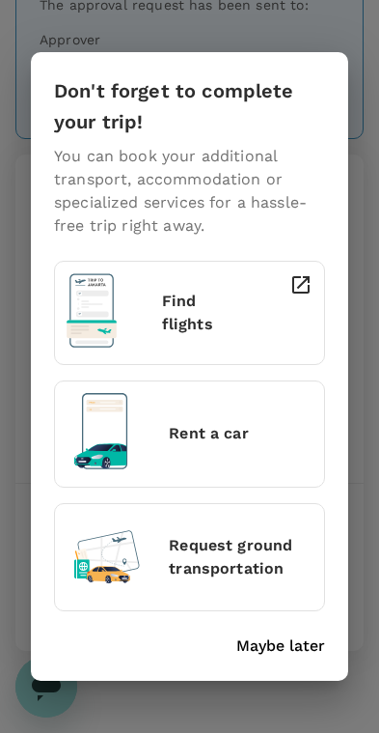
click at [262, 552] on p "Request ground transportation" at bounding box center [241, 557] width 144 height 46
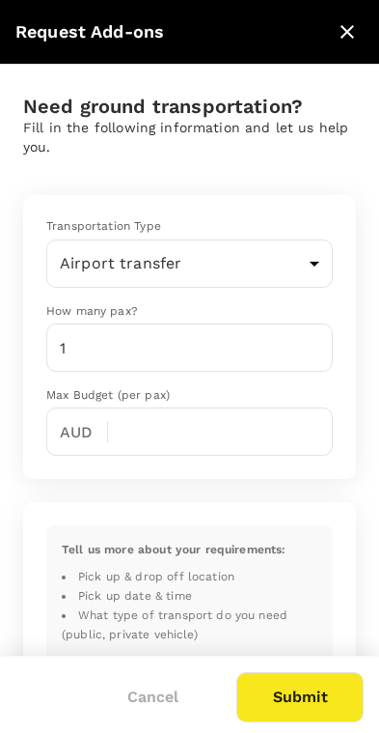
click at [299, 264] on body "IS Your booking request has been sent for review Your booking will only be char…" at bounding box center [189, 355] width 379 height 1147
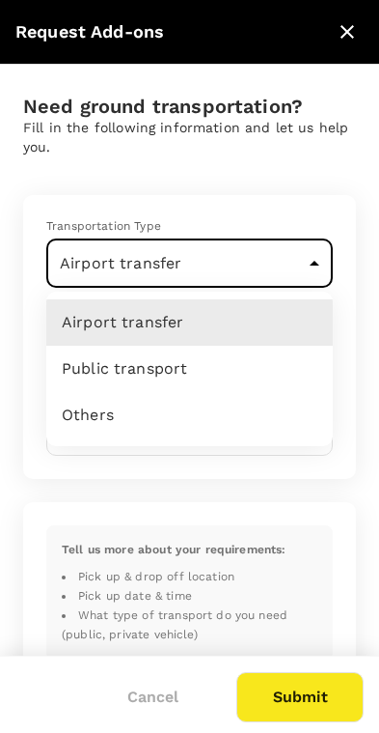
click at [22, 214] on div at bounding box center [189, 366] width 379 height 733
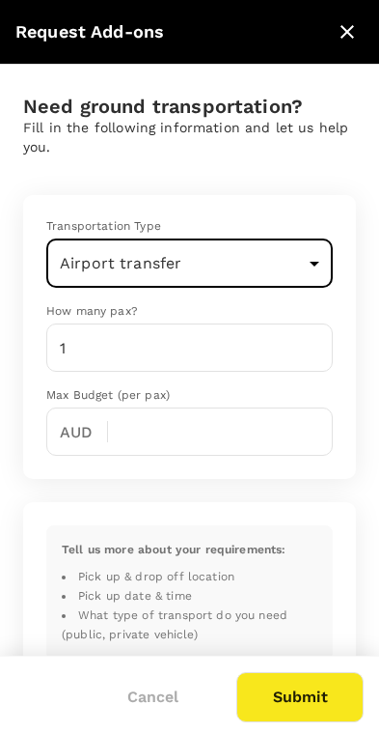
click at [338, 33] on icon "close" at bounding box center [347, 31] width 23 height 23
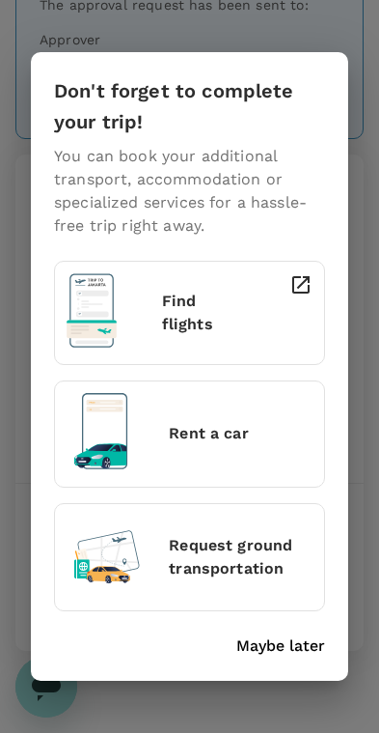
click at [295, 649] on p "Maybe later" at bounding box center [281, 645] width 89 height 23
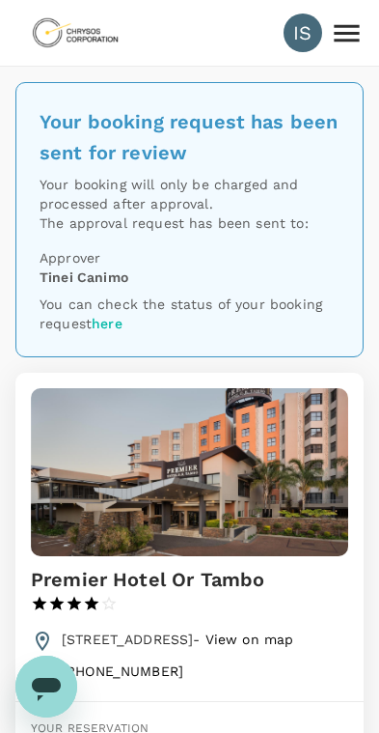
click at [341, 37] on icon at bounding box center [347, 33] width 34 height 34
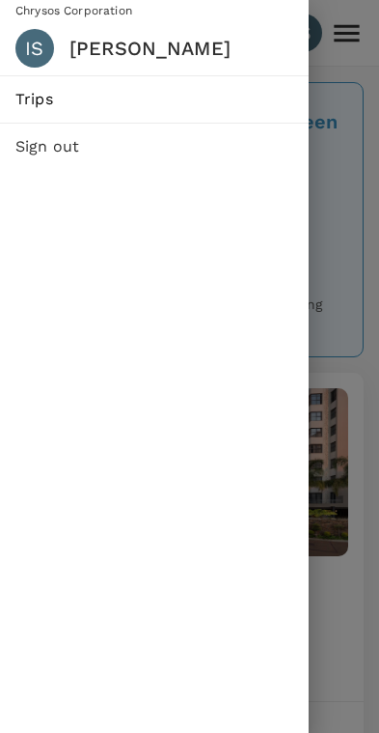
click at [35, 91] on span "Trips" at bounding box center [154, 99] width 278 height 23
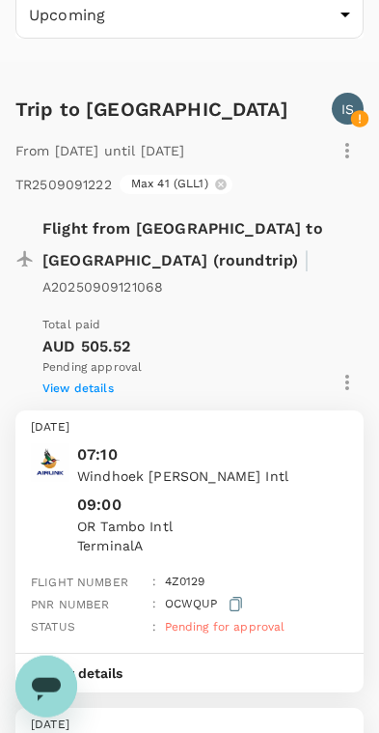
scroll to position [140, 0]
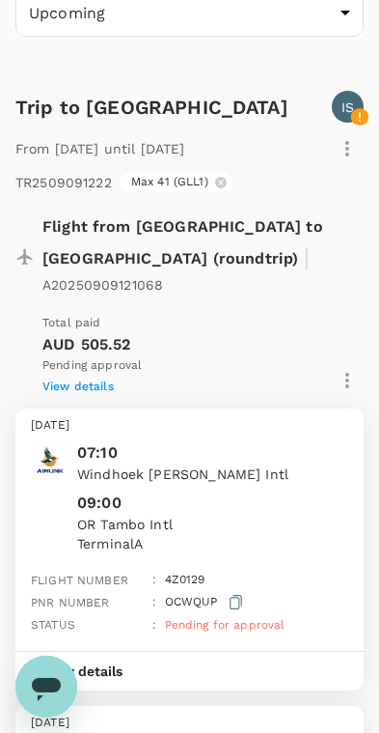
click at [352, 369] on icon "button" at bounding box center [347, 380] width 23 height 23
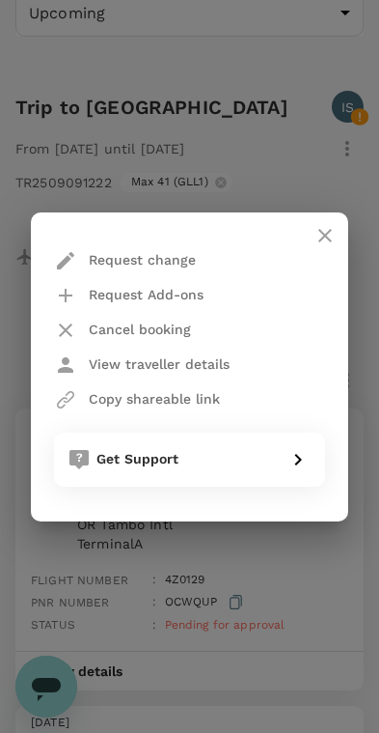
click at [193, 261] on p "Request change" at bounding box center [142, 259] width 107 height 19
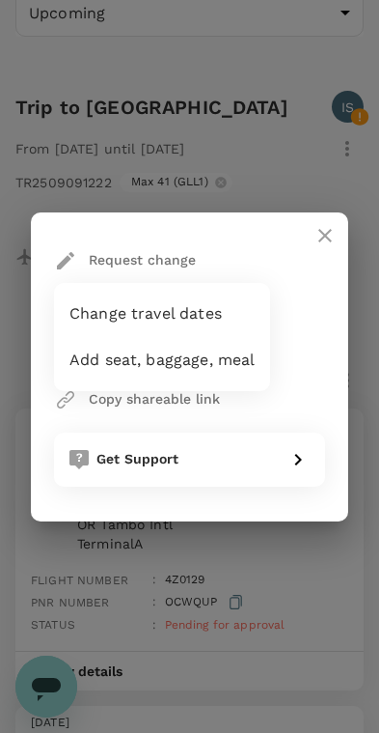
click at [299, 274] on div at bounding box center [189, 366] width 379 height 733
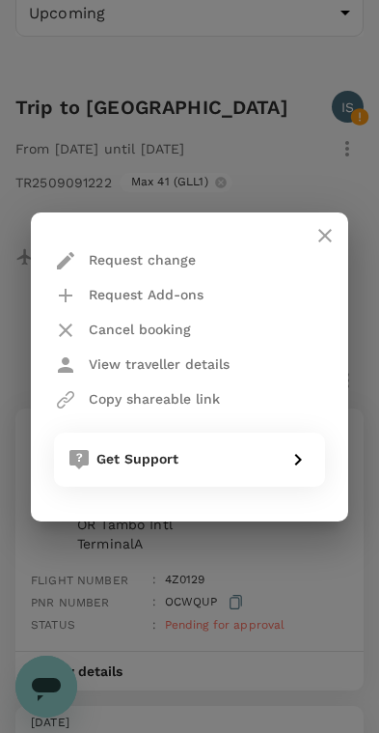
click at [314, 239] on icon "close" at bounding box center [325, 235] width 23 height 23
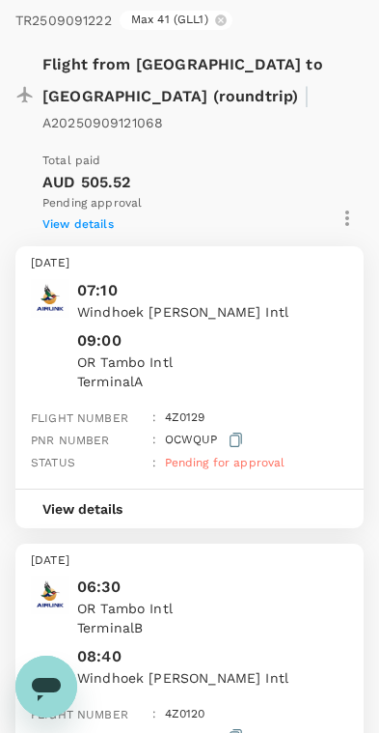
scroll to position [296, 0]
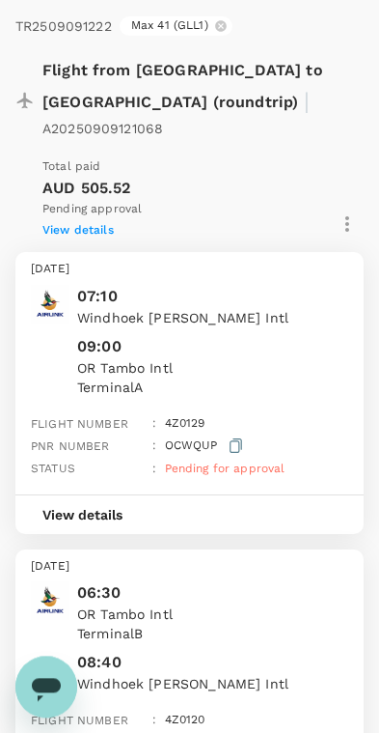
click at [356, 212] on icon "button" at bounding box center [347, 223] width 23 height 23
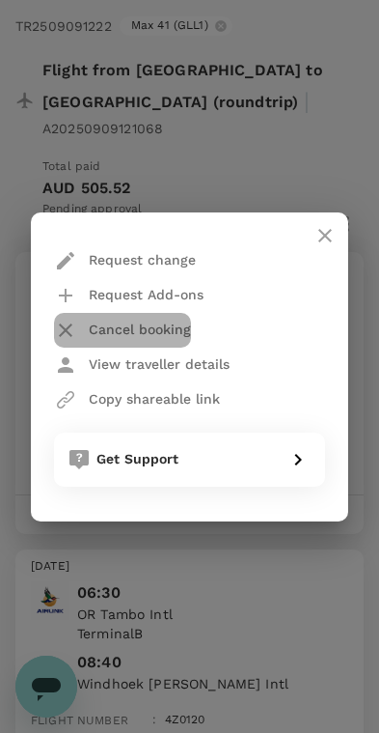
click at [175, 335] on p "Cancel booking" at bounding box center [140, 329] width 102 height 19
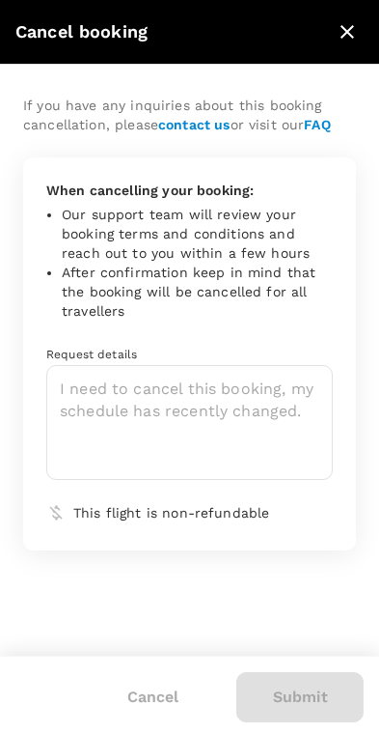
click at [340, 38] on icon "close" at bounding box center [347, 31] width 23 height 23
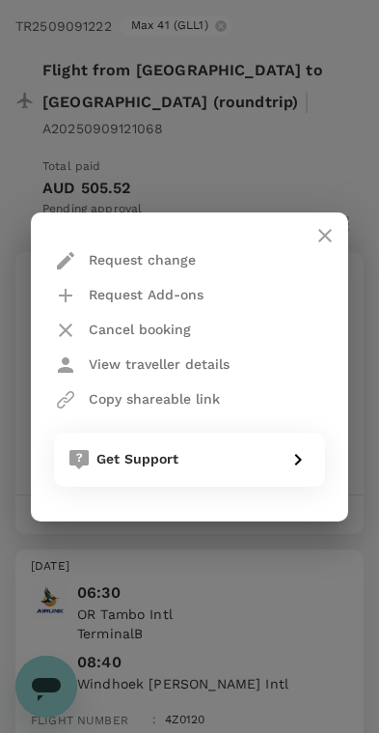
click at [333, 234] on icon "close" at bounding box center [325, 235] width 23 height 23
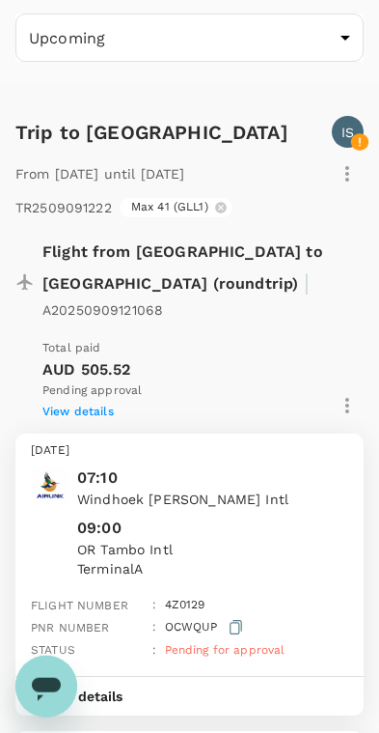
scroll to position [0, 0]
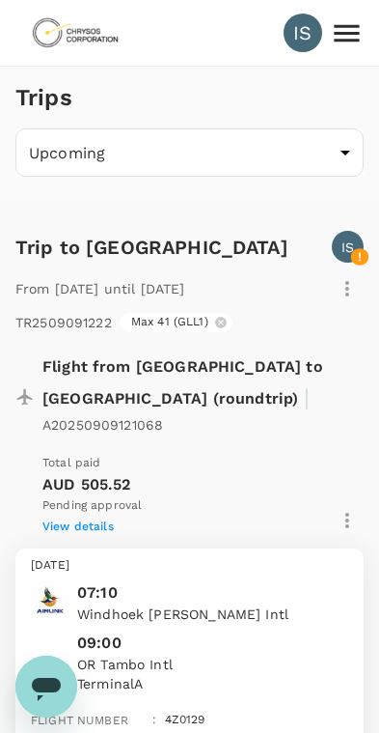
click at [58, 25] on img at bounding box center [75, 33] width 89 height 42
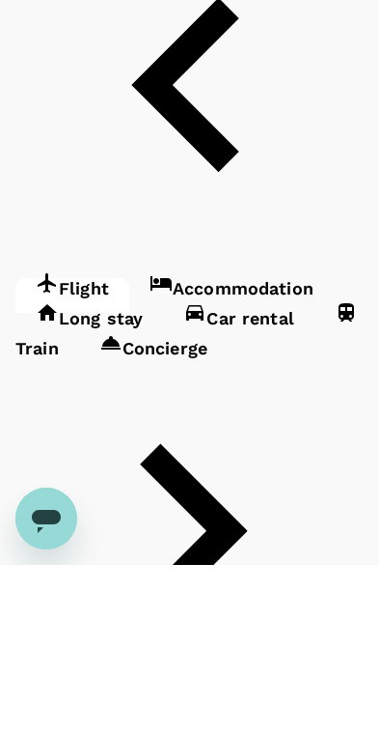
type input "Windhoek [PERSON_NAME] Intl (WDH)"
type input "OR Tambo Intl (JNB)"
type input "Windhoek [PERSON_NAME] Intl (WDH)e"
type input "Windhoek [PERSON_NAME] Intl (WDH)"
type input "OR Tambo Intl (JNB)"
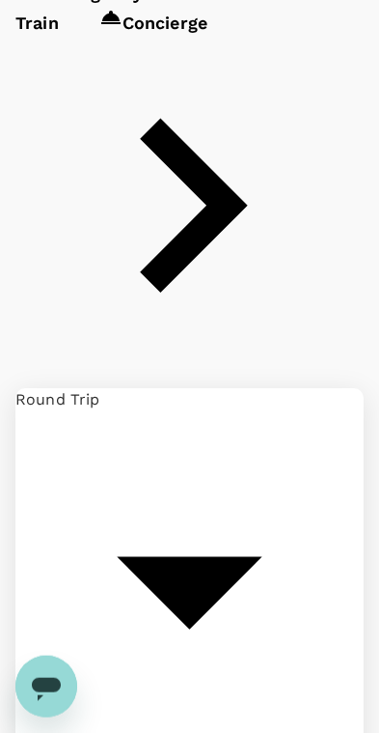
scroll to position [534, 0]
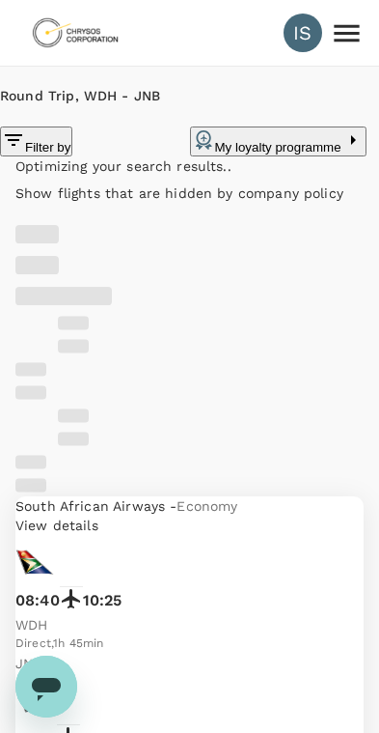
click at [72, 156] on button "Filter by" at bounding box center [36, 141] width 72 height 30
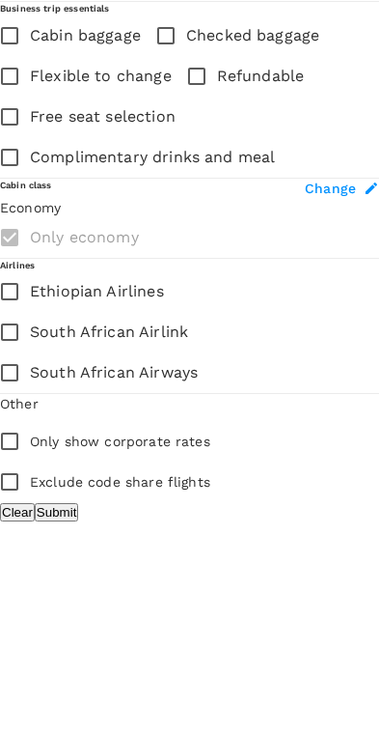
scroll to position [706, 5]
click at [19, 352] on input "South African Airlink" at bounding box center [9, 332] width 41 height 41
checkbox input "true"
click at [78, 521] on button "Submit" at bounding box center [56, 512] width 43 height 18
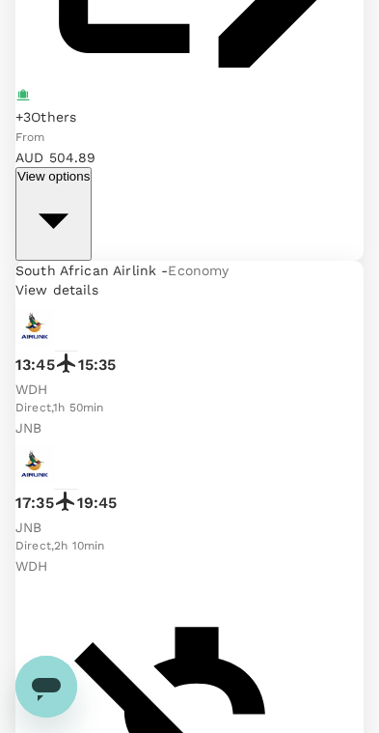
scroll to position [3571, 0]
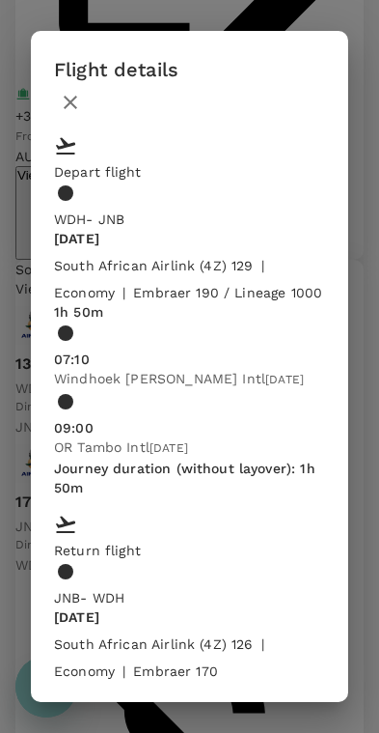
click at [82, 91] on icon "button" at bounding box center [70, 102] width 23 height 23
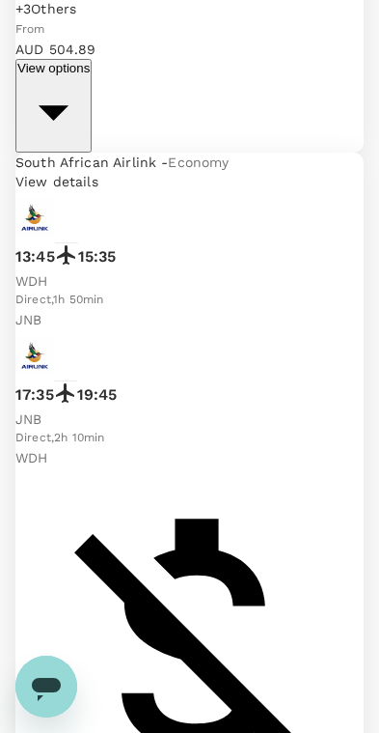
scroll to position [3835, 0]
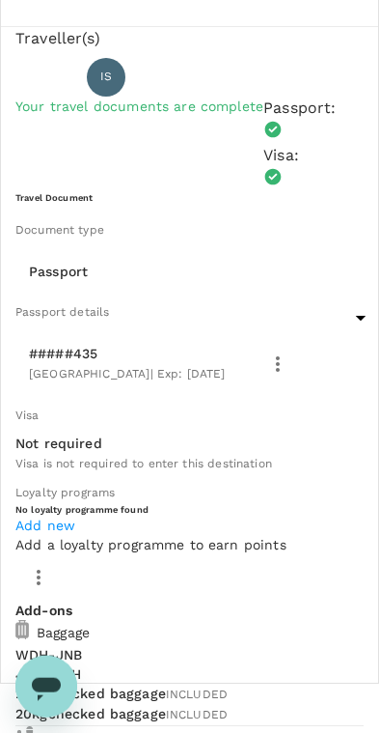
scroll to position [166, 0]
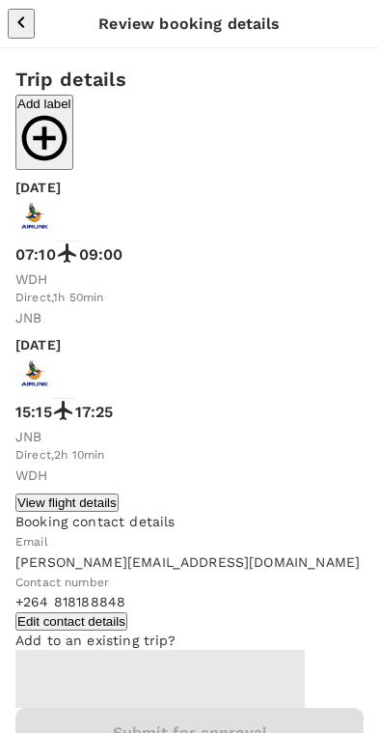
scroll to position [167, 0]
type input "9c4289b1-14a3-4119-8736-521306e5ca8f"
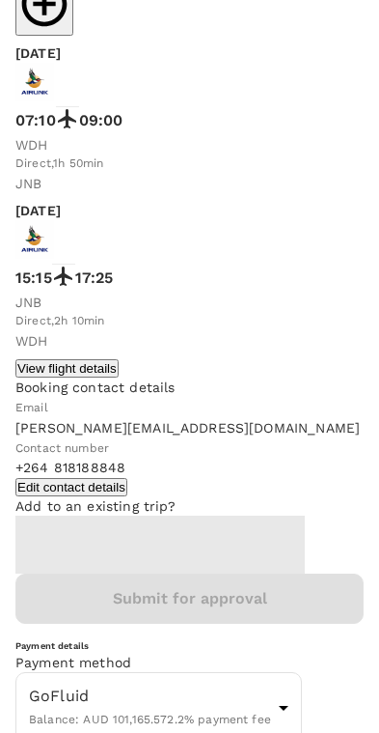
scroll to position [135, 0]
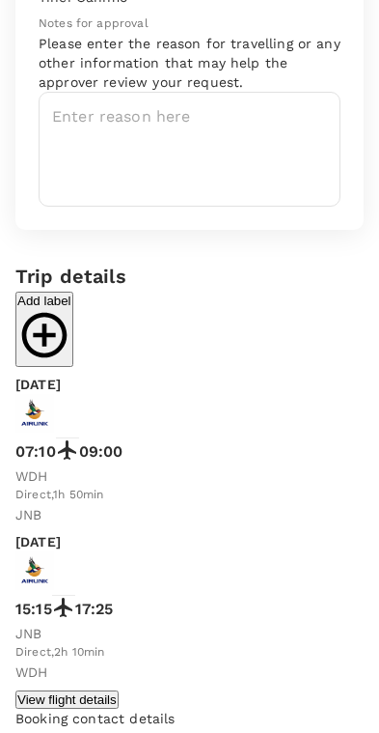
click at [73, 177] on textarea at bounding box center [190, 149] width 302 height 115
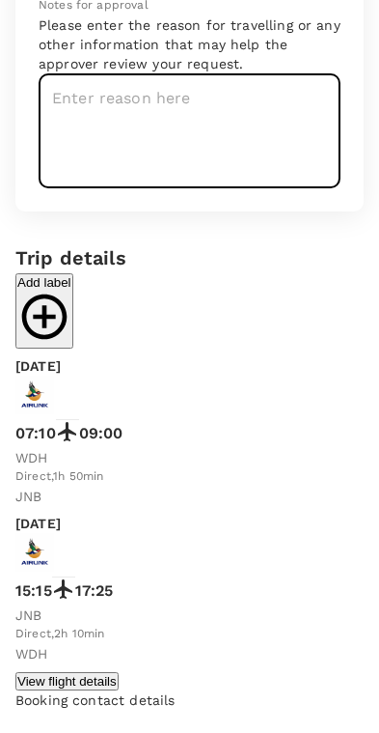
scroll to position [185, 0]
click at [72, 171] on textarea at bounding box center [190, 149] width 302 height 115
paste textarea "Operations/Maintenance/EMEA/Max41/ Traveling to pick up epd and xray meter from…"
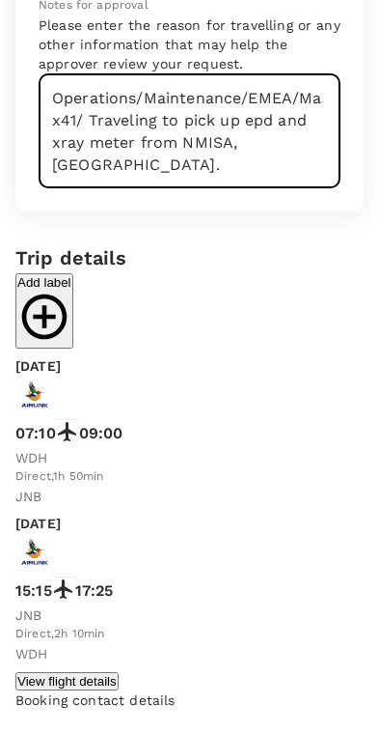
type textarea "Operations/Maintenance/EMEA/Max41/ Traveling to pick up epd and xray meter from…"
click at [71, 321] on icon "button" at bounding box center [44, 335] width 54 height 54
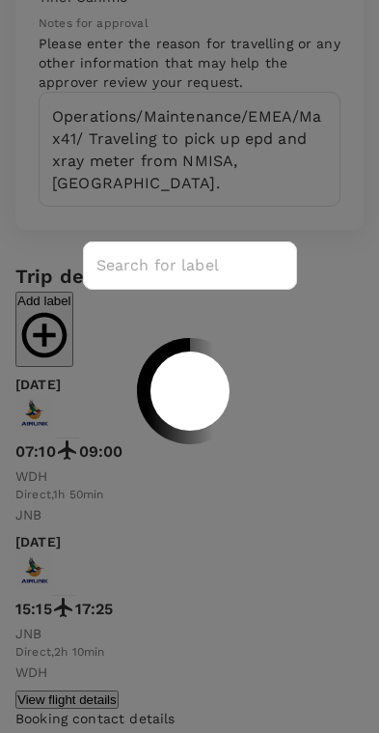
click at [113, 270] on input "text" at bounding box center [197, 265] width 201 height 48
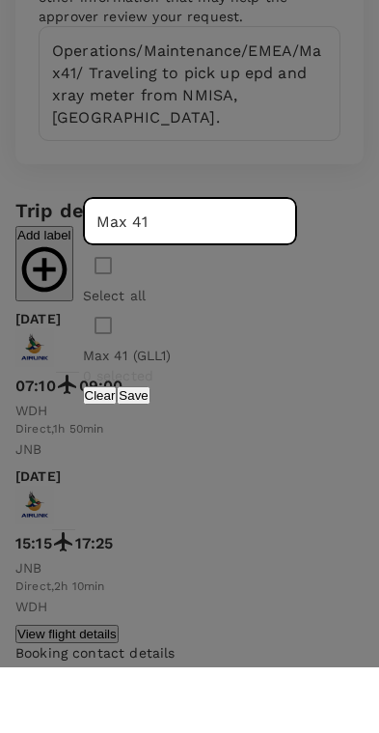
type input "Max 41"
click at [85, 371] on input "checkbox" at bounding box center [103, 391] width 41 height 41
checkbox input "true"
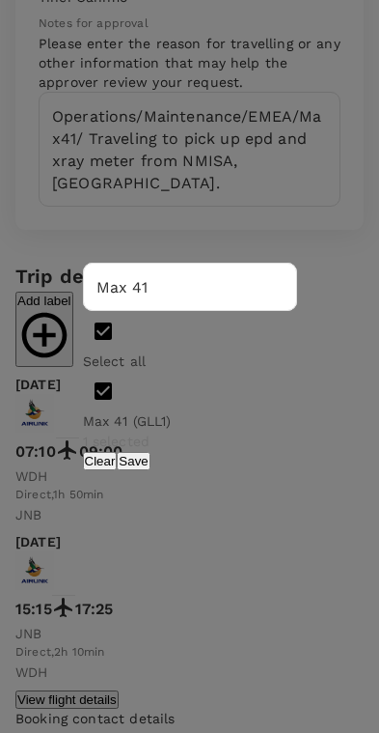
click at [150, 462] on button "Save" at bounding box center [133, 461] width 33 height 18
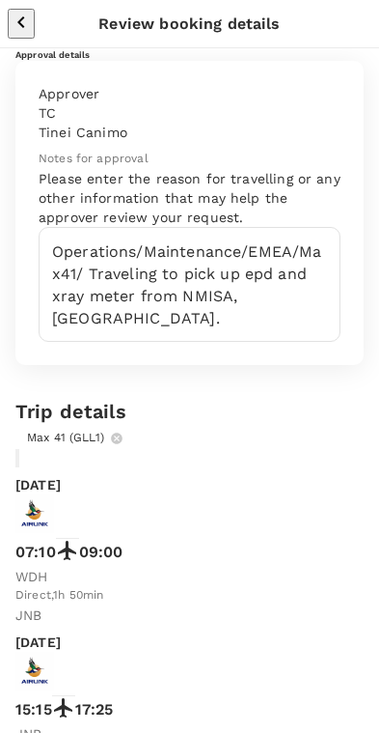
scroll to position [0, 0]
